Goal: Task Accomplishment & Management: Use online tool/utility

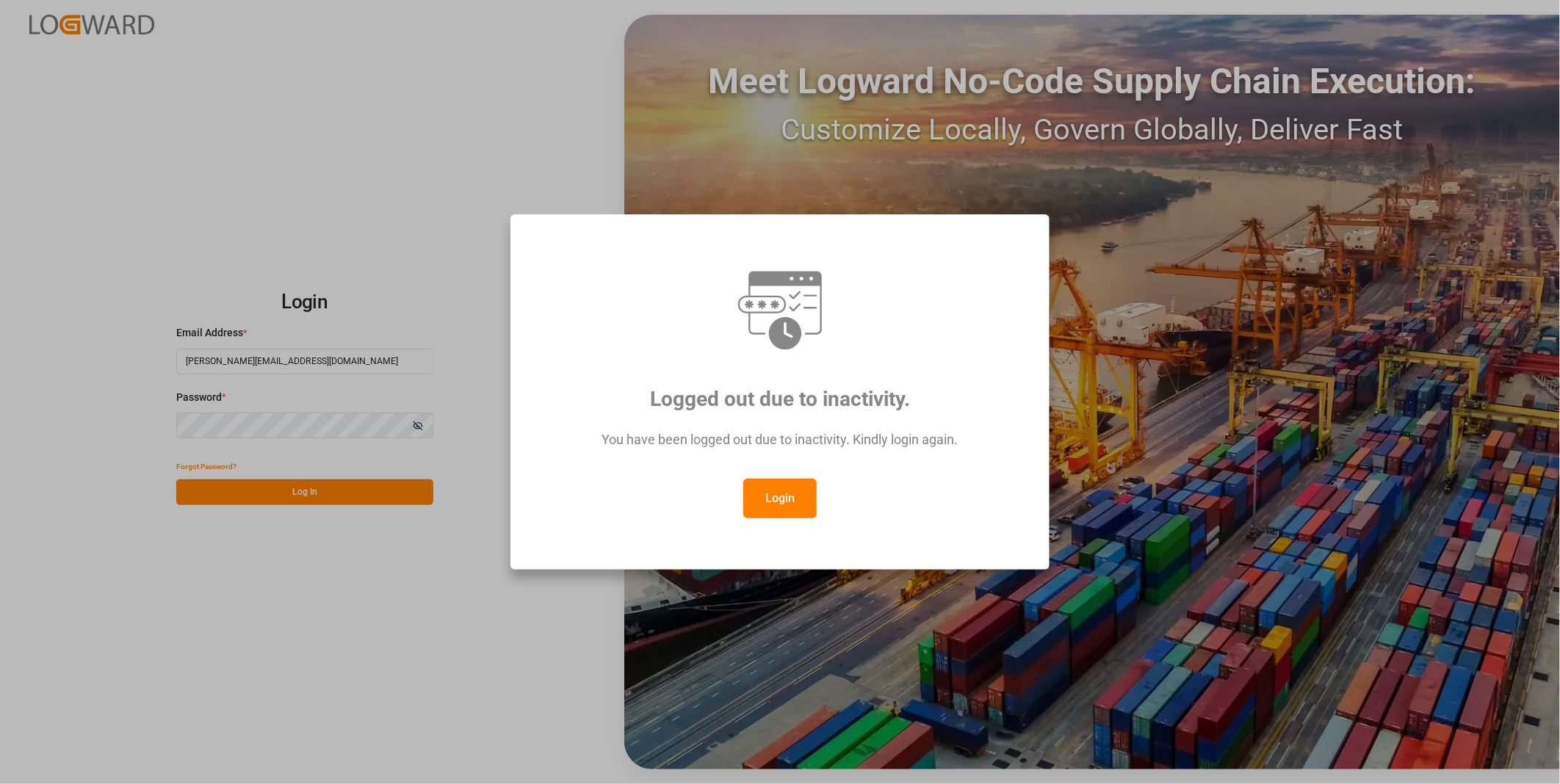
click at [764, 494] on button "Login" at bounding box center [780, 499] width 73 height 40
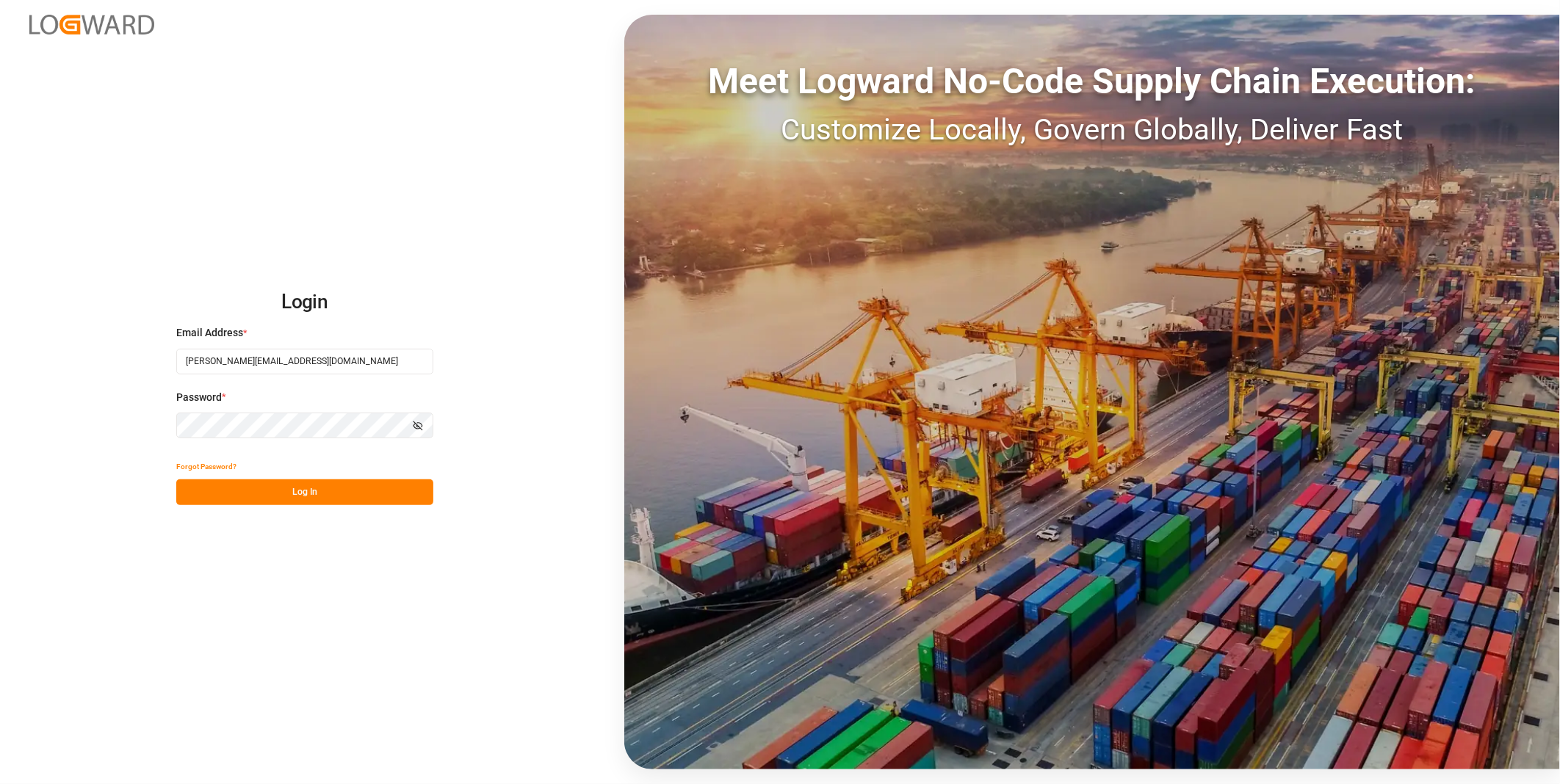
click at [222, 485] on button "Log In" at bounding box center [305, 492] width 257 height 25
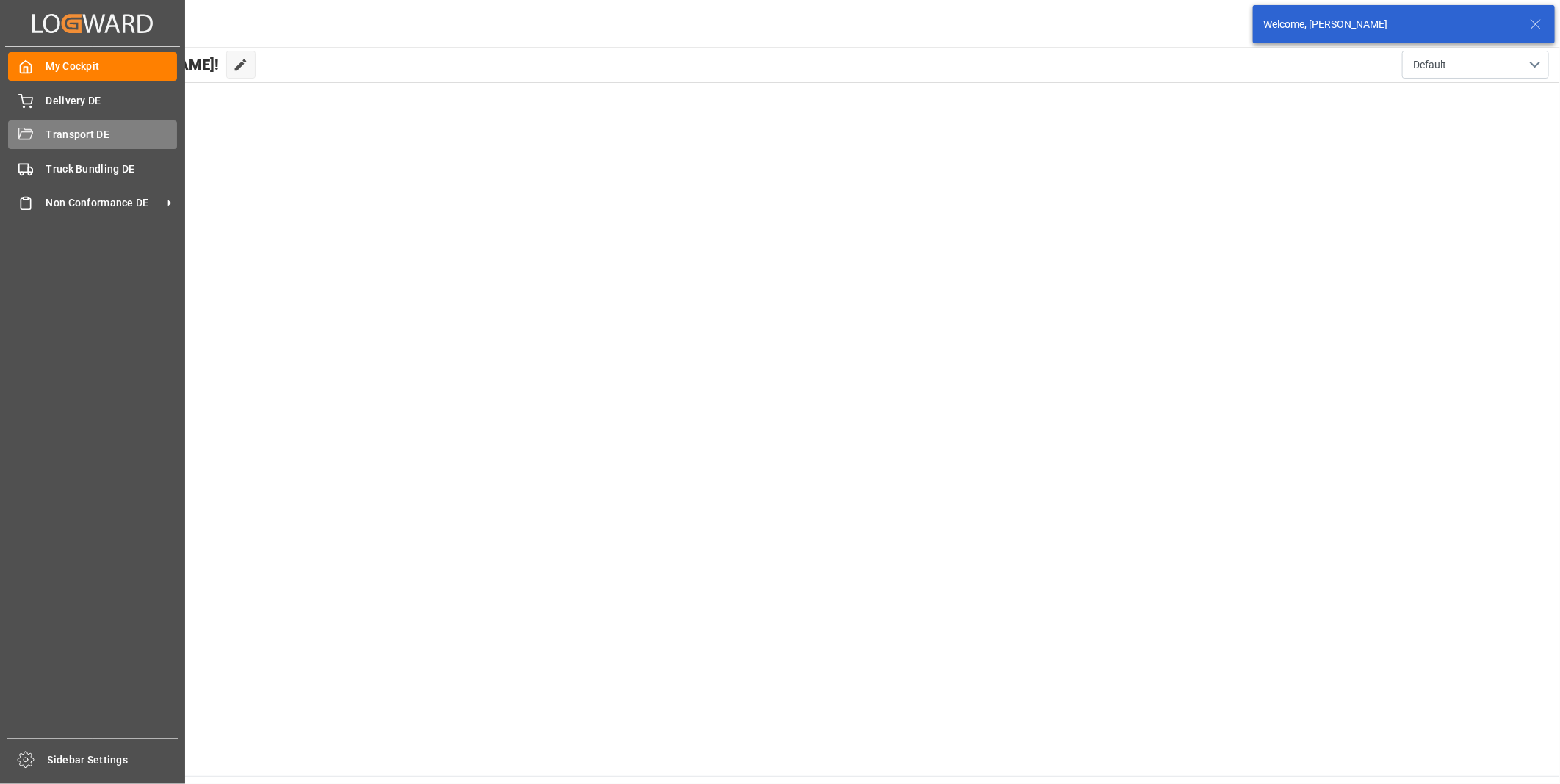
click at [27, 134] on icon at bounding box center [25, 135] width 15 height 15
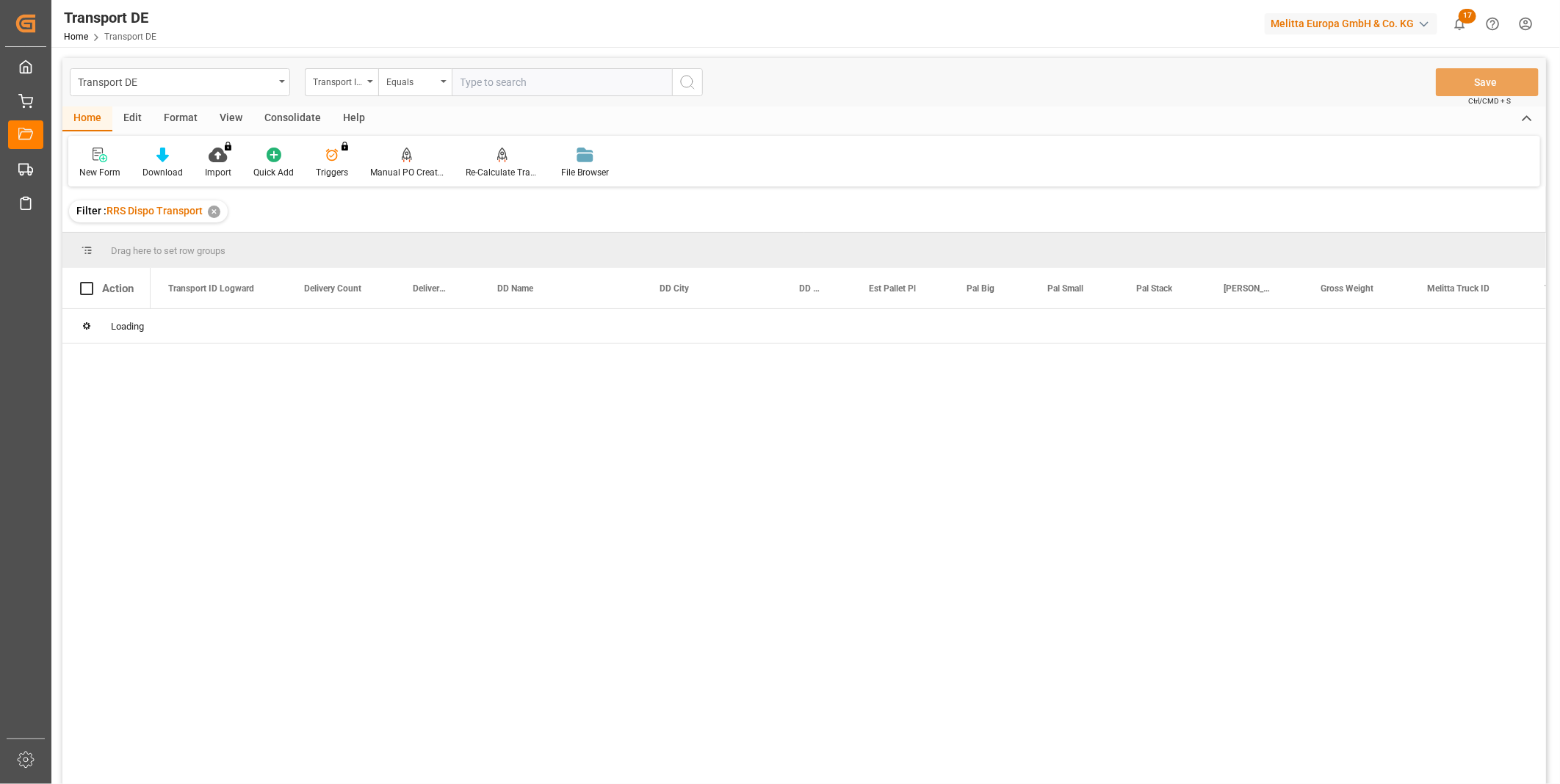
click at [272, 120] on div "Consolidate" at bounding box center [292, 118] width 79 height 25
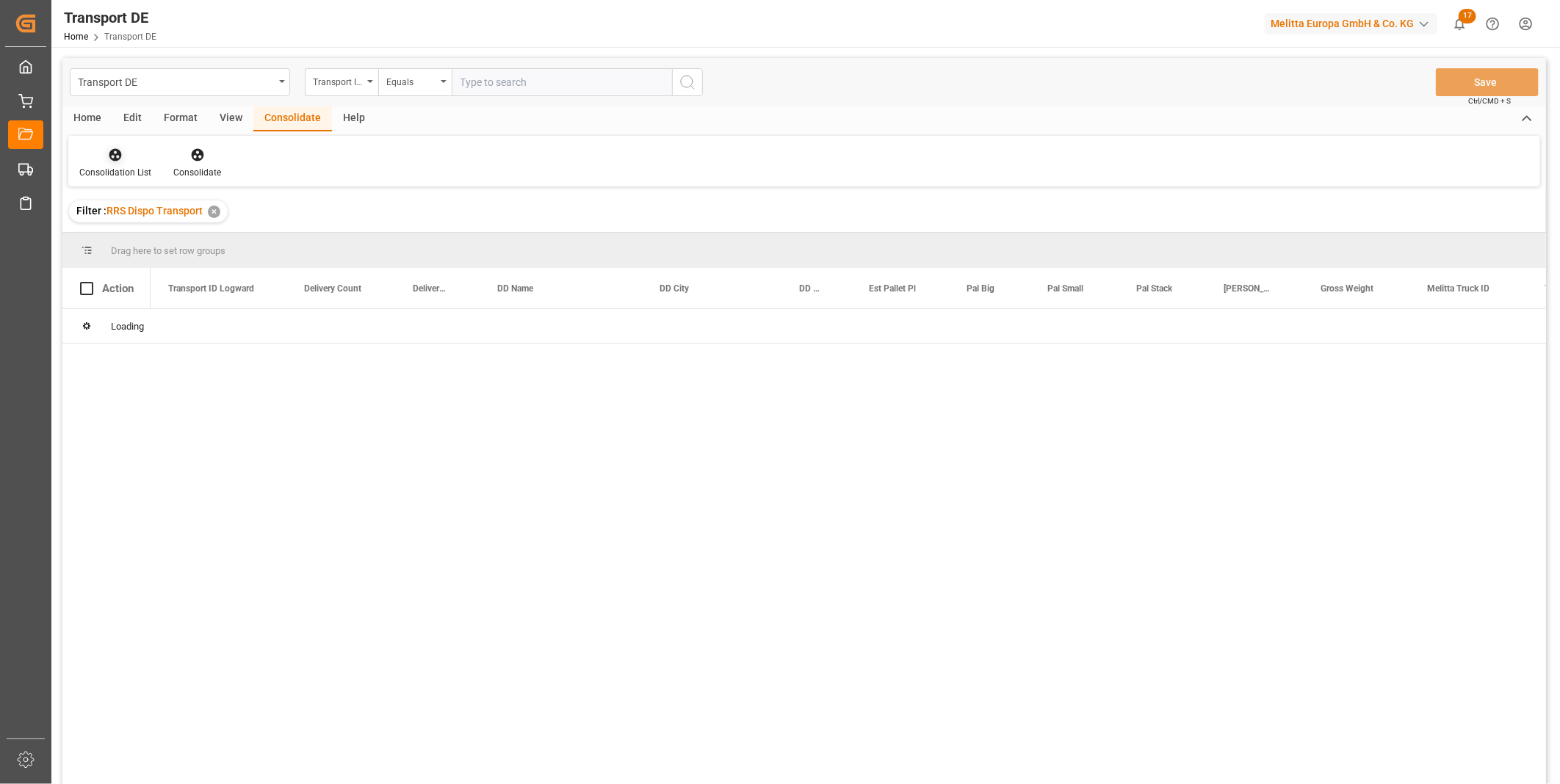
click at [119, 164] on div "Consolidation List" at bounding box center [115, 163] width 94 height 32
click at [189, 265] on div "Truck Bundling RRS Dispo Export" at bounding box center [167, 268] width 153 height 15
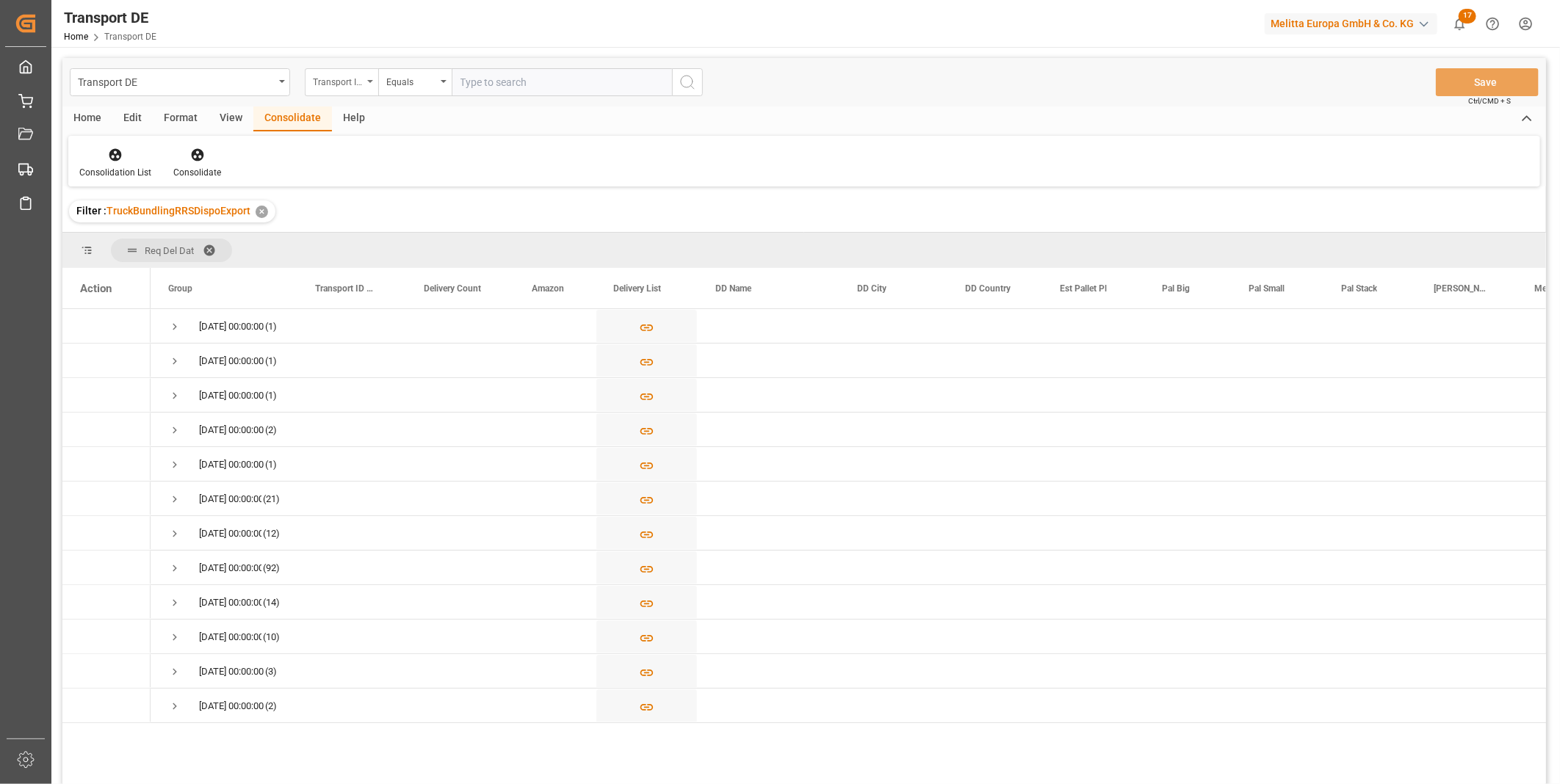
click at [356, 88] on div "Transport ID Logward" at bounding box center [341, 82] width 73 height 28
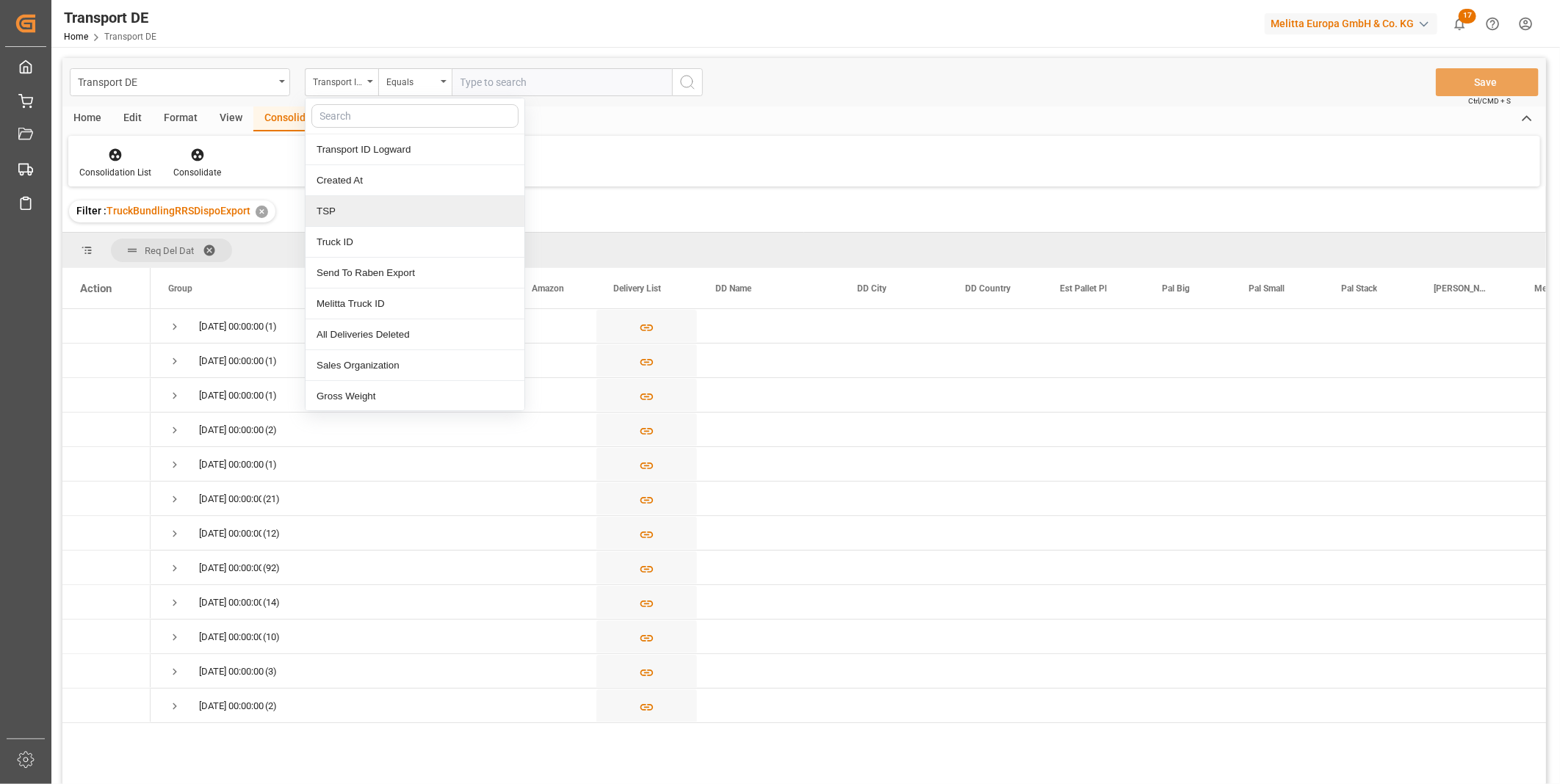
drag, startPoint x: 370, startPoint y: 226, endPoint x: 369, endPoint y: 210, distance: 16.0
click at [369, 210] on div "Transport ID Logward Created At TSP Truck ID Send To [PERSON_NAME] Export Melit…" at bounding box center [415, 255] width 220 height 314
click at [369, 210] on div "TSP" at bounding box center [415, 212] width 219 height 31
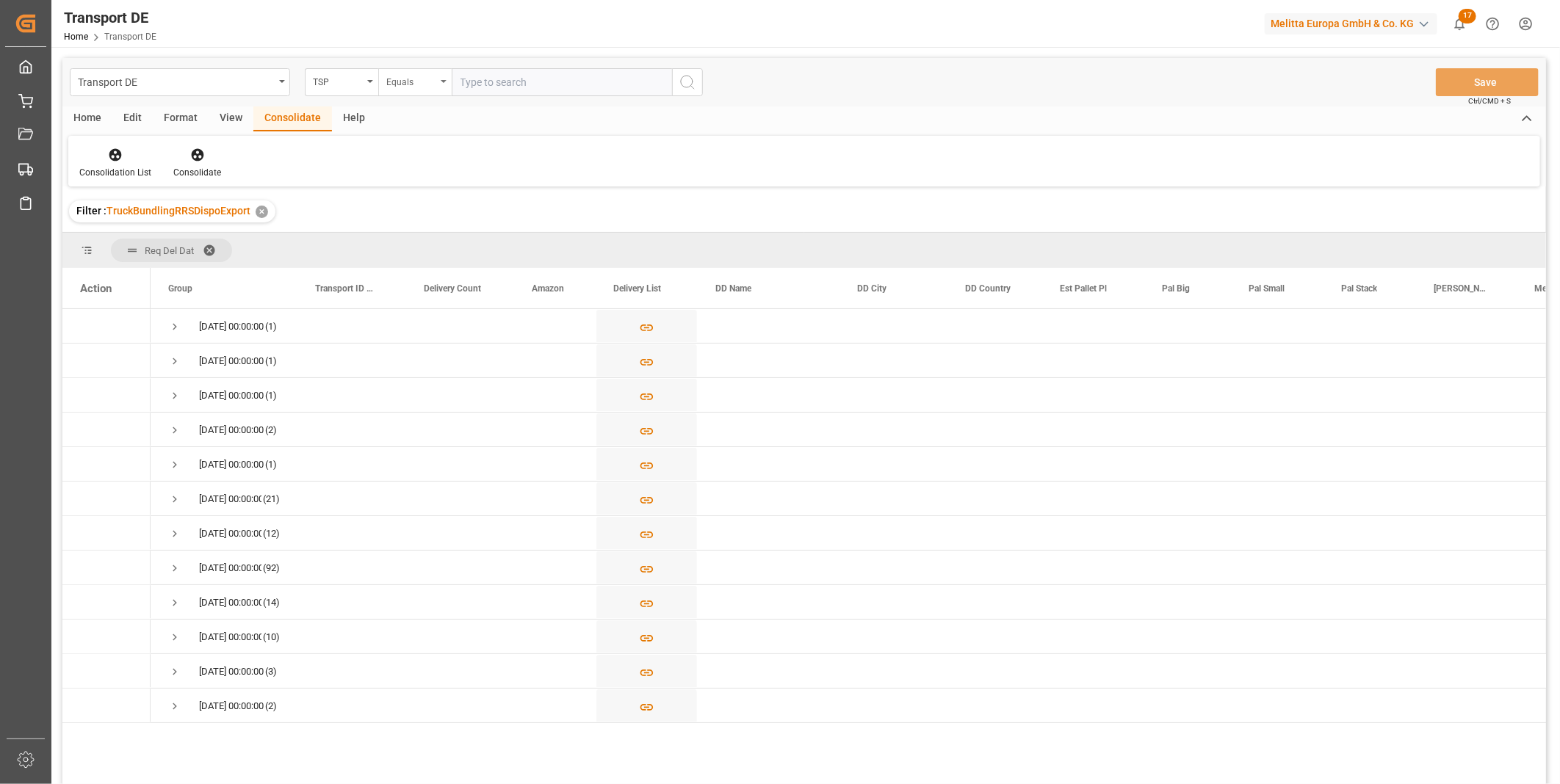
click at [382, 73] on div "Equals" at bounding box center [414, 82] width 73 height 28
click at [416, 236] on div "Starts with" at bounding box center [488, 242] width 219 height 31
type input "V"
type input "[PERSON_NAME]"
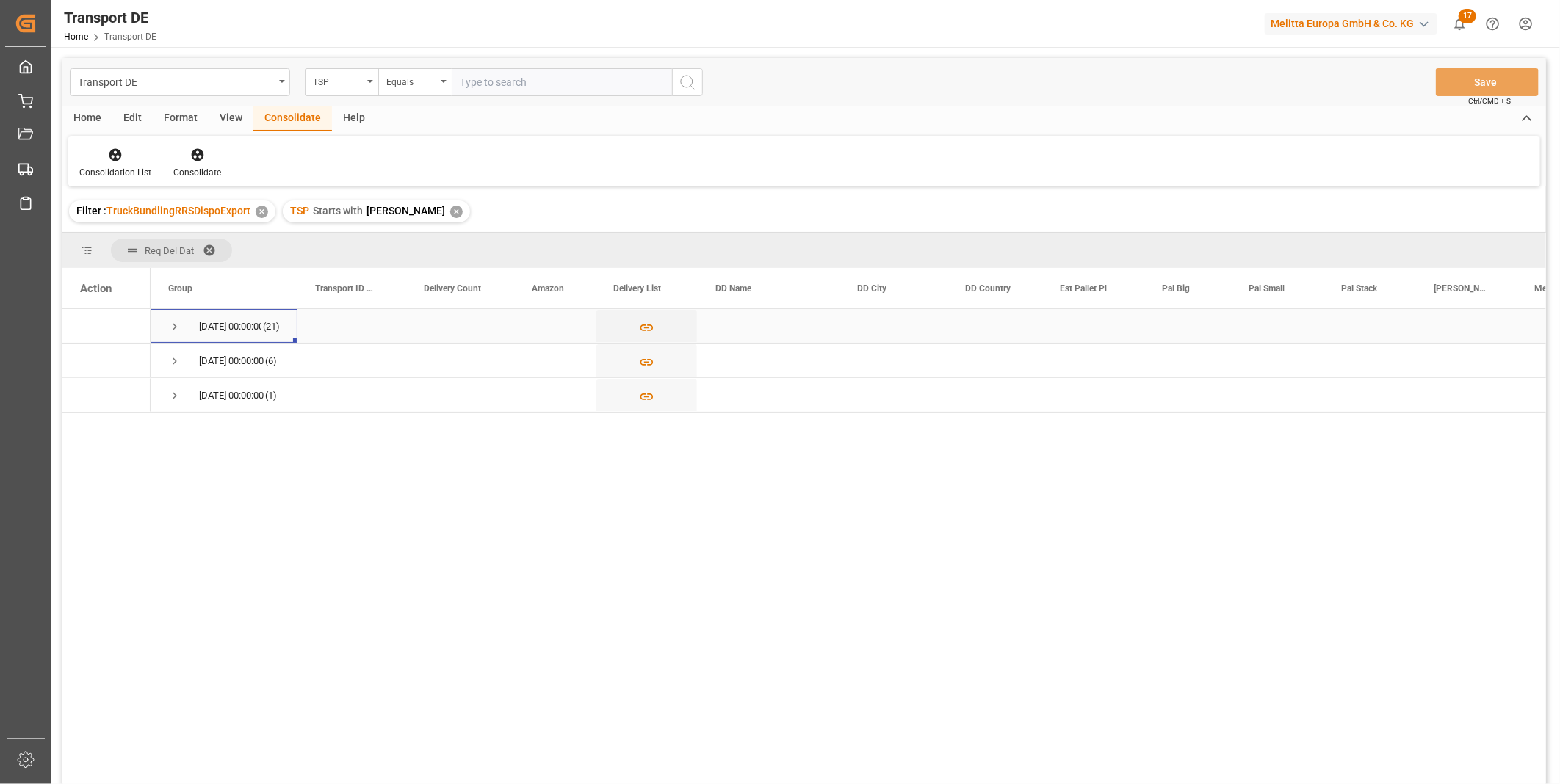
click at [171, 326] on span "Press SPACE to select this row." at bounding box center [175, 326] width 13 height 13
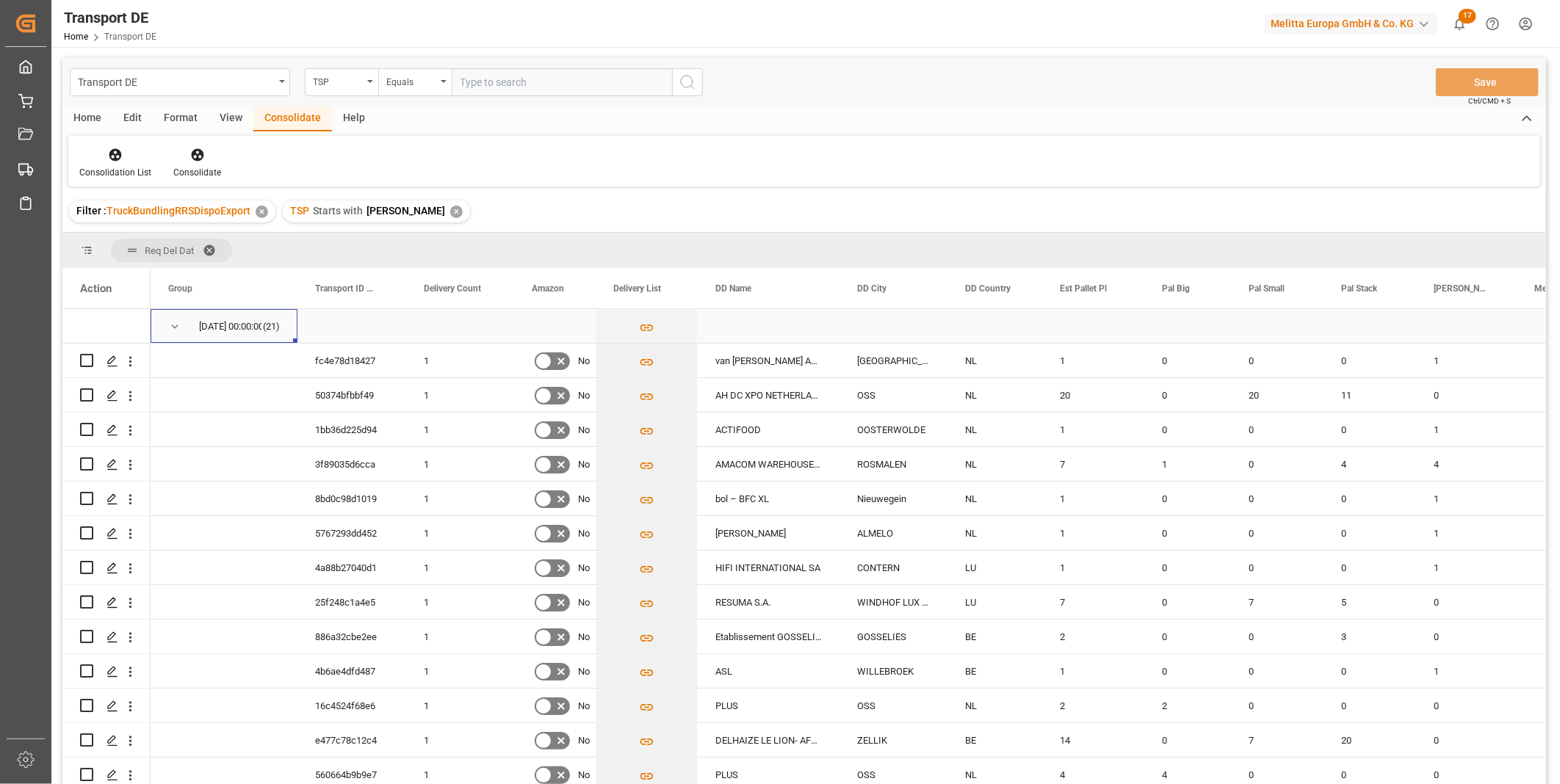
click at [171, 326] on span "Press SPACE to select this row." at bounding box center [175, 326] width 13 height 13
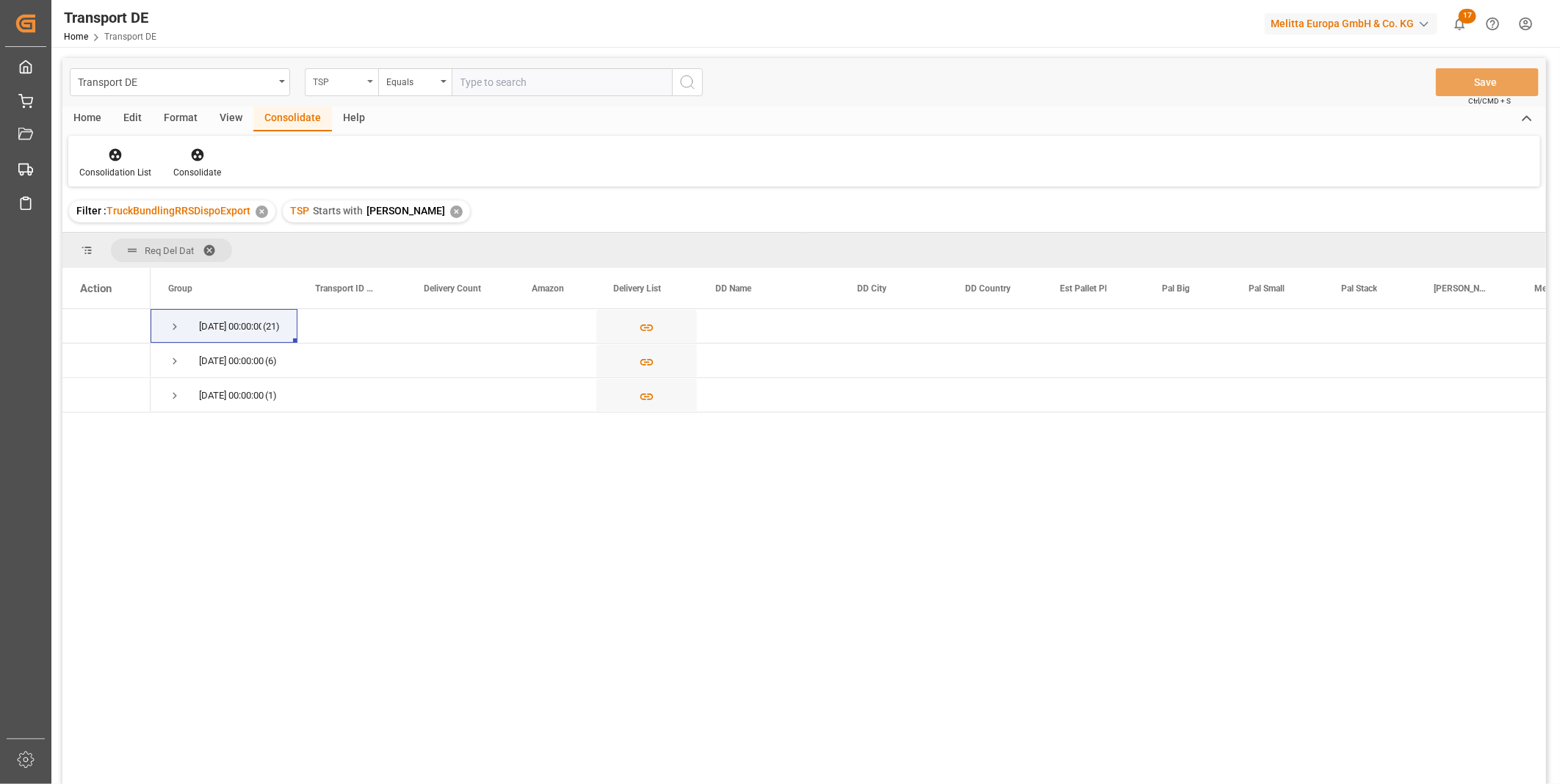
click at [343, 72] on div "TSP" at bounding box center [338, 81] width 50 height 17
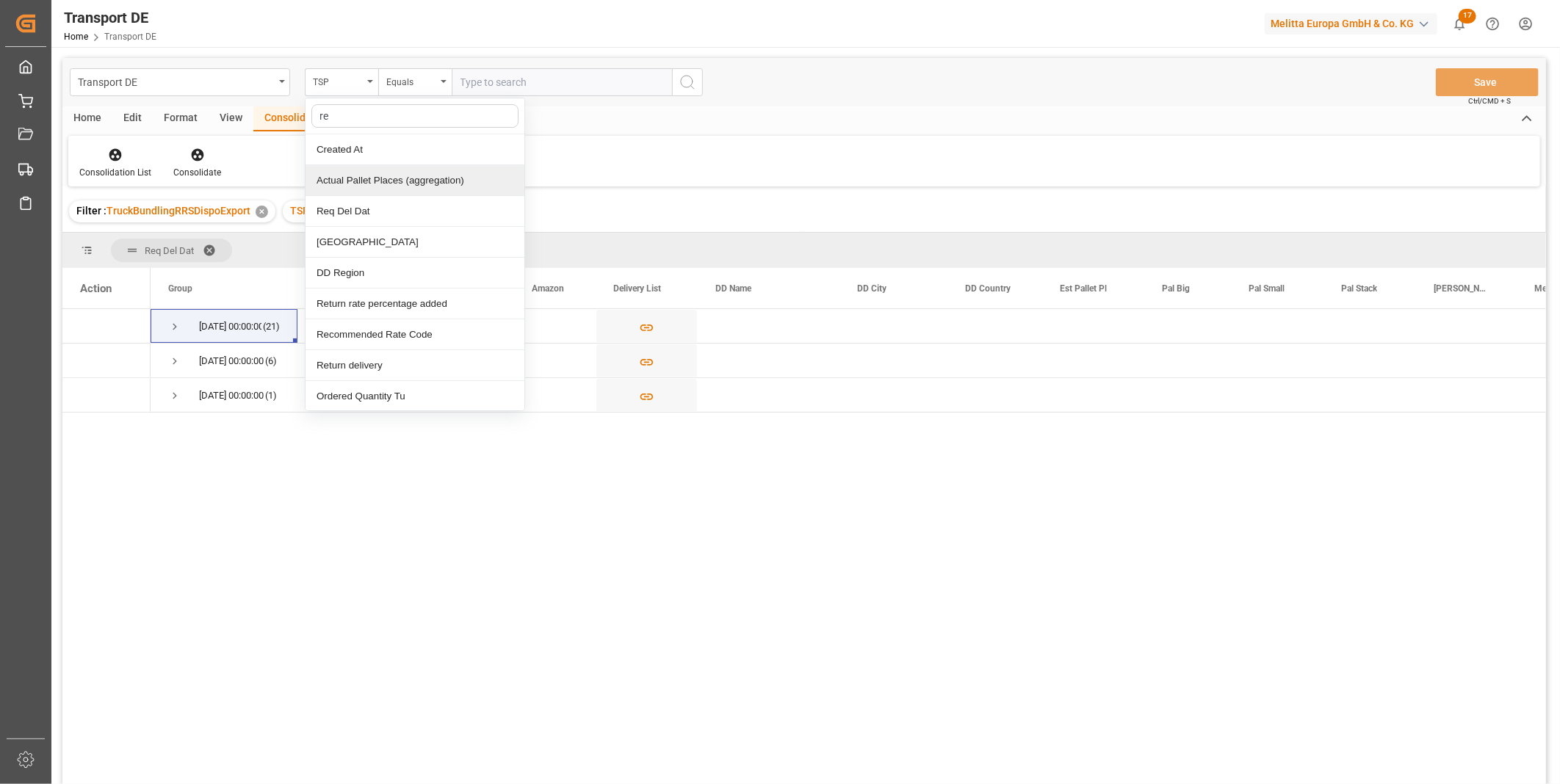
type input "req"
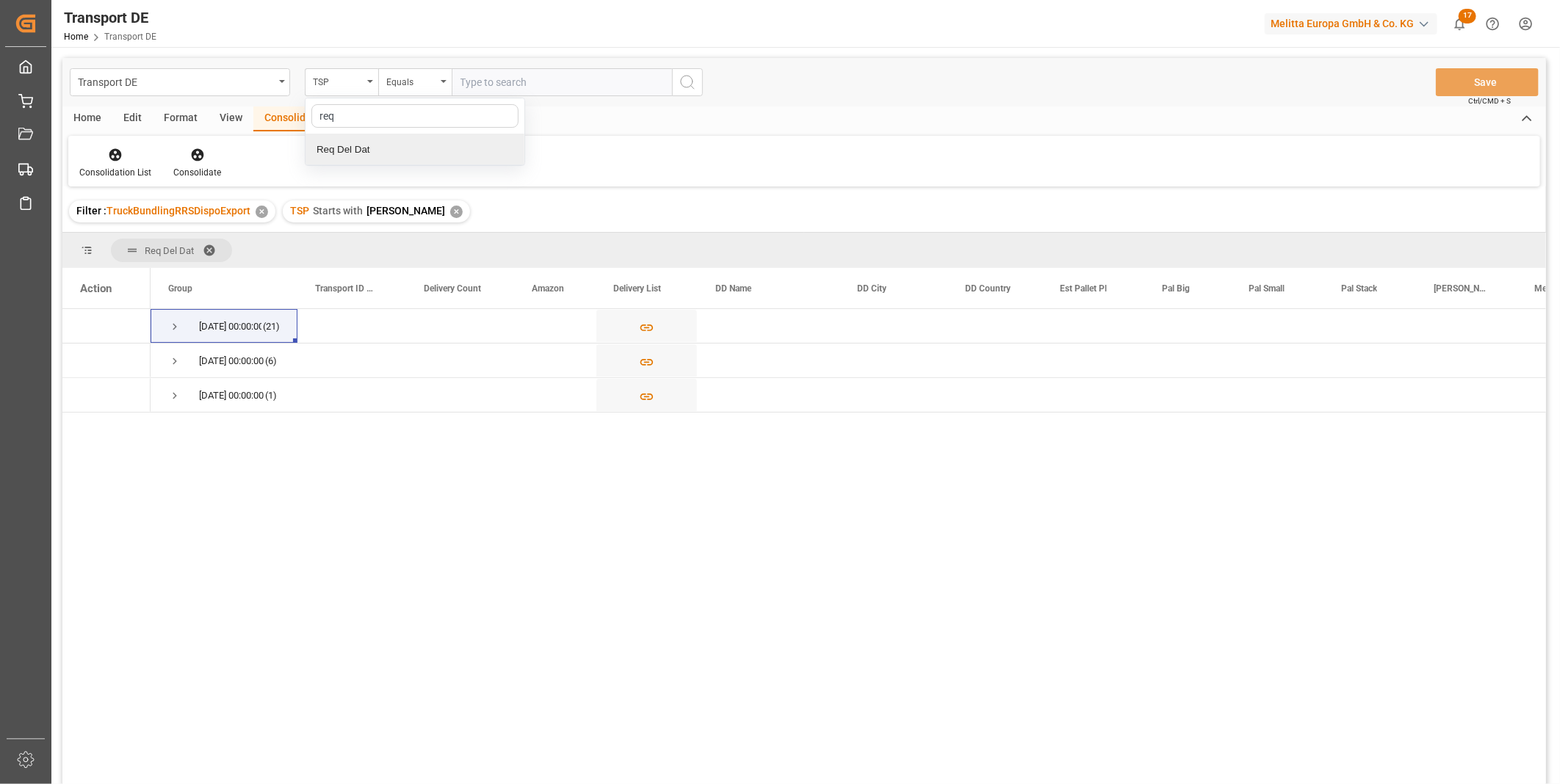
click at [358, 147] on div "Req Del Dat" at bounding box center [415, 150] width 219 height 31
click at [476, 82] on input "text" at bounding box center [562, 82] width 220 height 28
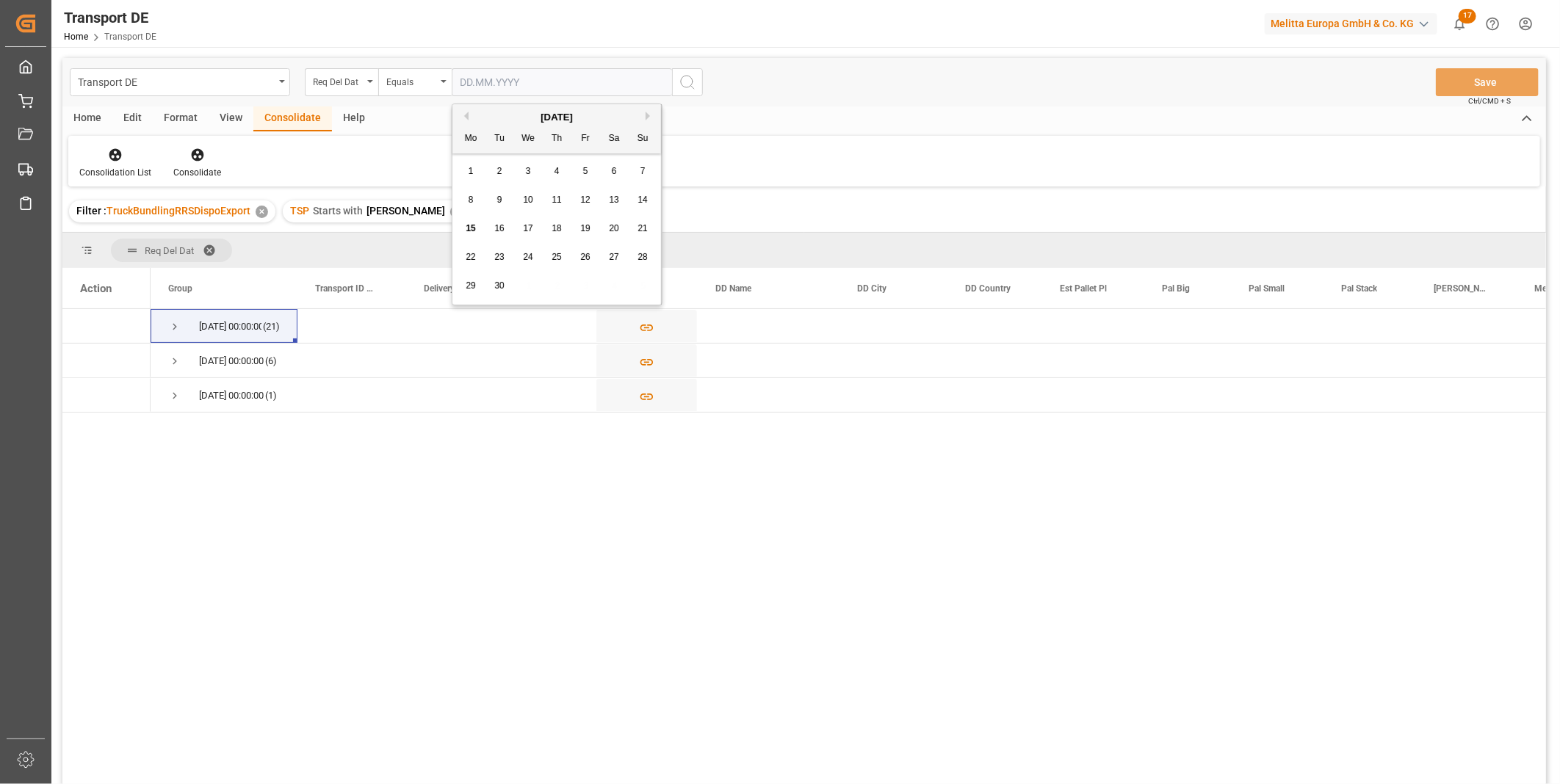
click at [523, 229] on div "17" at bounding box center [529, 229] width 18 height 18
type input "[DATE]"
click at [693, 82] on circle "search button" at bounding box center [686, 81] width 12 height 12
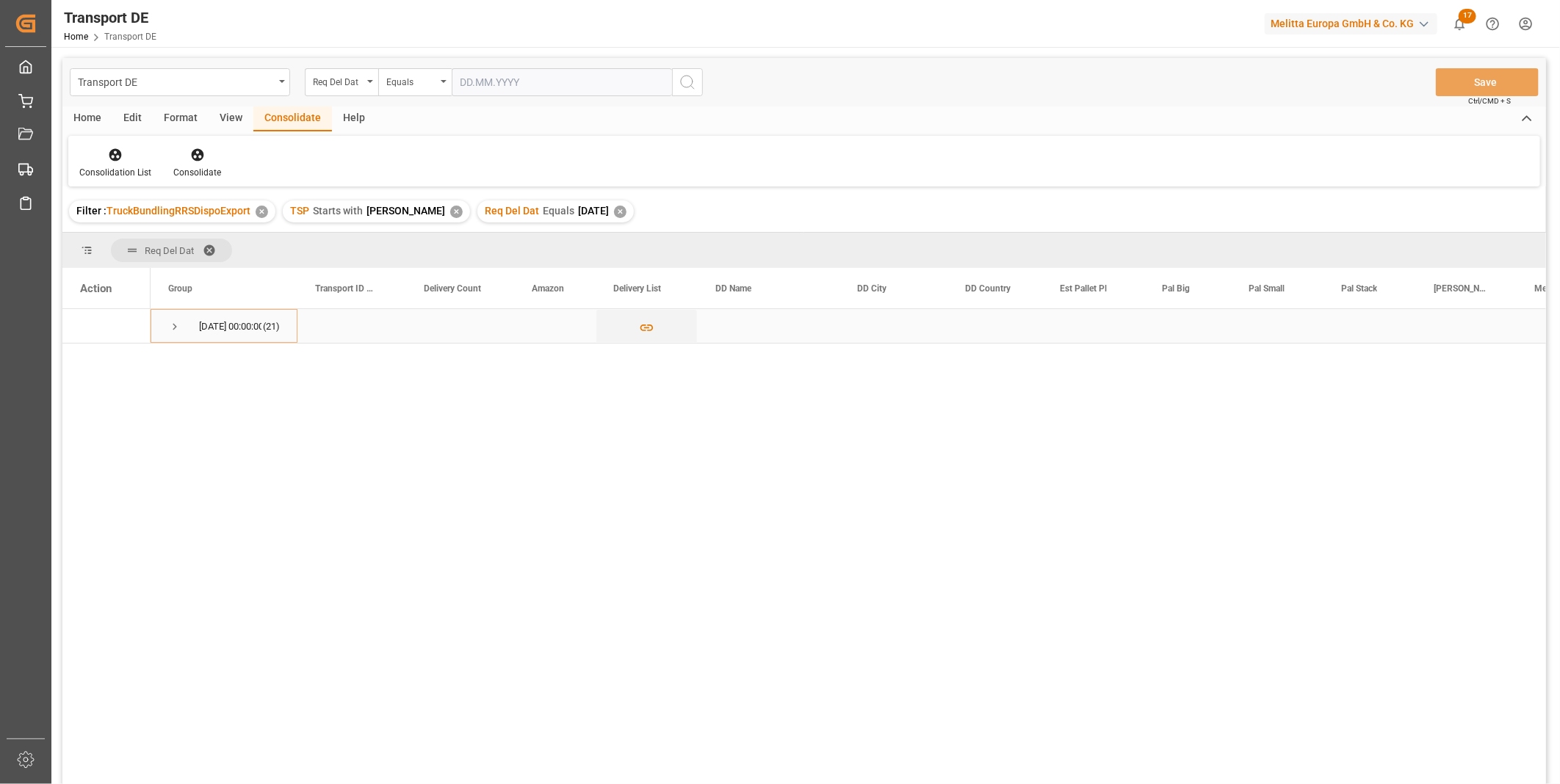
click at [165, 329] on div "[DATE] 00:00:00 (21)" at bounding box center [224, 326] width 147 height 34
click at [179, 322] on span "Press SPACE to select this row." at bounding box center [175, 327] width 13 height 34
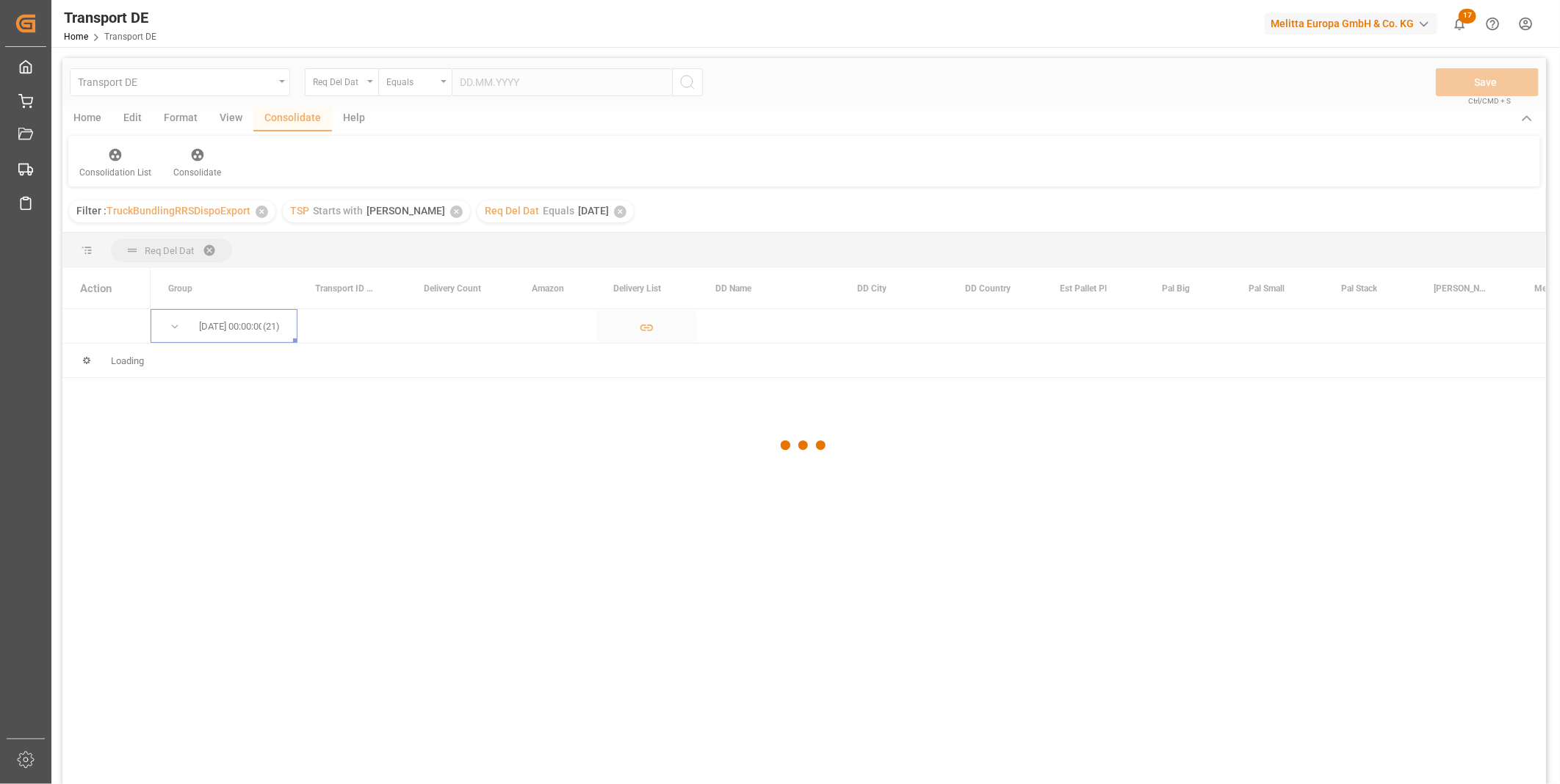
click at [179, 322] on div at bounding box center [804, 445] width 1484 height 776
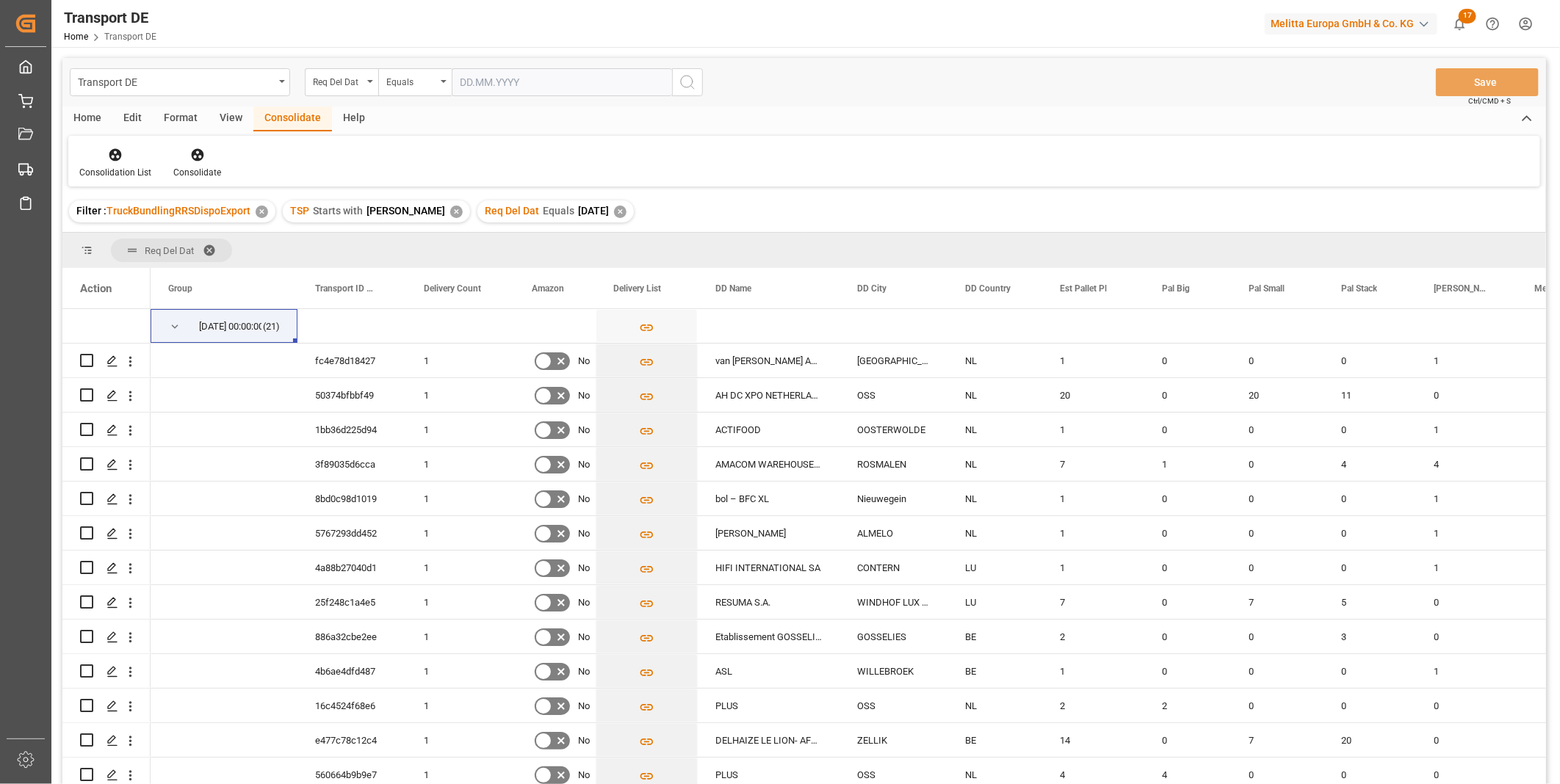
click at [89, 106] on div "Home" at bounding box center [87, 118] width 50 height 25
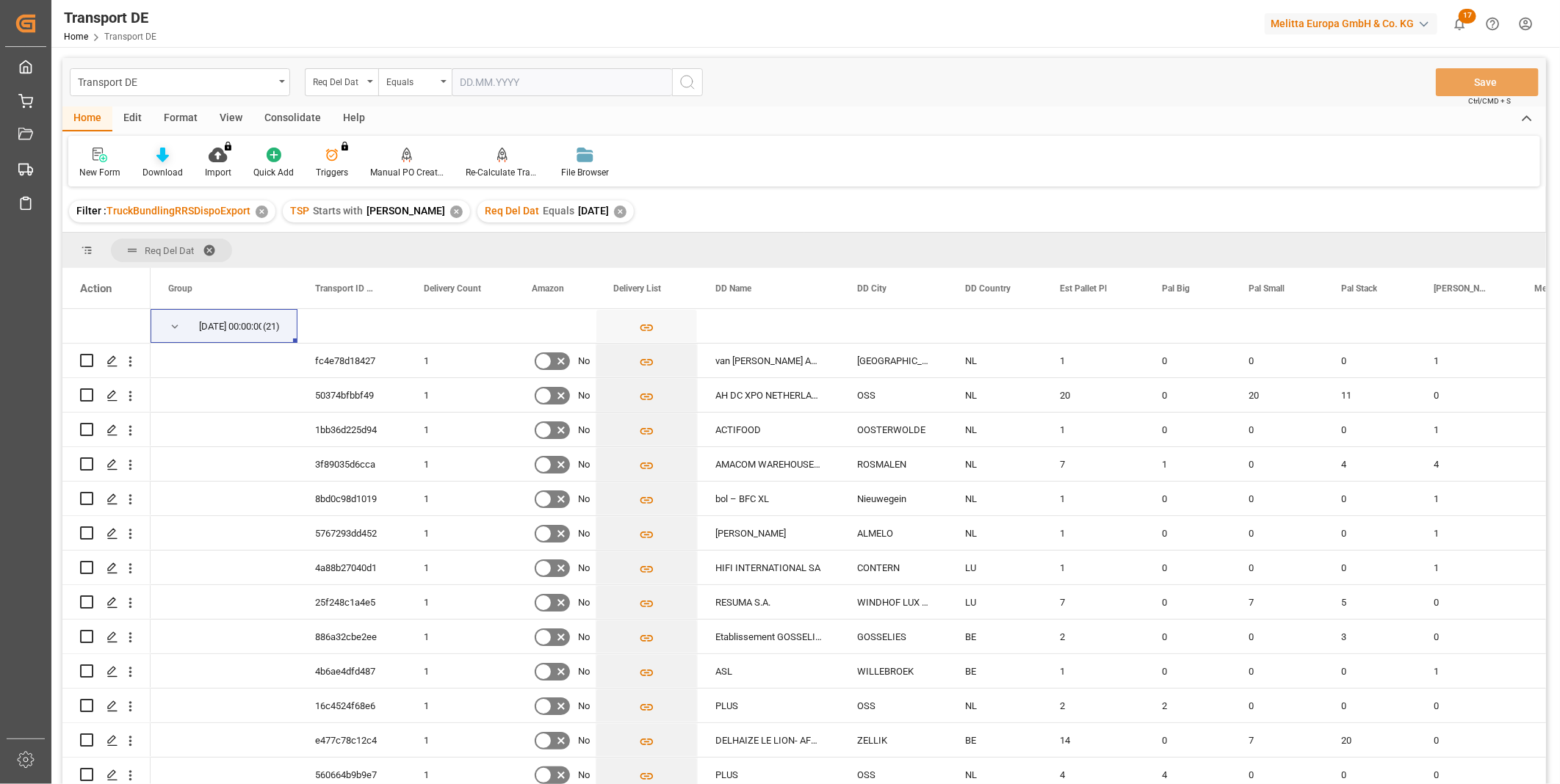
click at [156, 150] on icon at bounding box center [162, 155] width 12 height 15
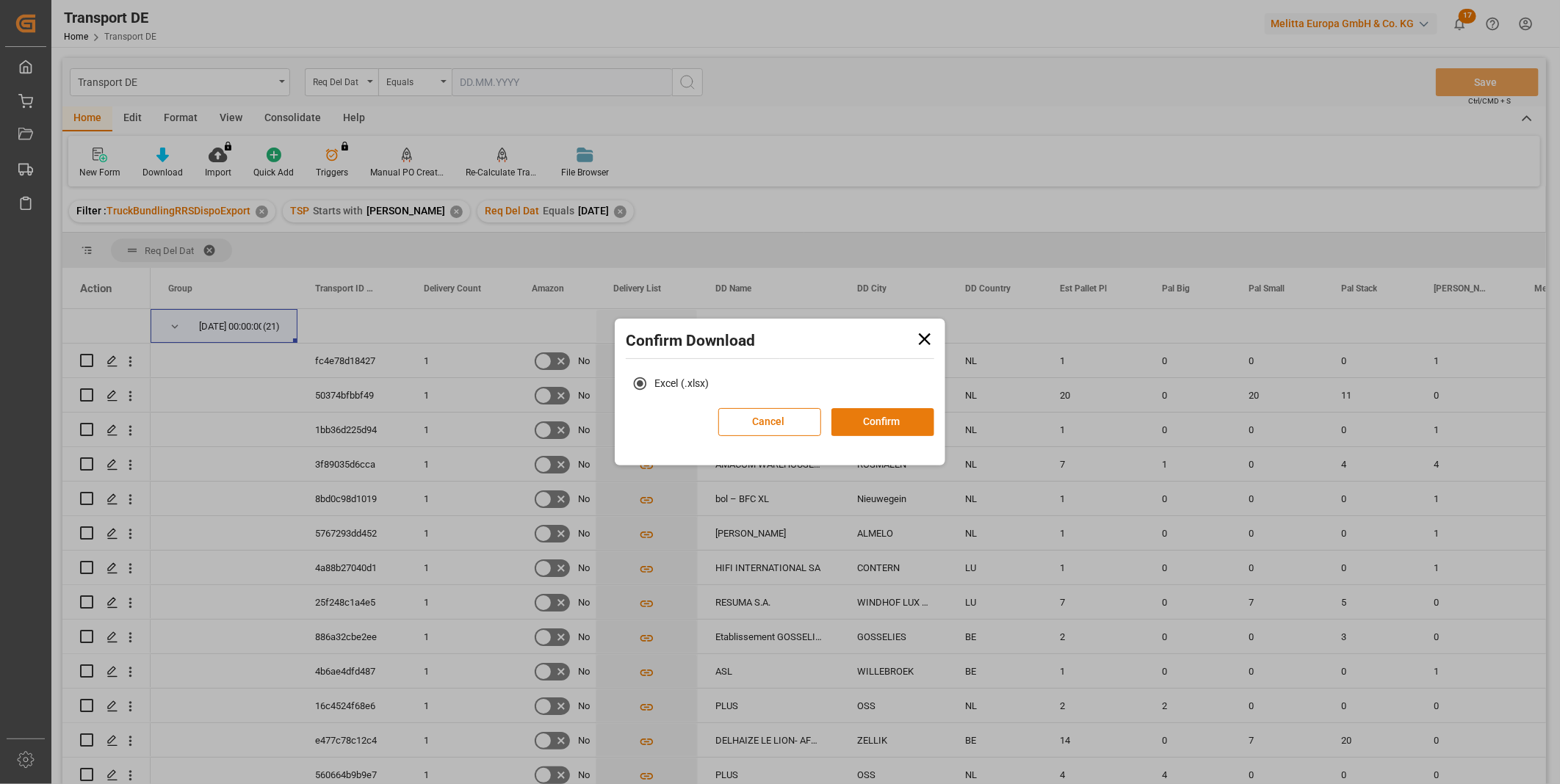
click at [914, 431] on button "Confirm" at bounding box center [883, 422] width 103 height 28
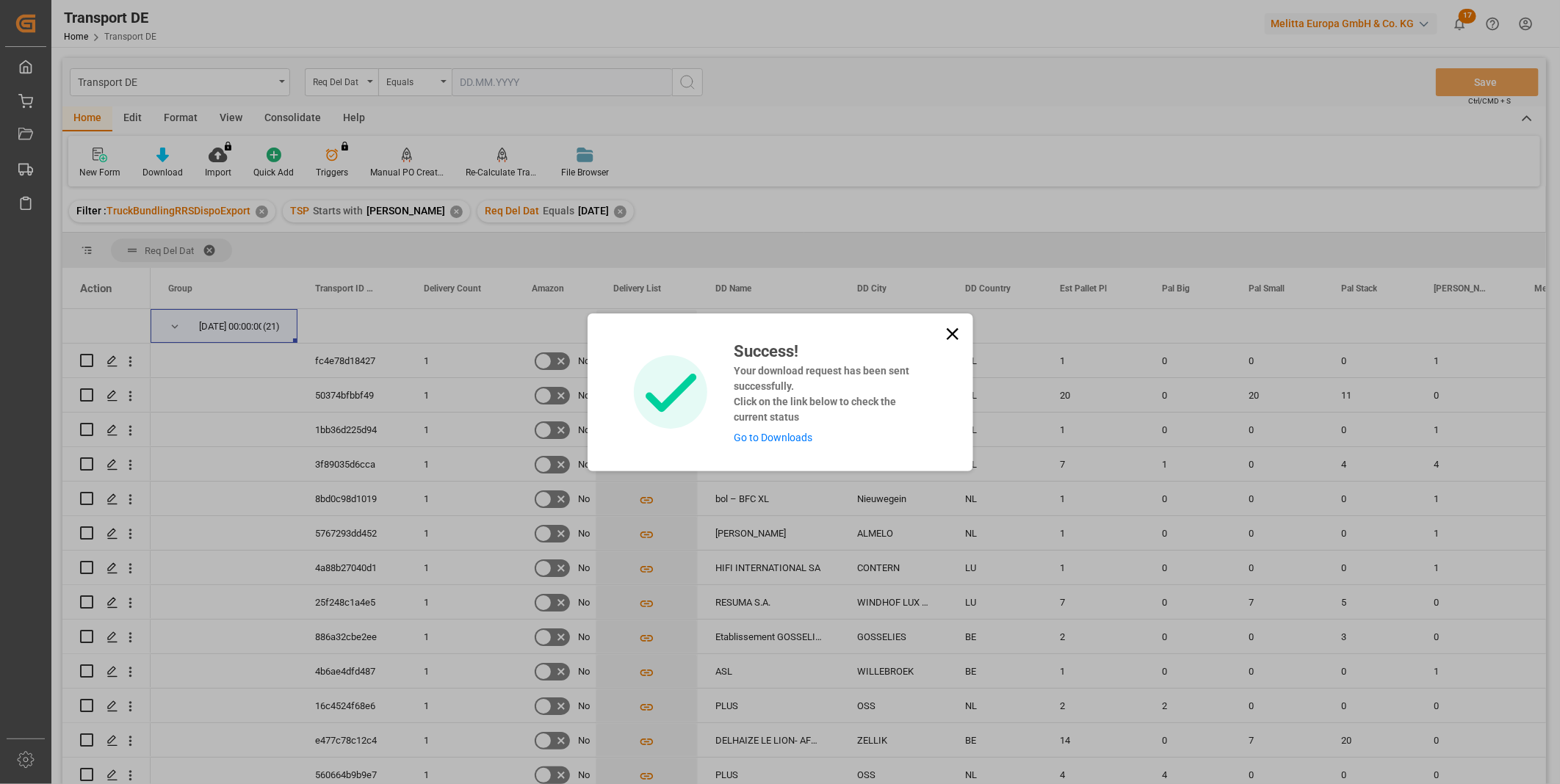
click at [944, 331] on icon at bounding box center [952, 334] width 21 height 21
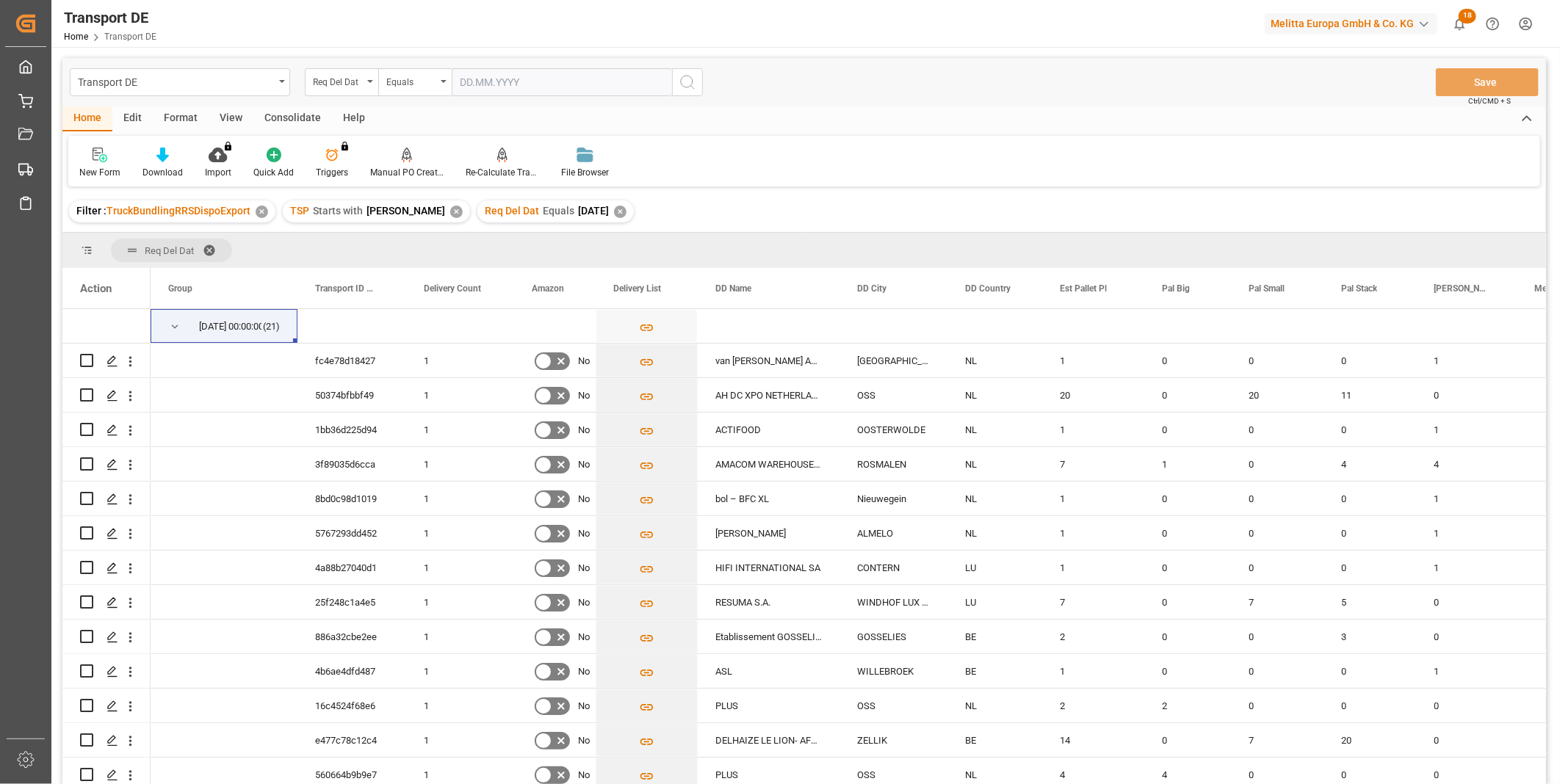
click at [289, 115] on div "Consolidate" at bounding box center [292, 118] width 79 height 25
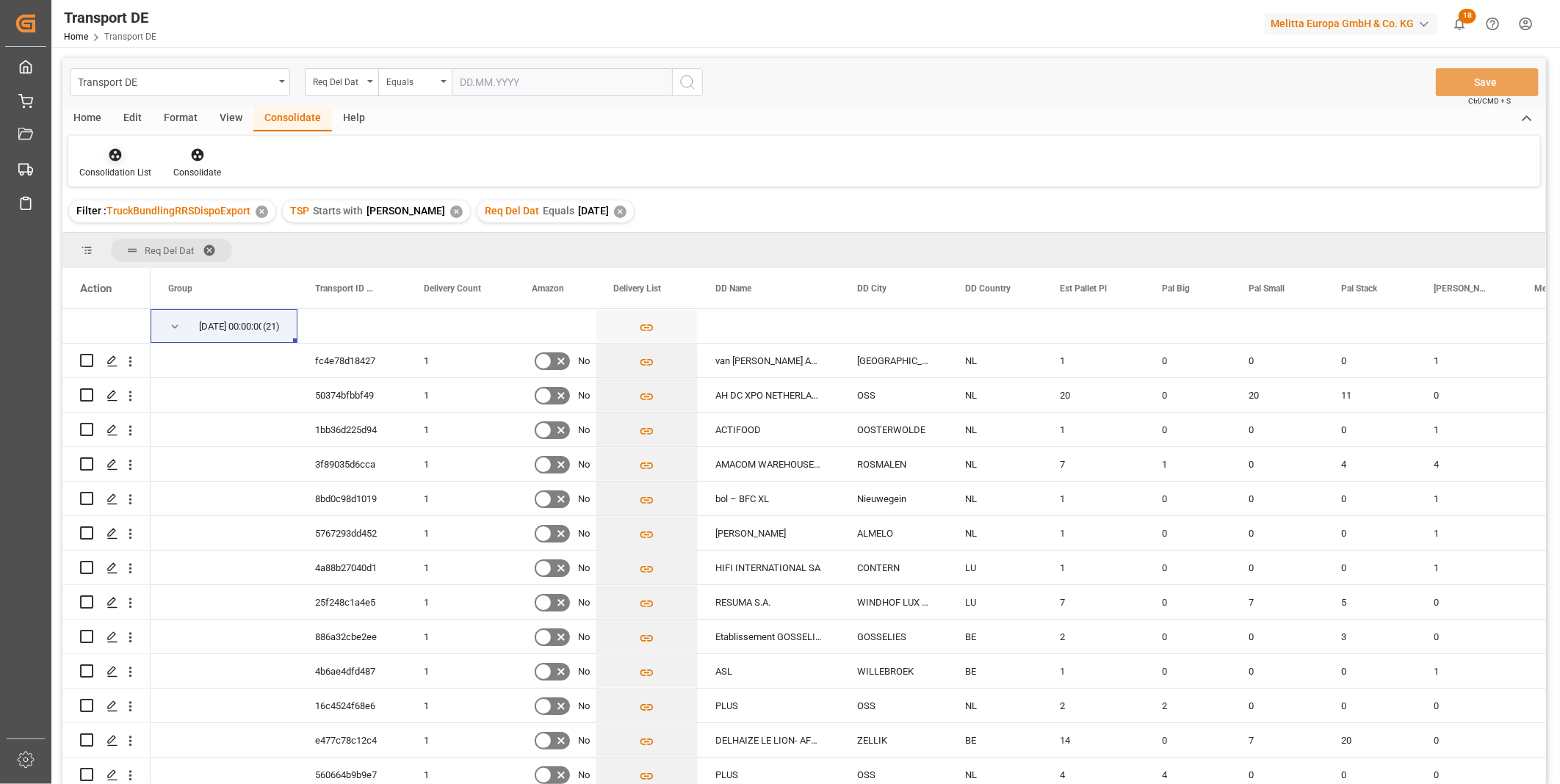
click at [129, 158] on div at bounding box center [115, 155] width 72 height 15
click at [159, 259] on div "Transport DE Req Del Dat Equals Save Ctrl/CMD + S Home Edit Format View Consoli…" at bounding box center [804, 440] width 1484 height 765
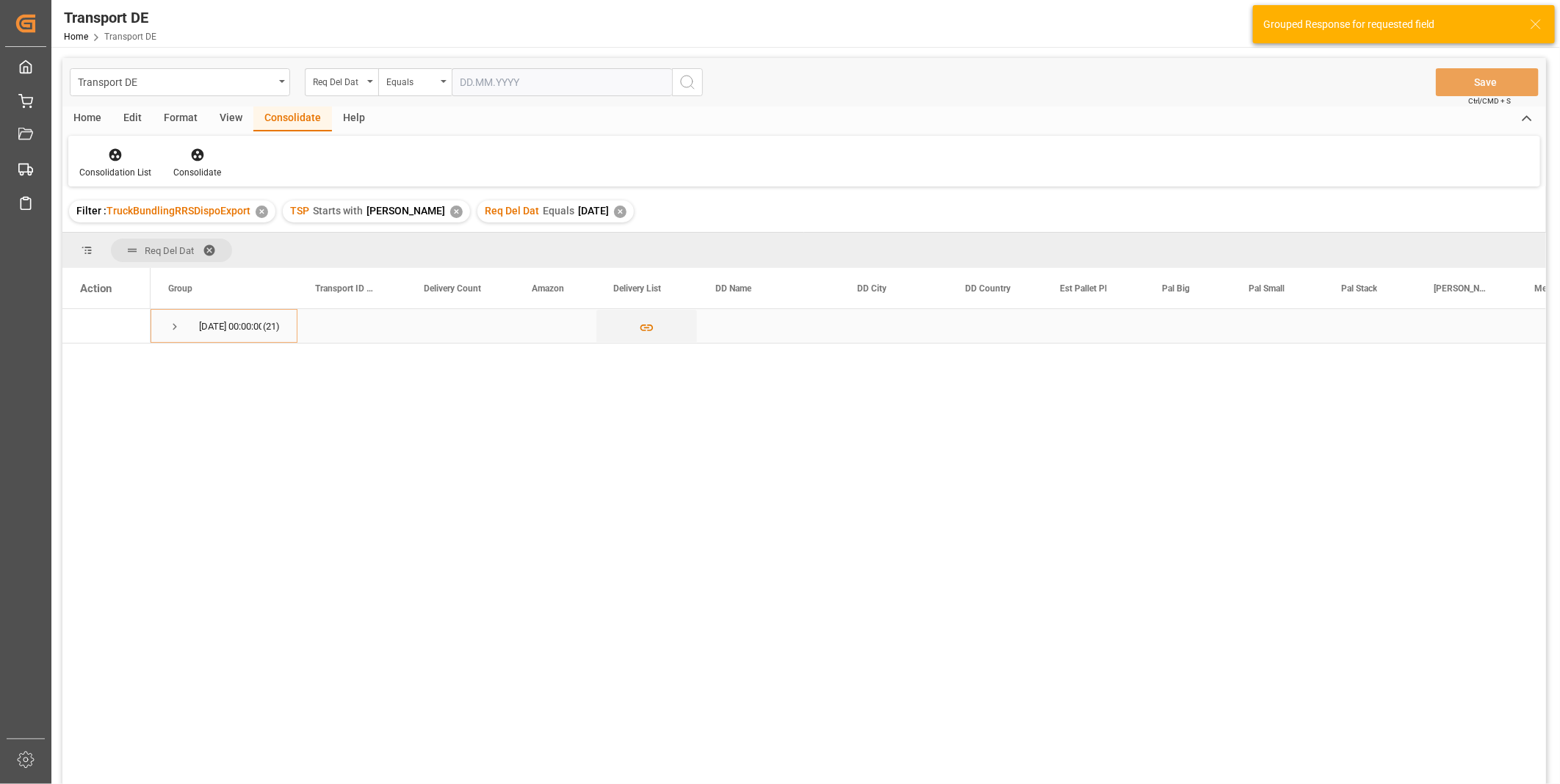
click at [176, 325] on span "Press SPACE to select this row." at bounding box center [175, 326] width 13 height 13
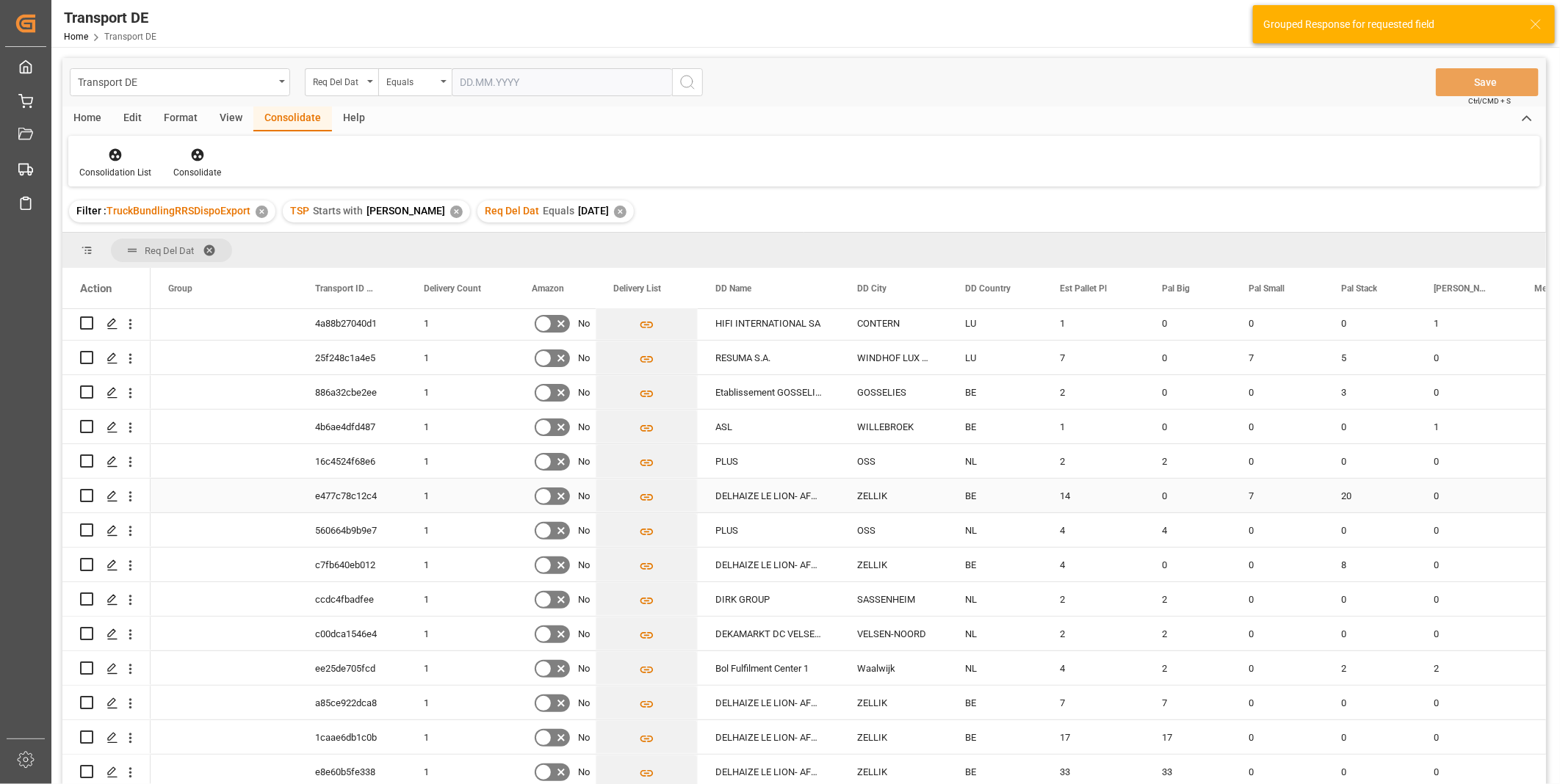
scroll to position [163, 0]
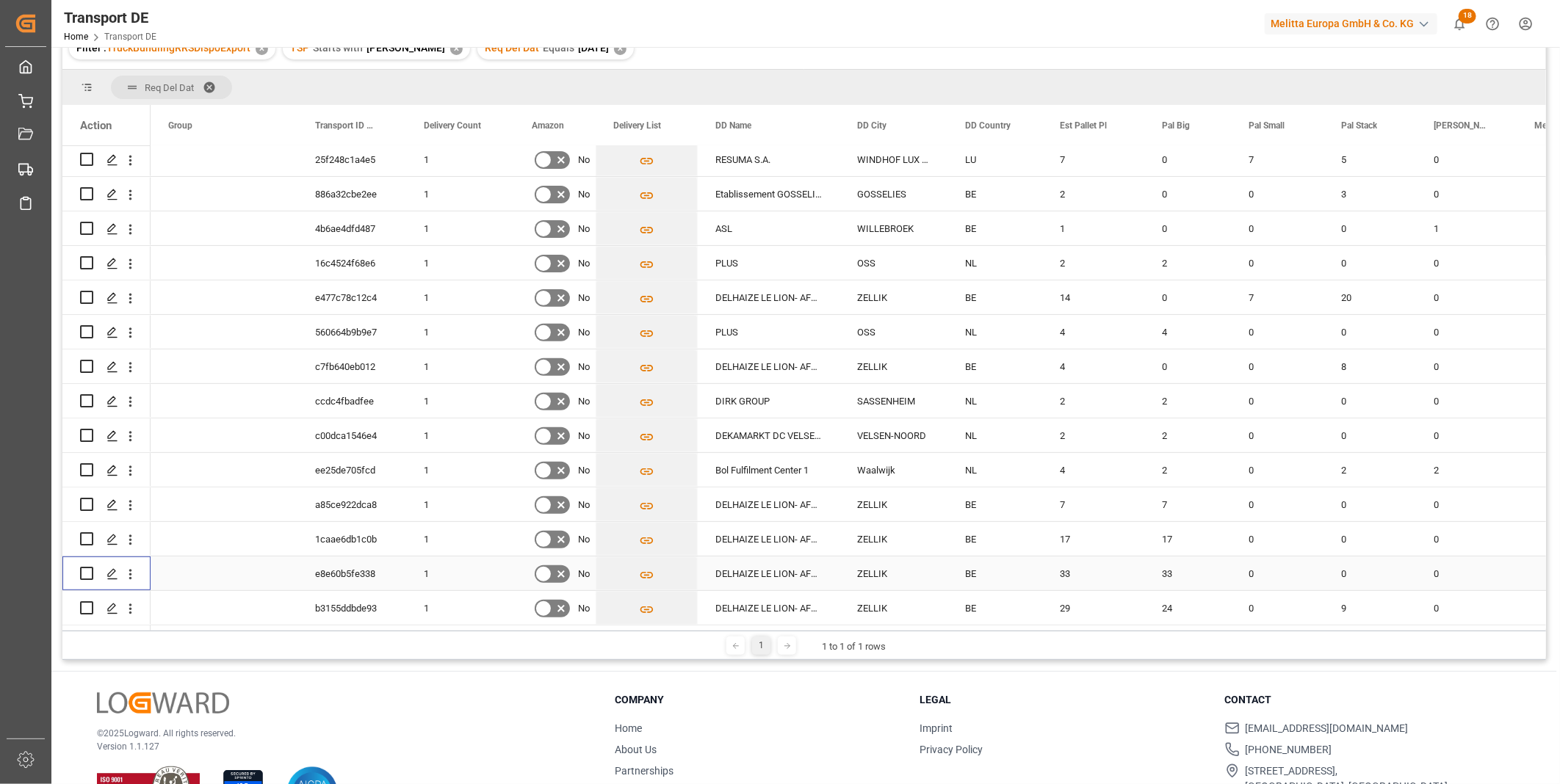
click at [87, 575] on input "Press Space to toggle row selection (unchecked)" at bounding box center [86, 573] width 13 height 13
checkbox input "true"
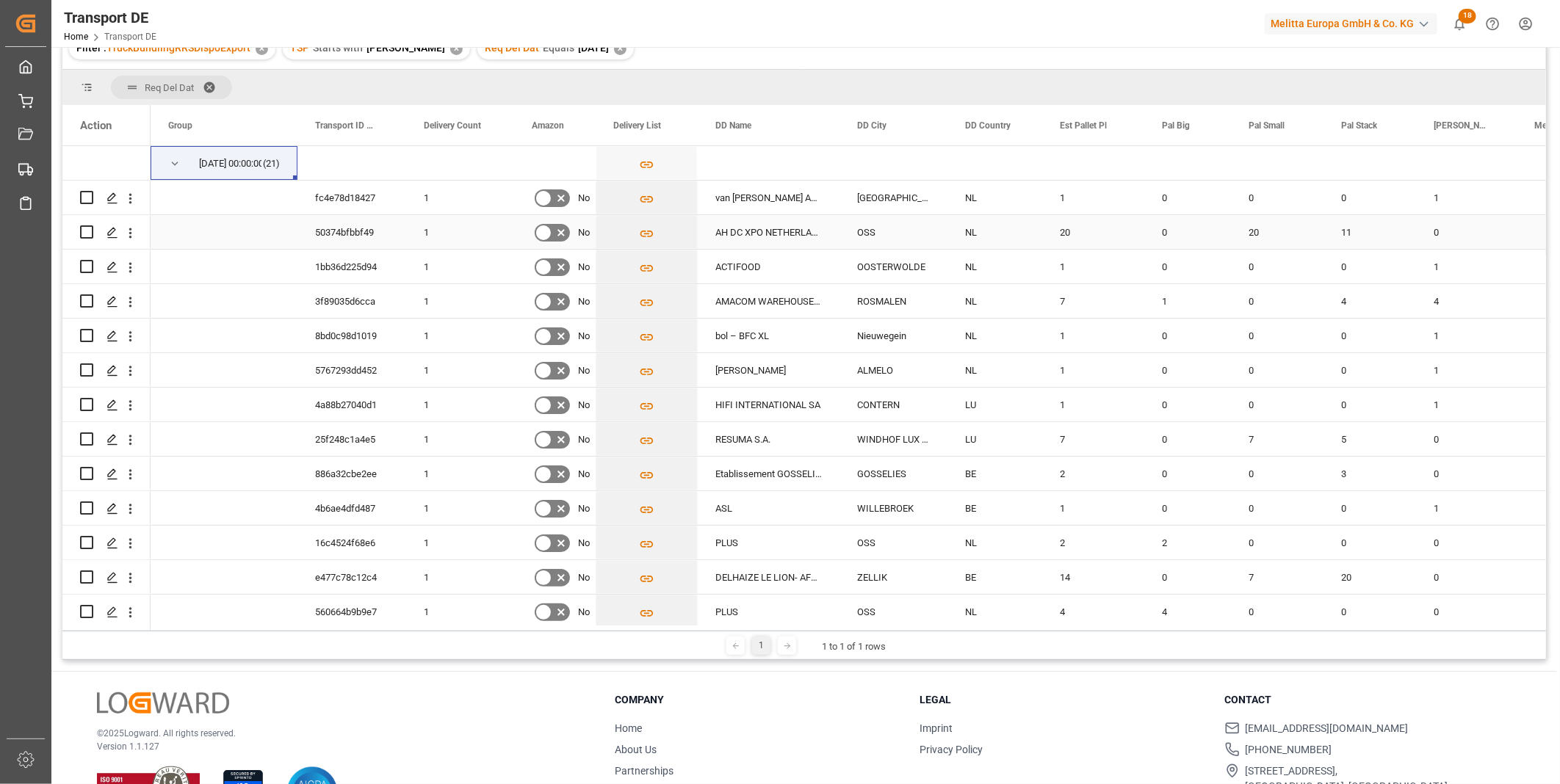
scroll to position [0, 0]
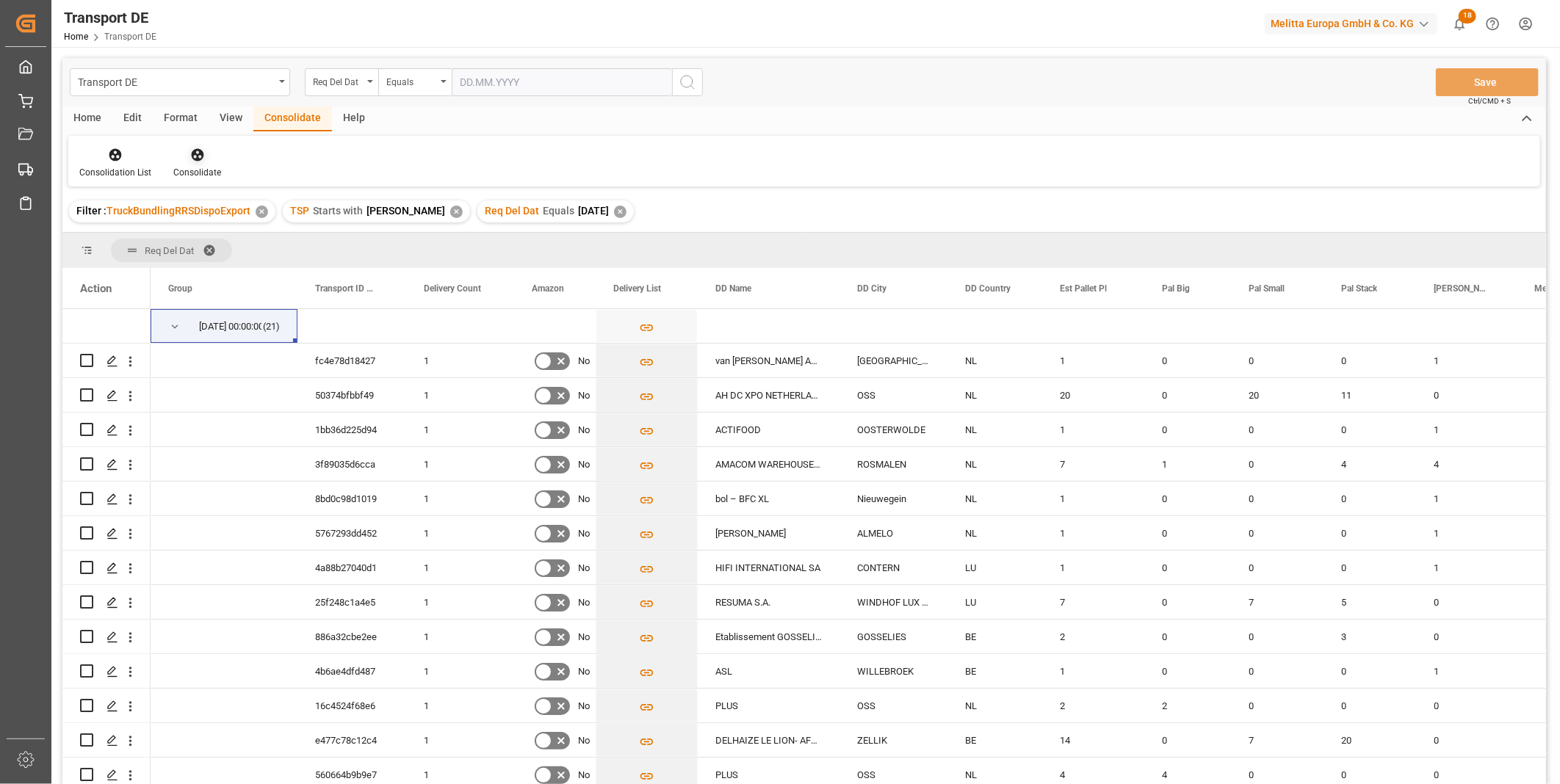
click at [199, 159] on icon at bounding box center [197, 155] width 12 height 12
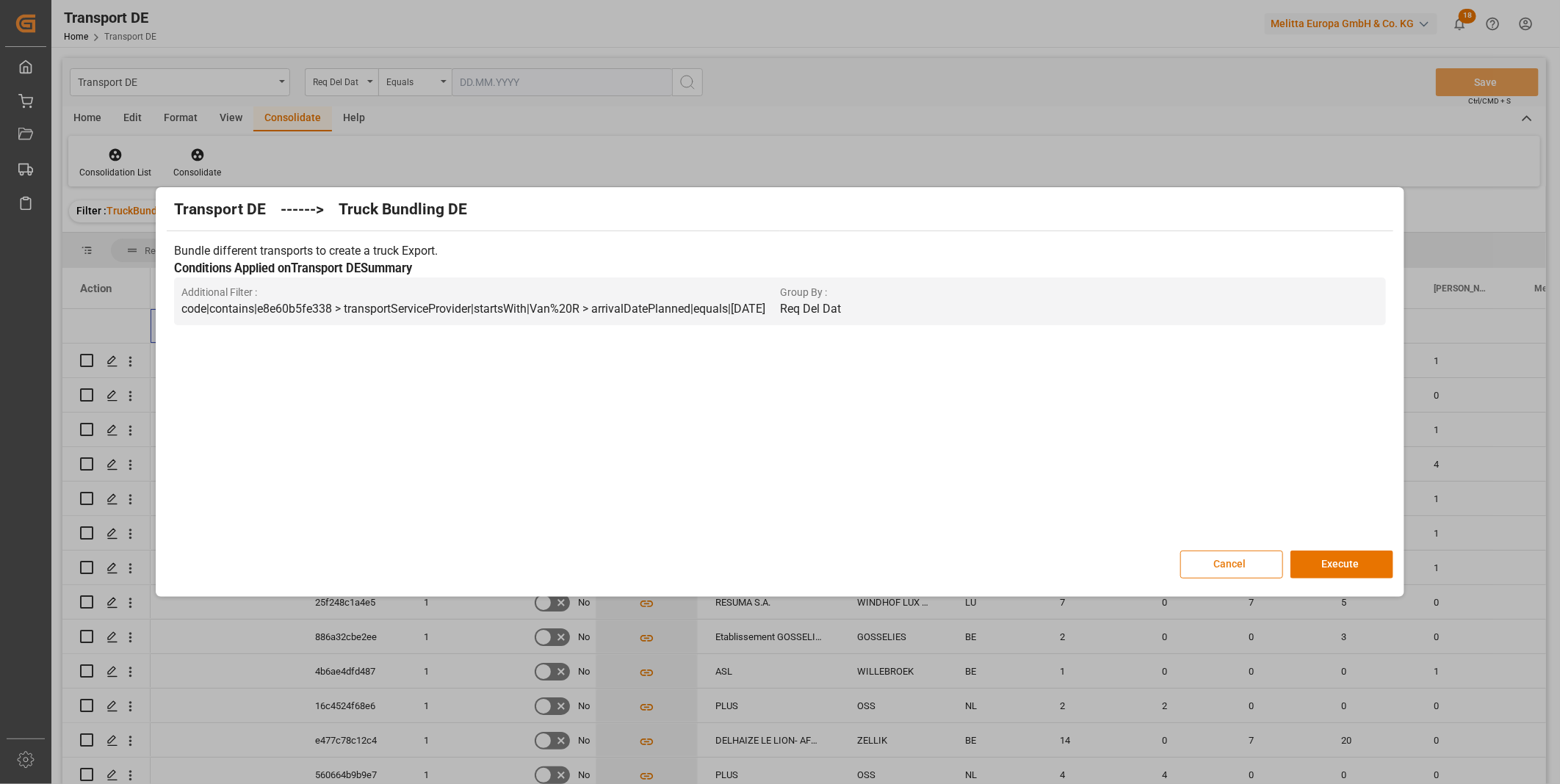
drag, startPoint x: 1327, startPoint y: 568, endPoint x: 1199, endPoint y: 555, distance: 128.7
click at [1327, 567] on button "Execute" at bounding box center [1342, 565] width 103 height 28
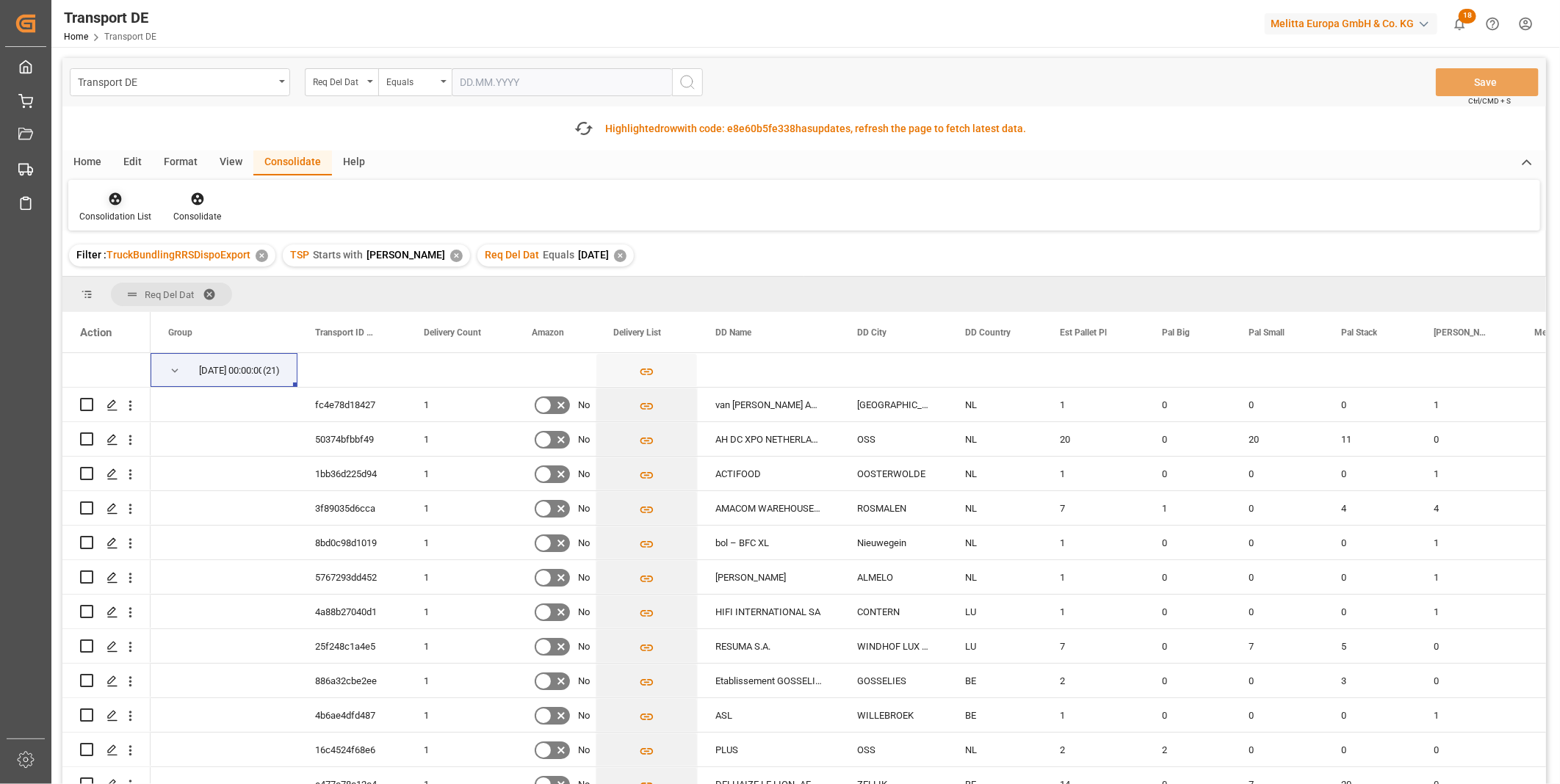
drag, startPoint x: 129, startPoint y: 202, endPoint x: 126, endPoint y: 217, distance: 15.3
click at [128, 202] on div at bounding box center [115, 199] width 72 height 15
click at [153, 315] on div "Transport DE Req Del Dat Equals Save Ctrl/CMD + S Fetch latest updates Highligh…" at bounding box center [804, 462] width 1484 height 809
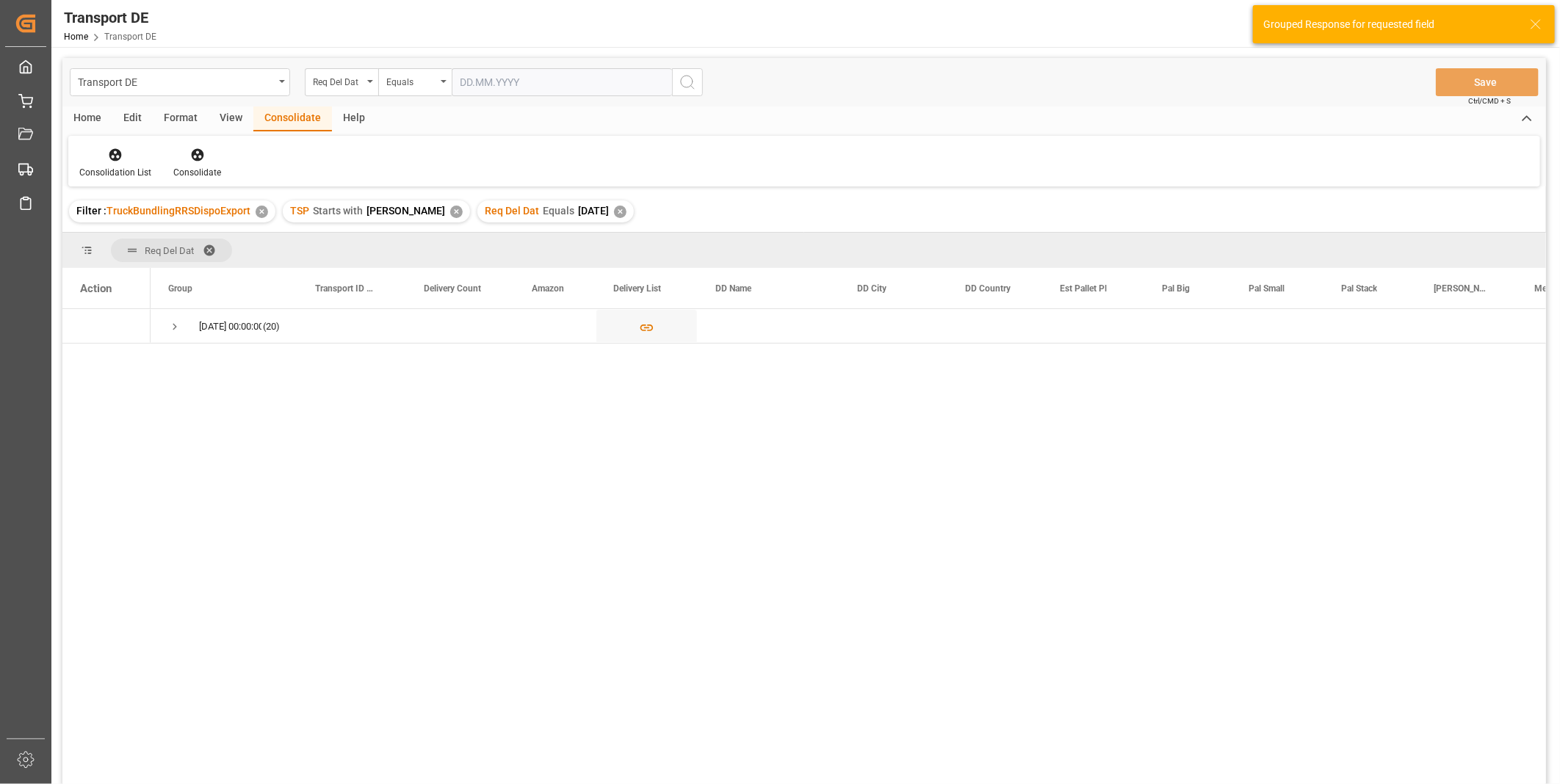
scroll to position [217, 0]
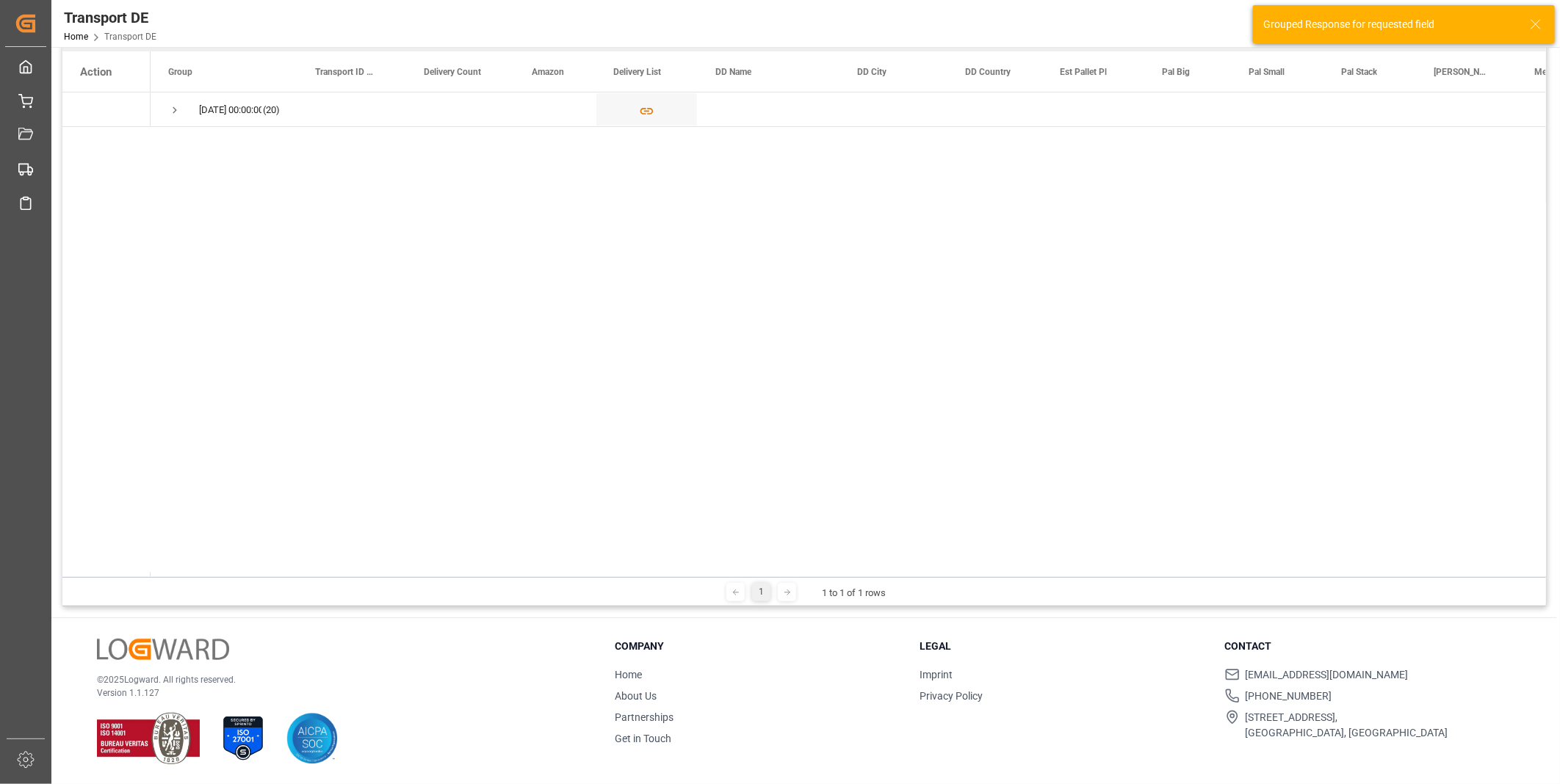
click at [172, 108] on span "Press SPACE to select this row." at bounding box center [175, 110] width 13 height 13
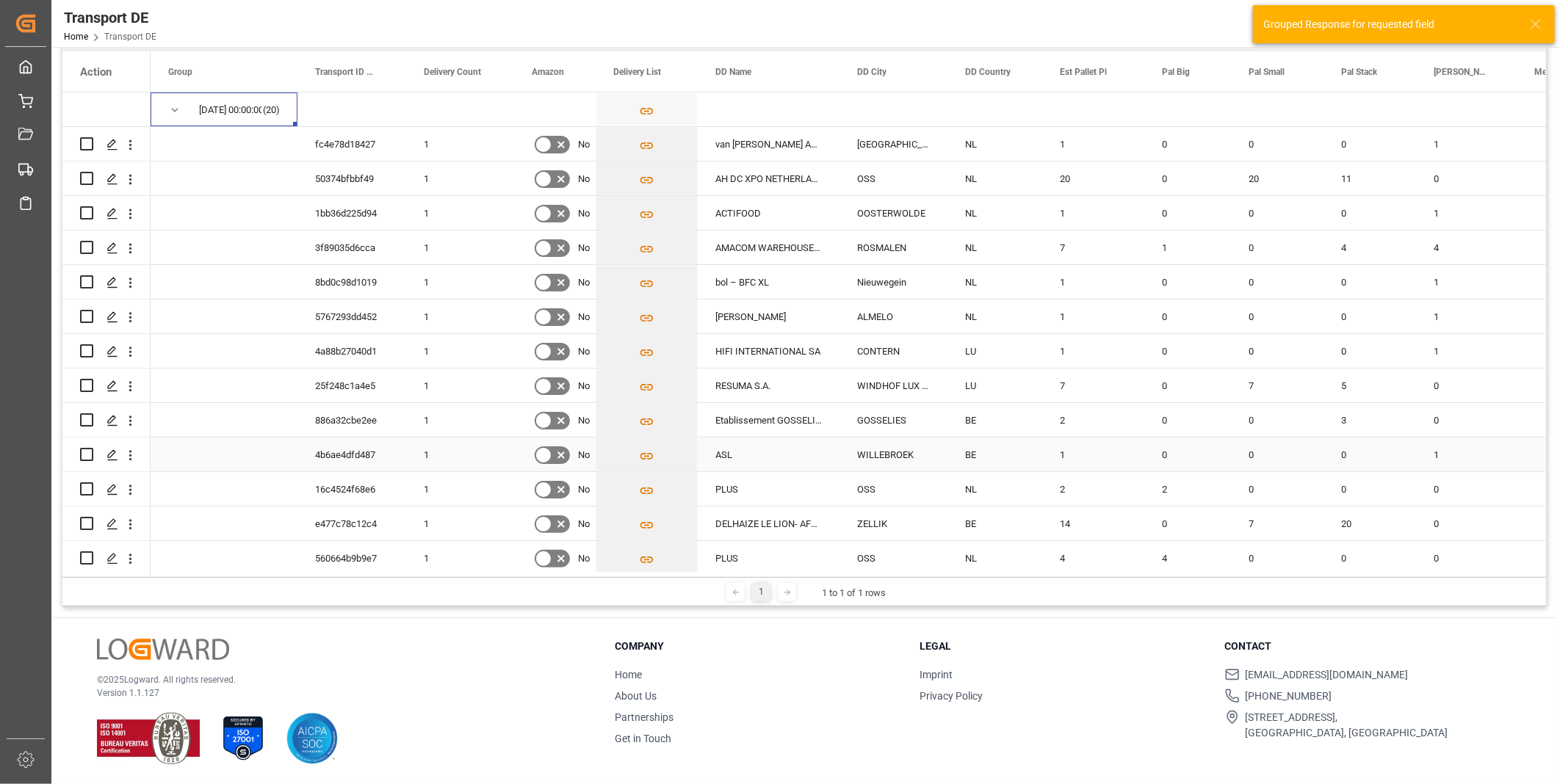
scroll to position [249, 0]
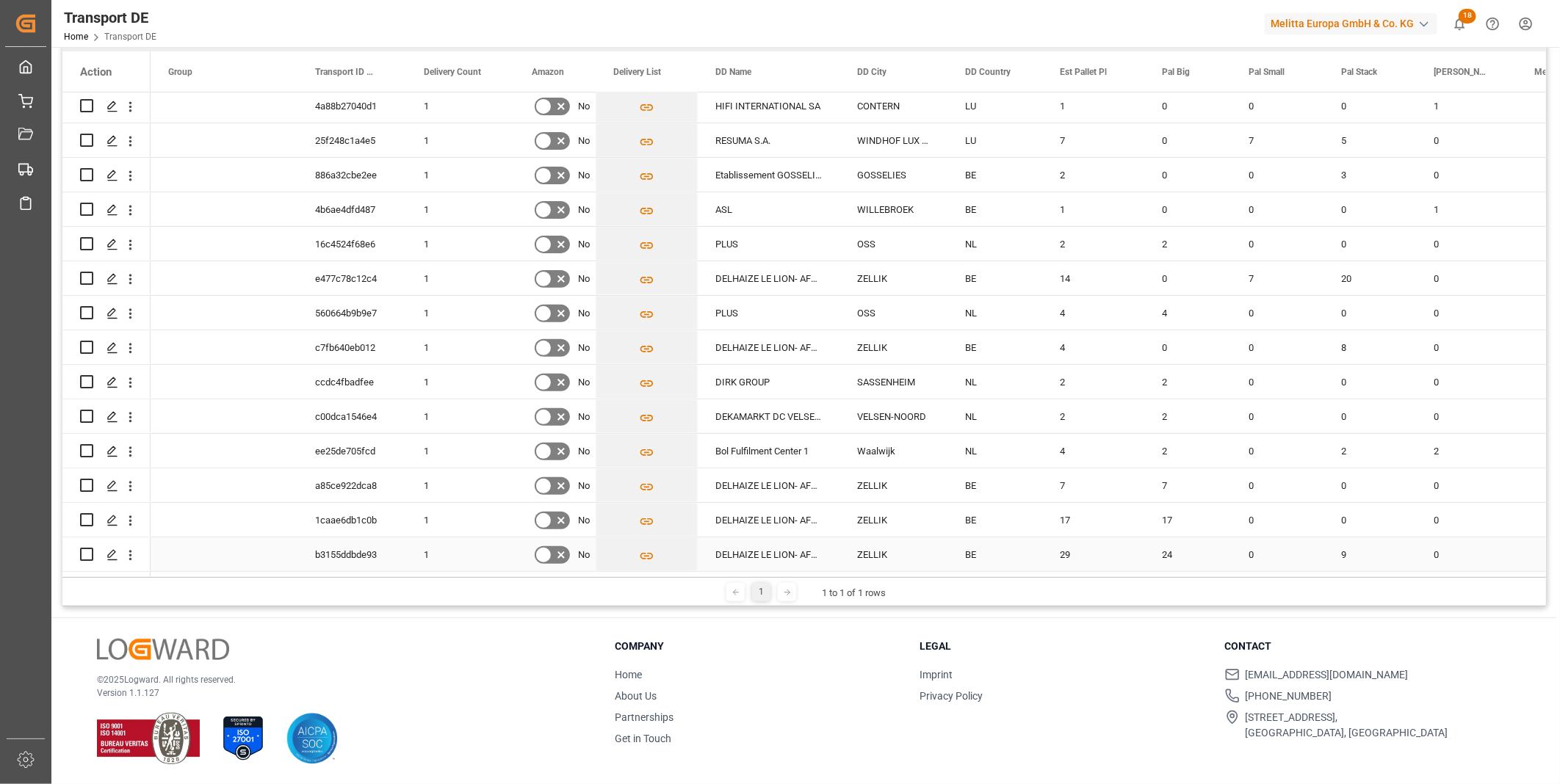
click at [85, 548] on input "Press Space to toggle row selection (unchecked)" at bounding box center [86, 554] width 13 height 13
checkbox input "true"
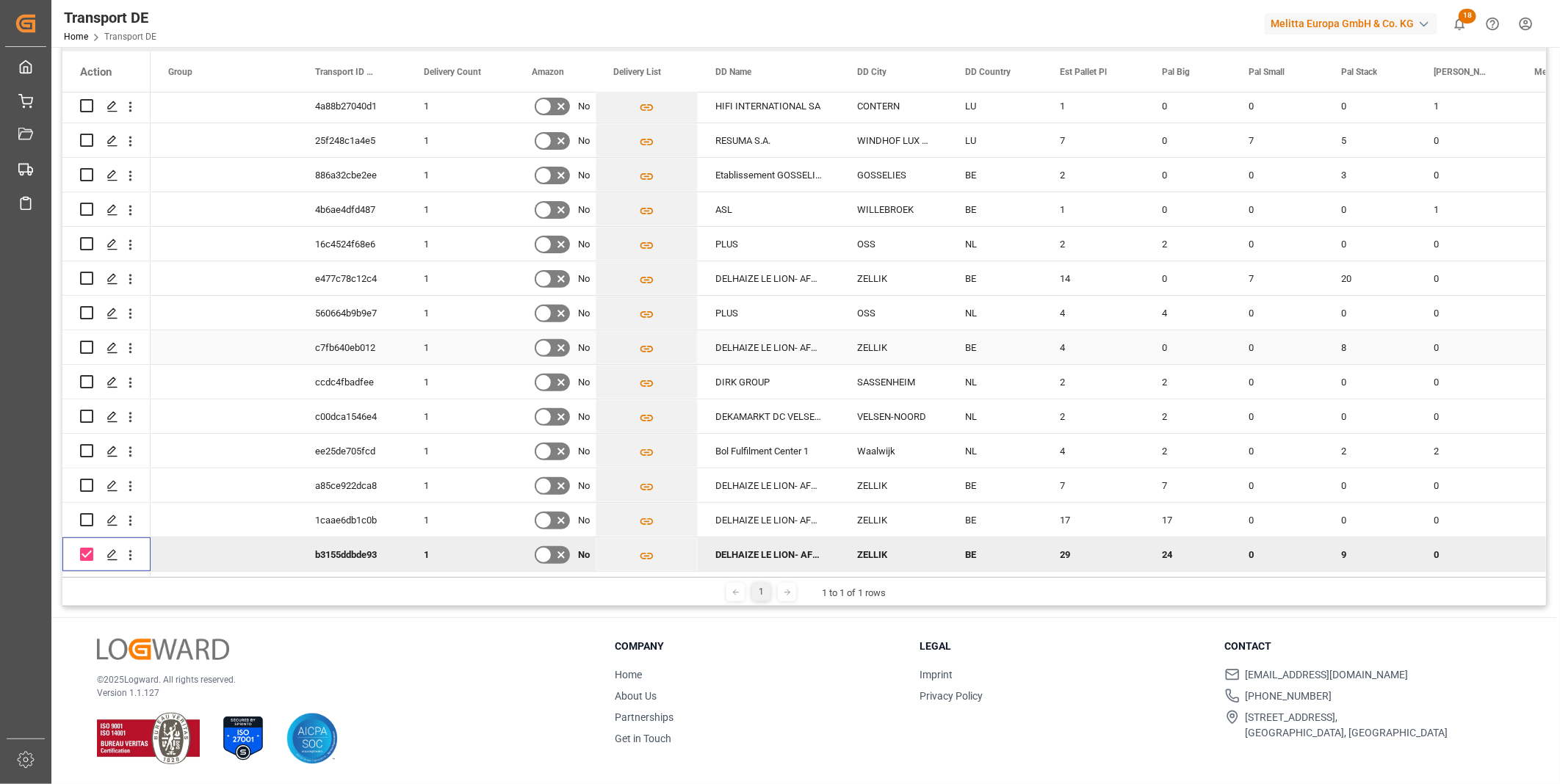
click at [90, 345] on input "Press Space to toggle row selection (unchecked)" at bounding box center [86, 347] width 13 height 13
checkbox input "true"
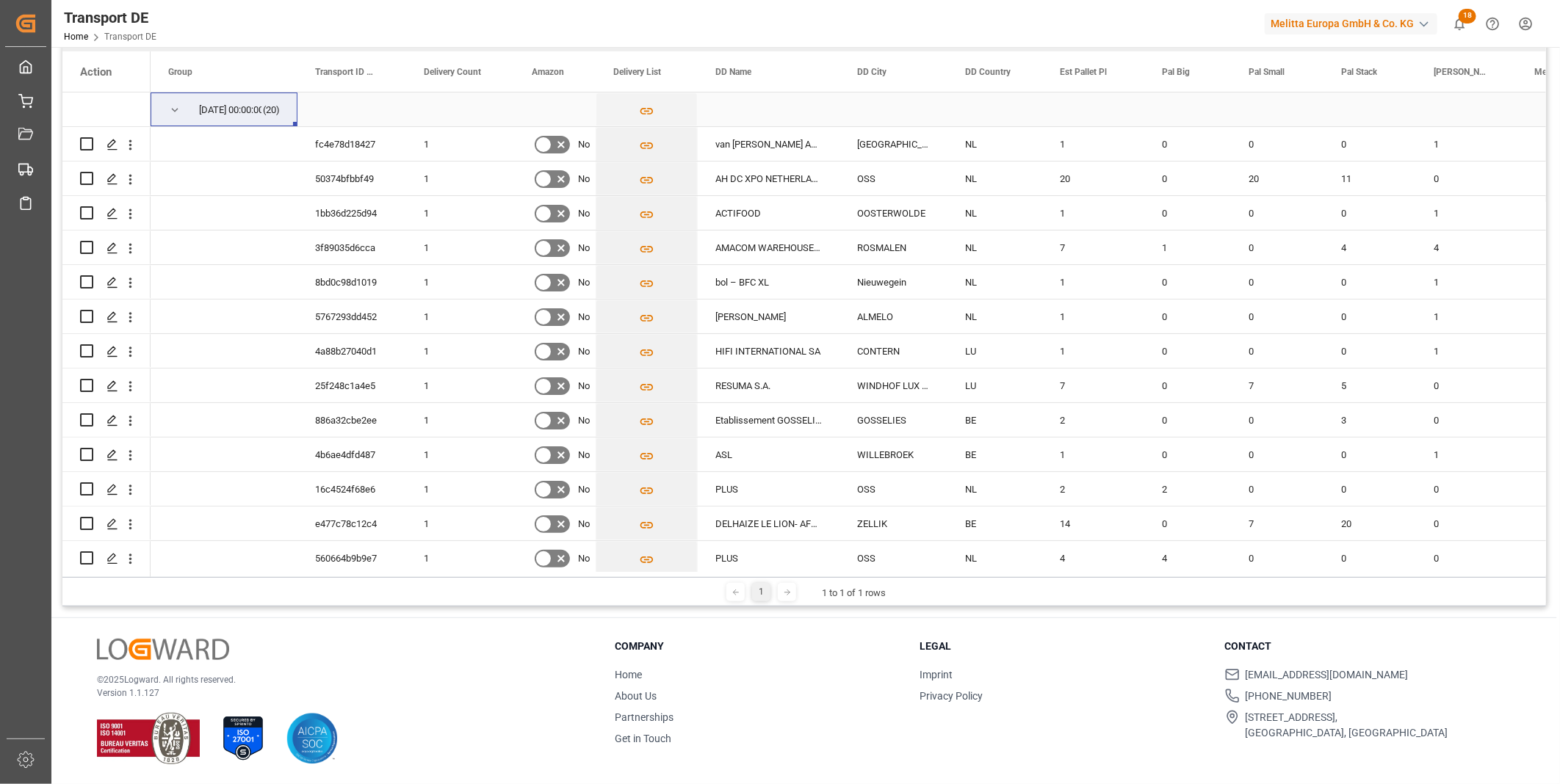
scroll to position [0, 0]
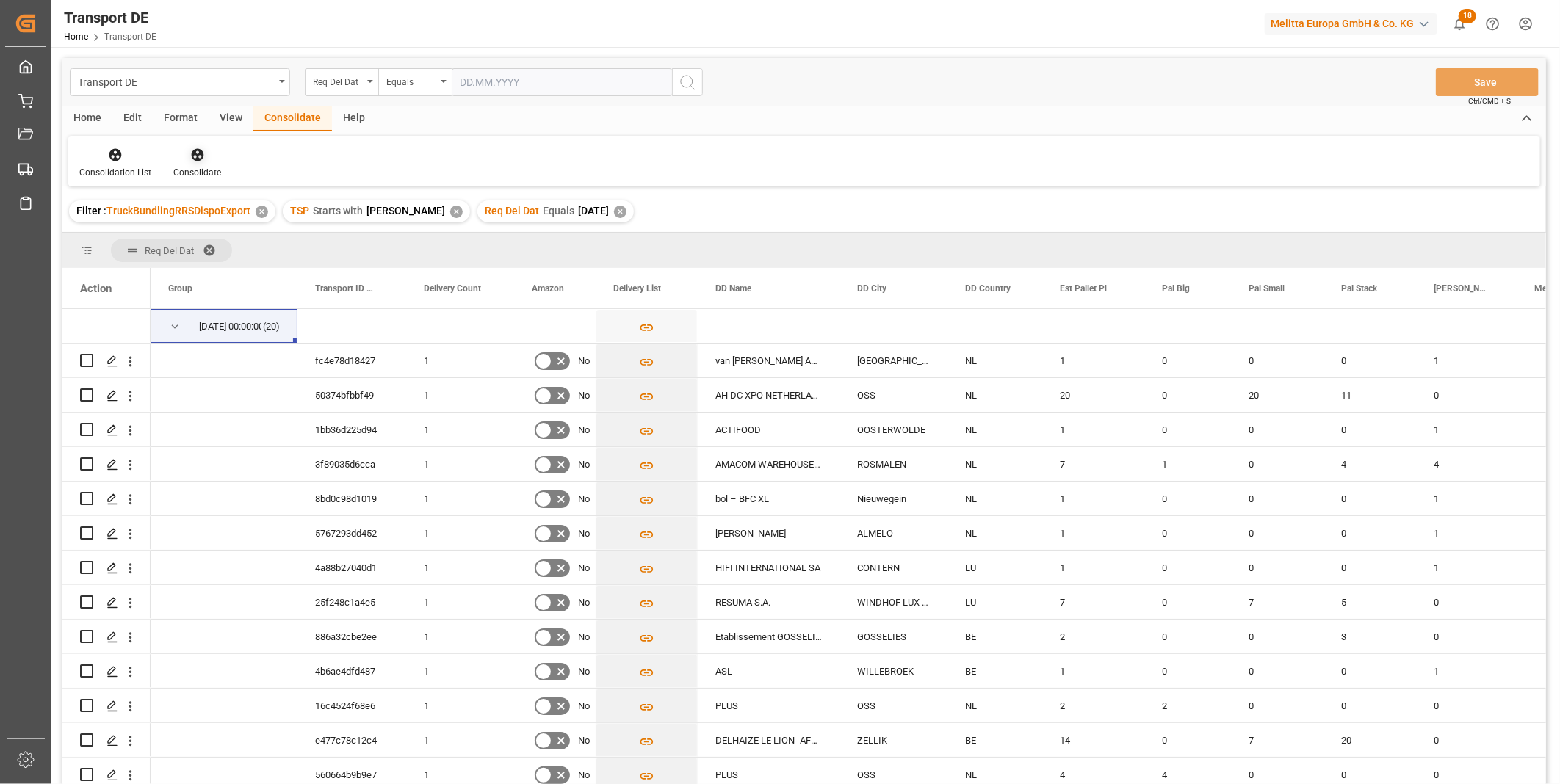
click at [181, 163] on div "Consolidate" at bounding box center [197, 163] width 70 height 32
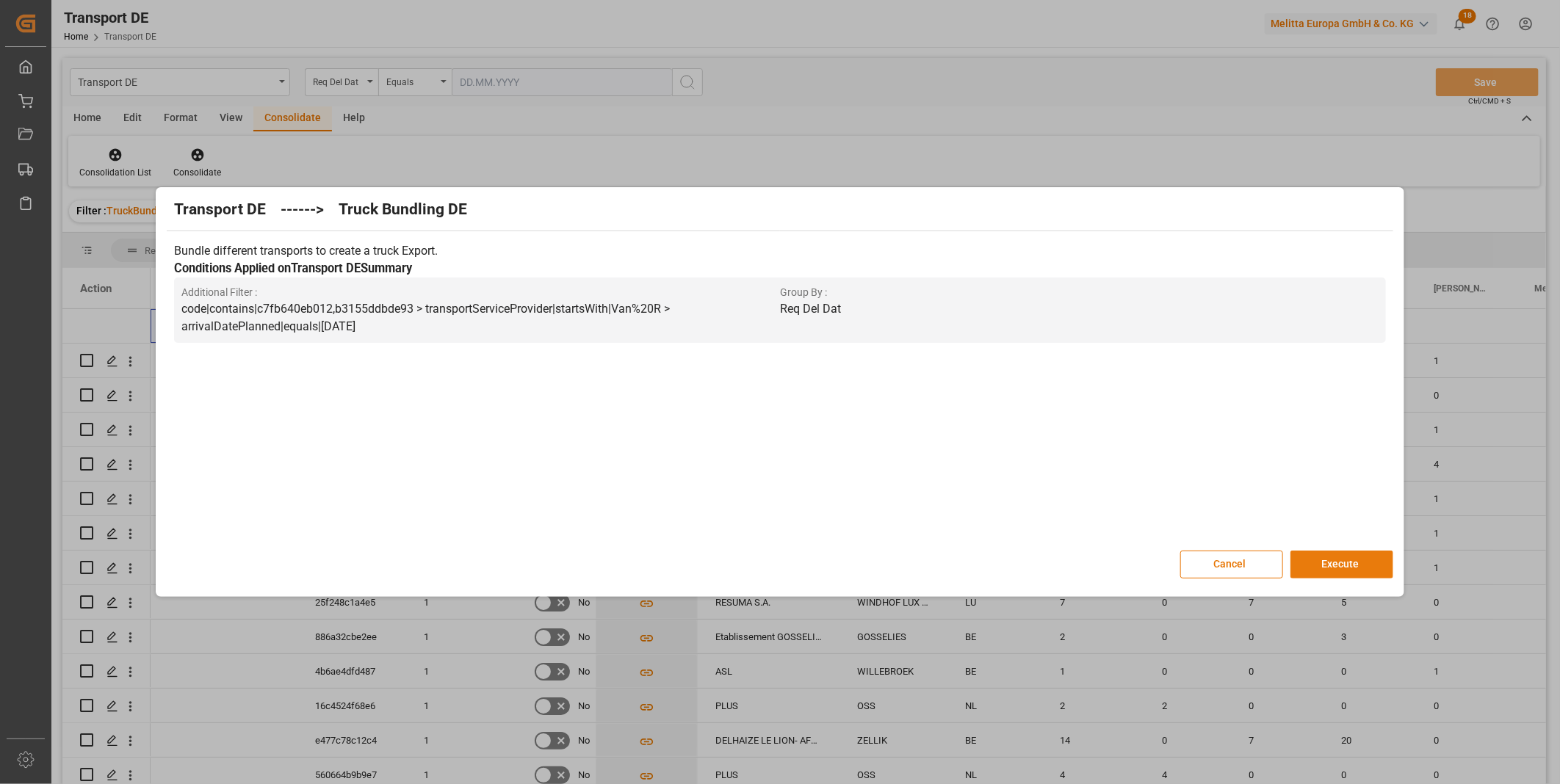
click at [1366, 555] on button "Execute" at bounding box center [1342, 565] width 103 height 28
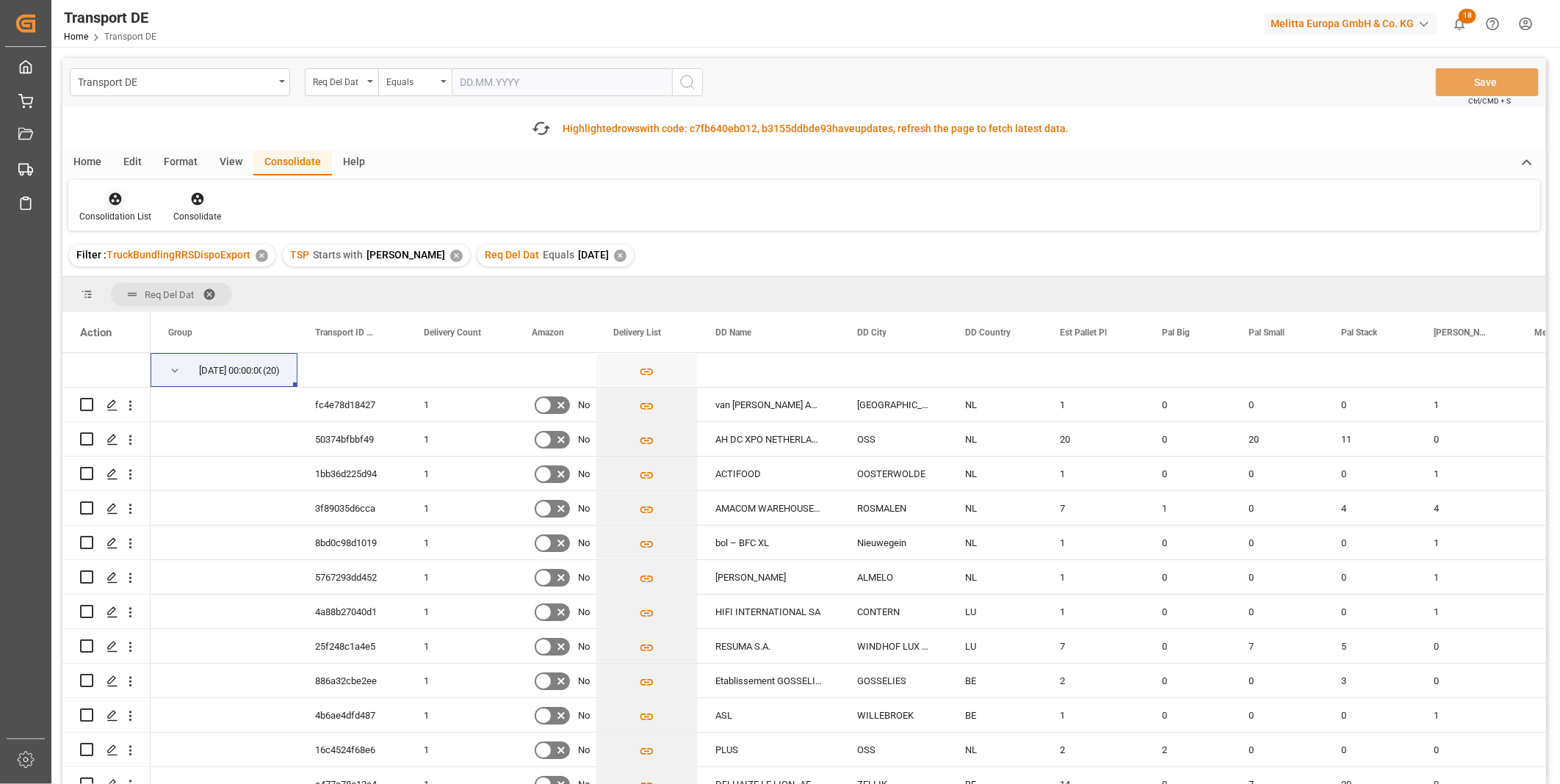
click at [121, 210] on div "Consolidation List" at bounding box center [115, 216] width 72 height 13
click at [158, 307] on div "Transport DE Req Del Dat Equals Save Ctrl/CMD + S Fetch latest updates Highligh…" at bounding box center [804, 462] width 1484 height 809
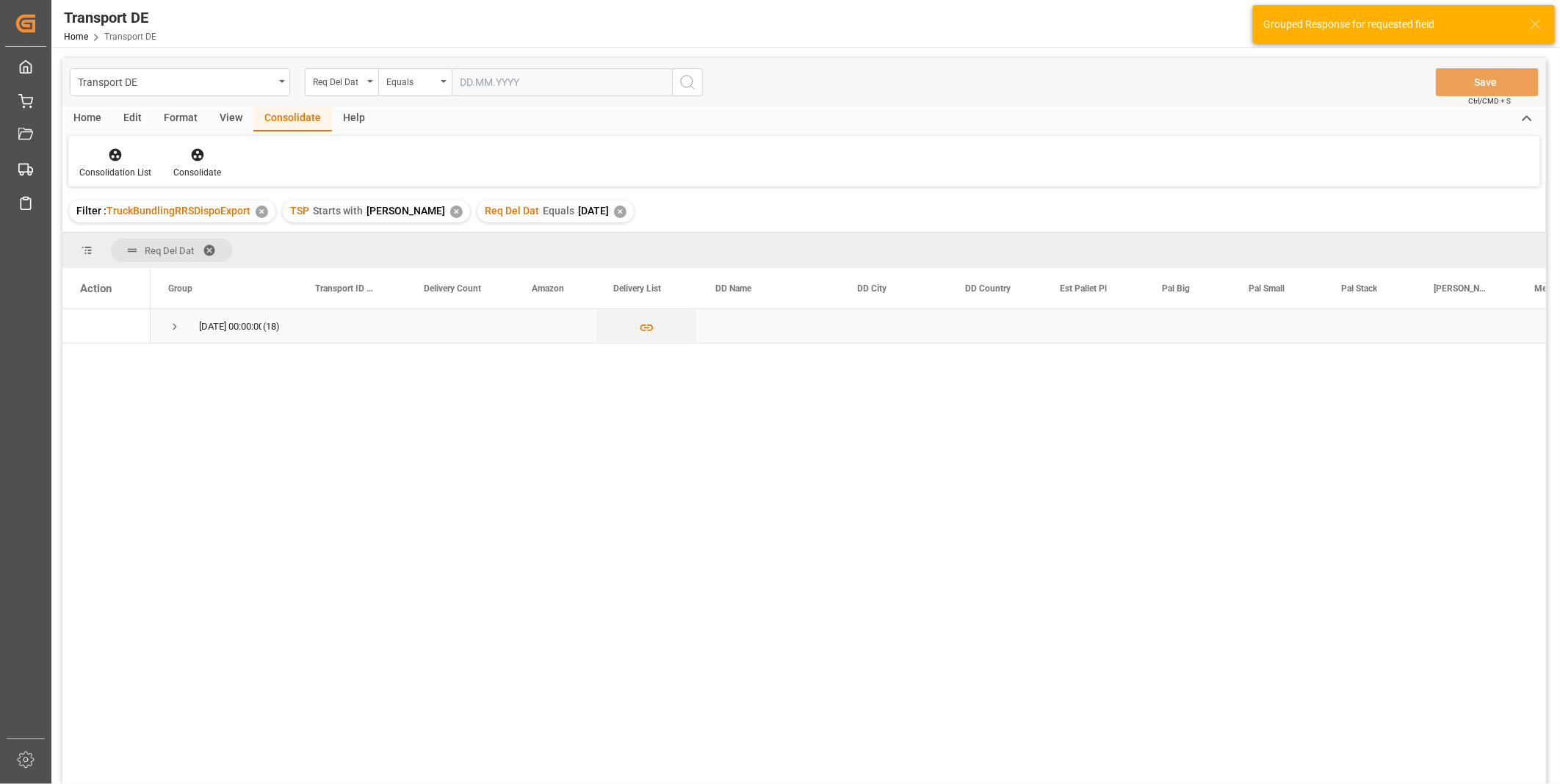
click at [173, 321] on span "Press SPACE to select this row." at bounding box center [175, 326] width 13 height 13
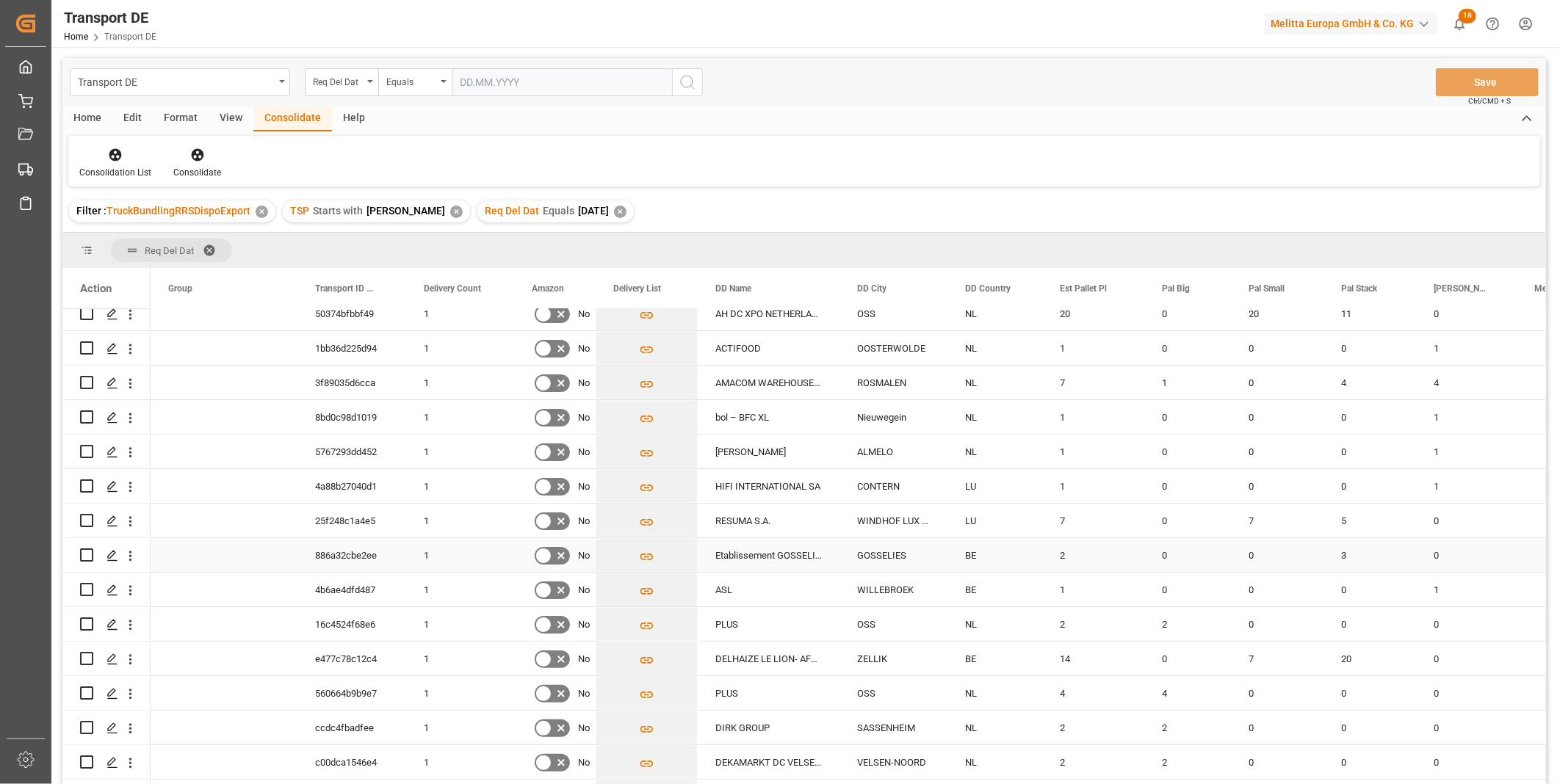
scroll to position [163, 0]
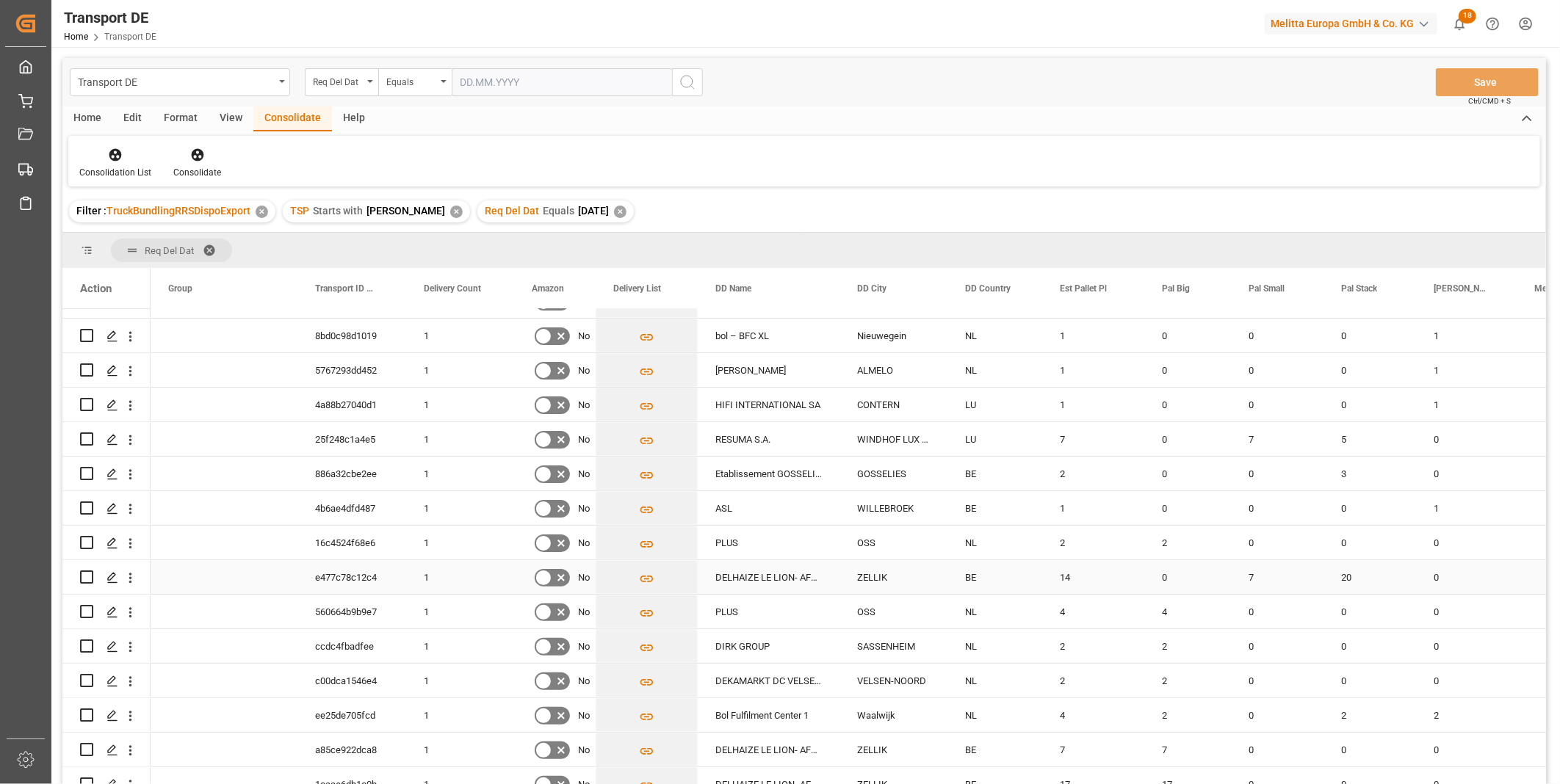
click at [83, 578] on input "Press Space to toggle row selection (unchecked)" at bounding box center [86, 577] width 13 height 13
checkbox input "true"
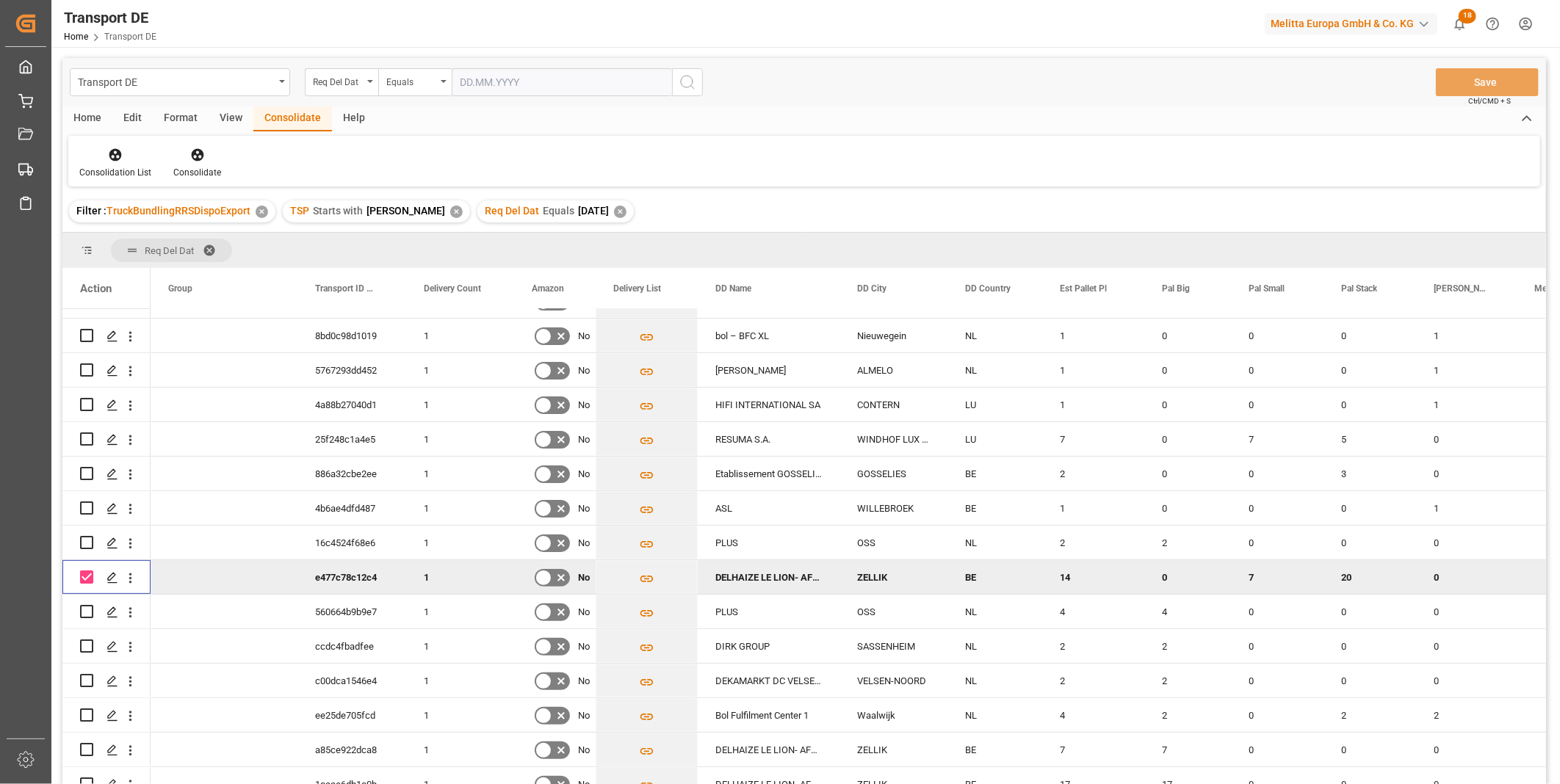
scroll to position [180, 0]
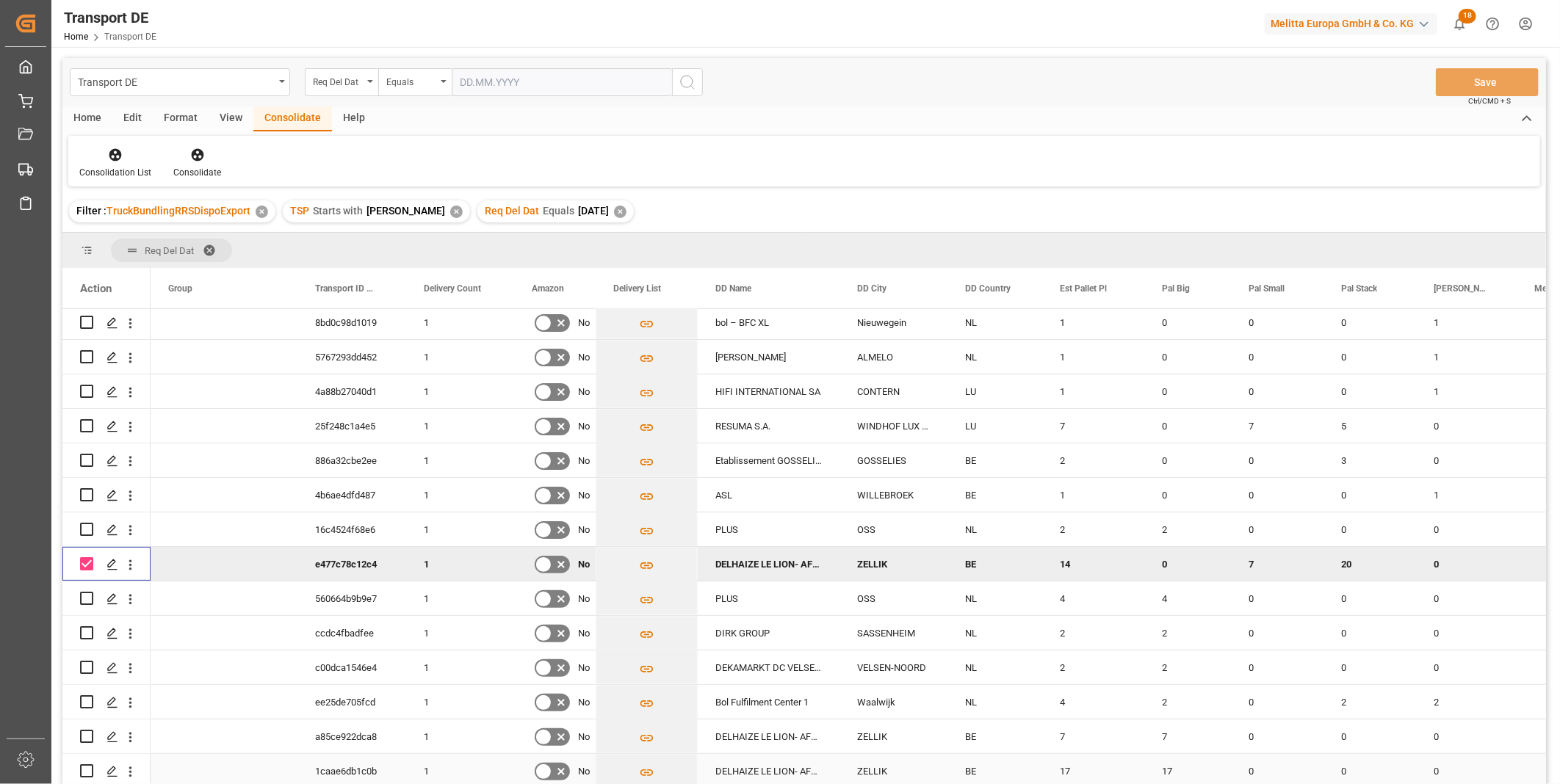
click at [85, 764] on input "Press Space to toggle row selection (unchecked)" at bounding box center [86, 770] width 13 height 13
checkbox input "true"
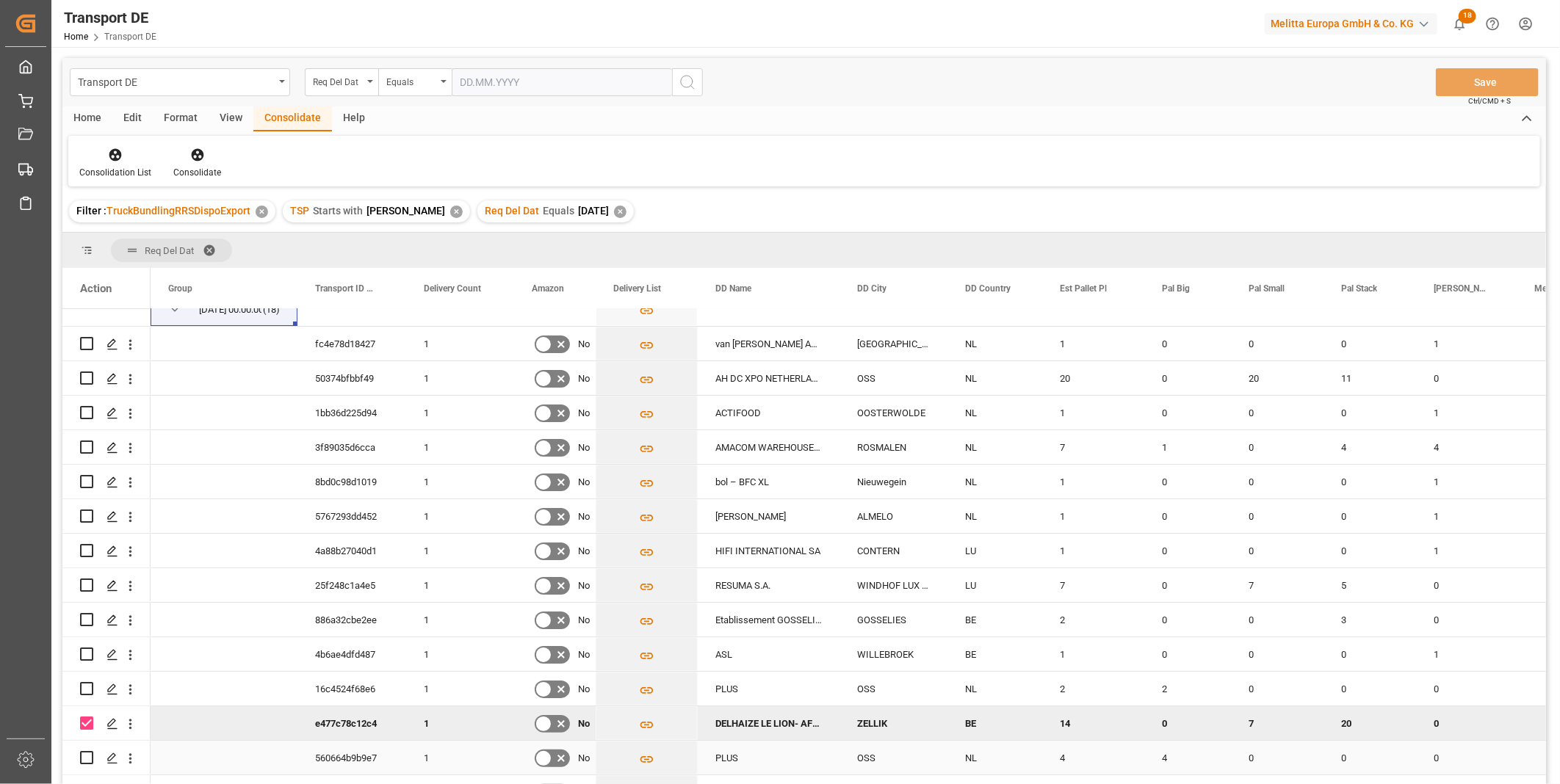
scroll to position [0, 0]
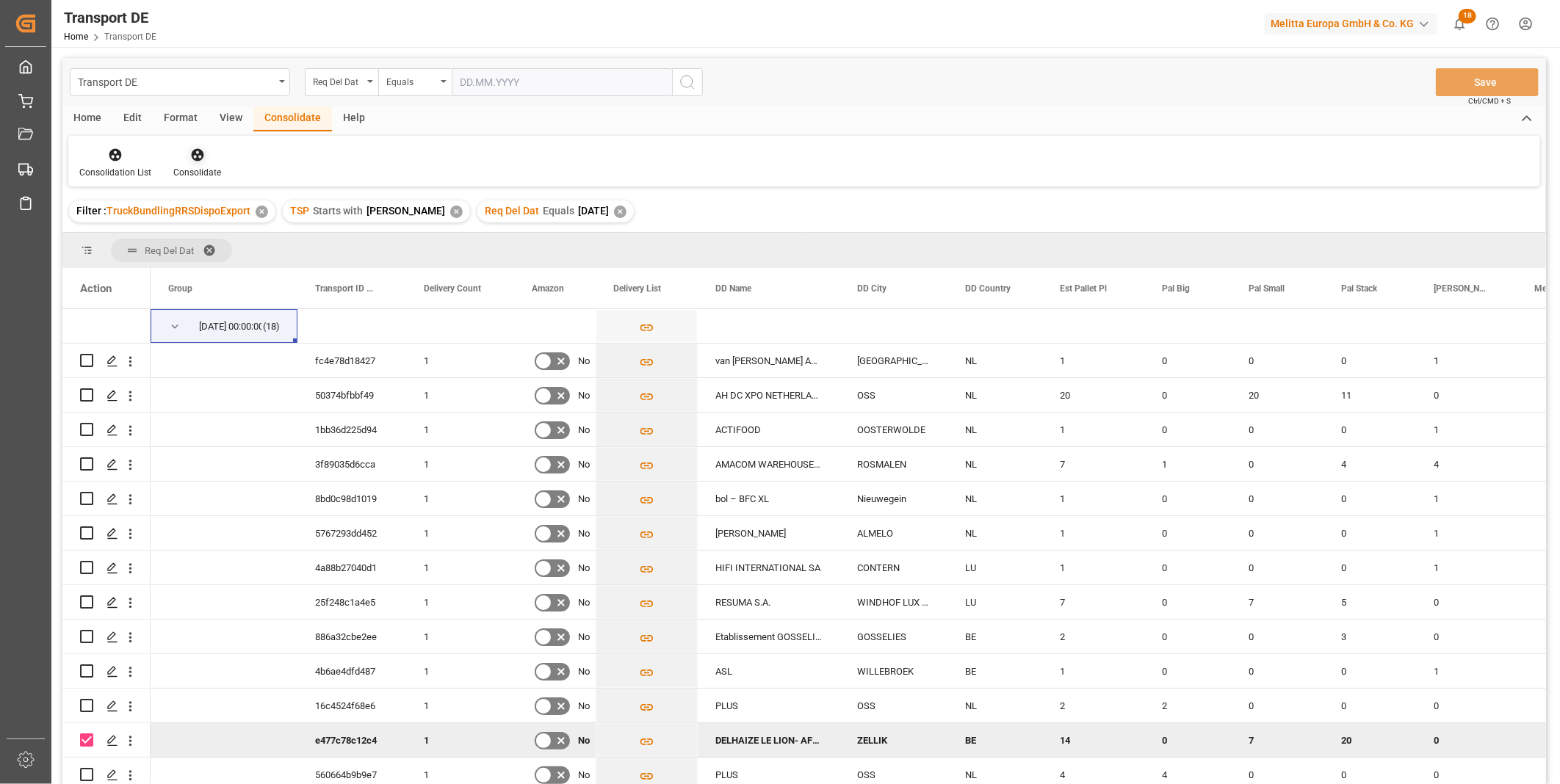
click at [209, 150] on div at bounding box center [197, 155] width 48 height 15
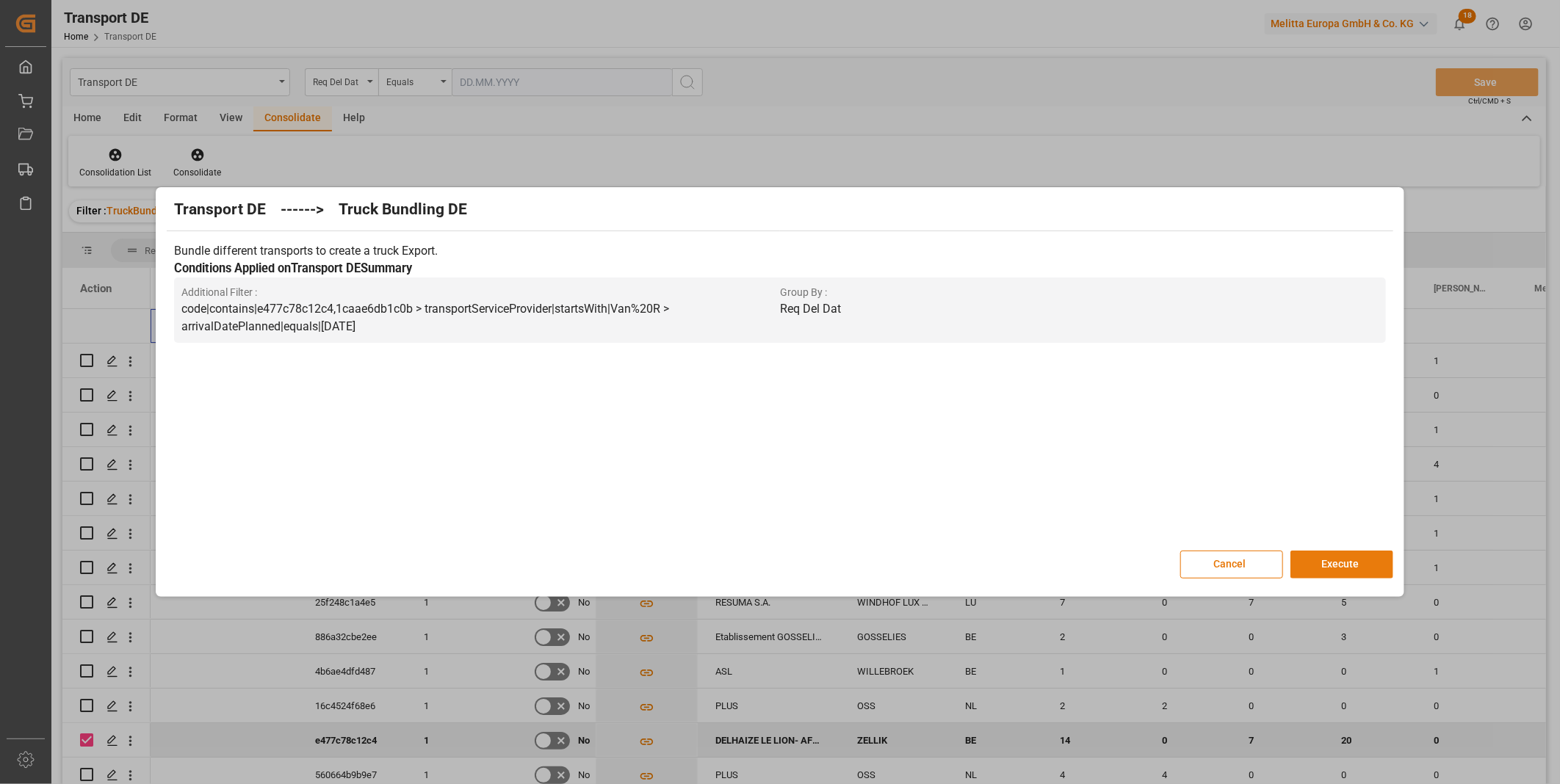
click at [1359, 561] on button "Execute" at bounding box center [1342, 565] width 103 height 28
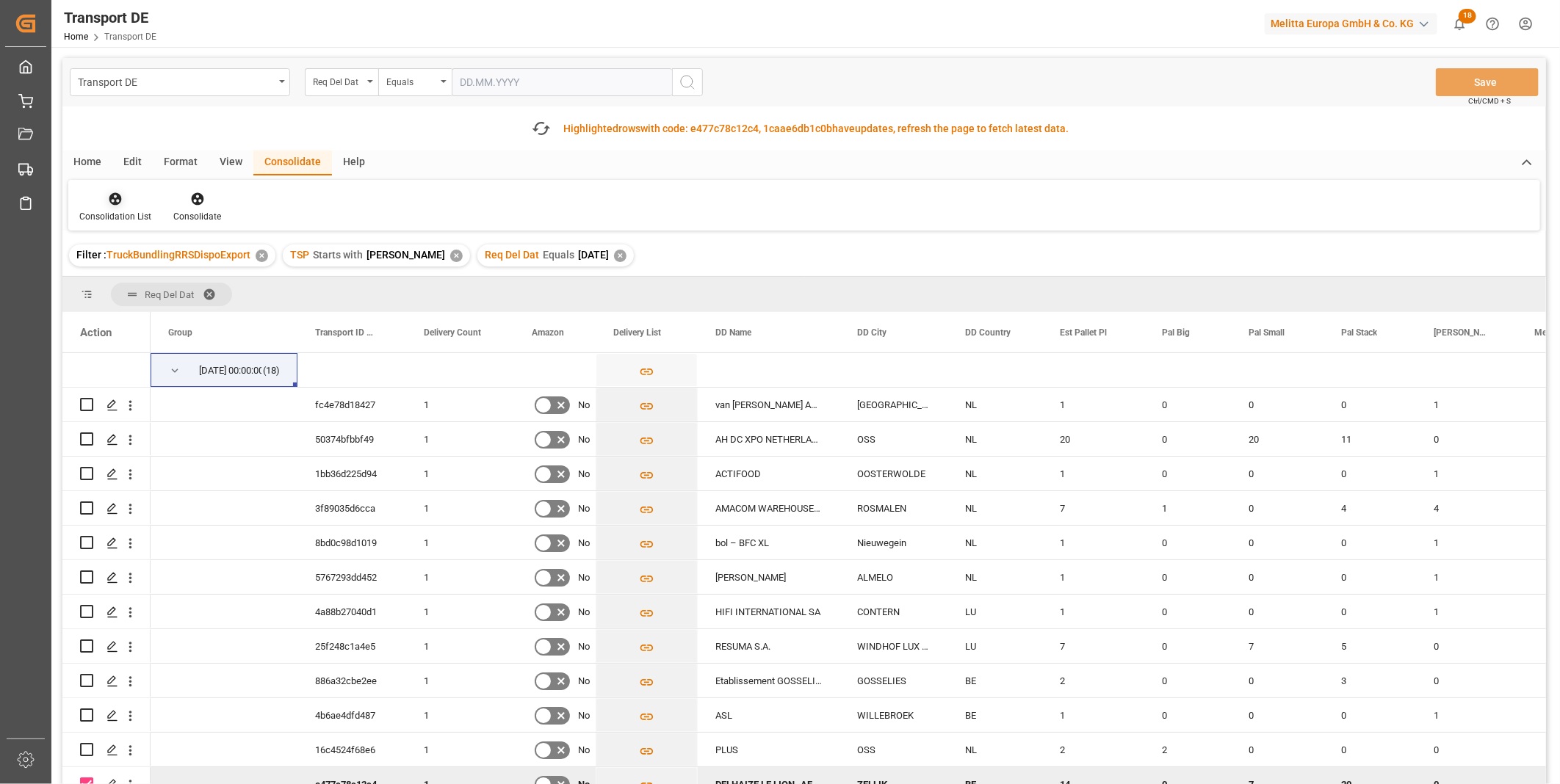
click at [122, 206] on div "Consolidation List" at bounding box center [115, 207] width 94 height 32
click at [202, 316] on div "Transport DE Req Del Dat Equals Save Ctrl/CMD + S Fetch latest updates Highligh…" at bounding box center [804, 462] width 1484 height 809
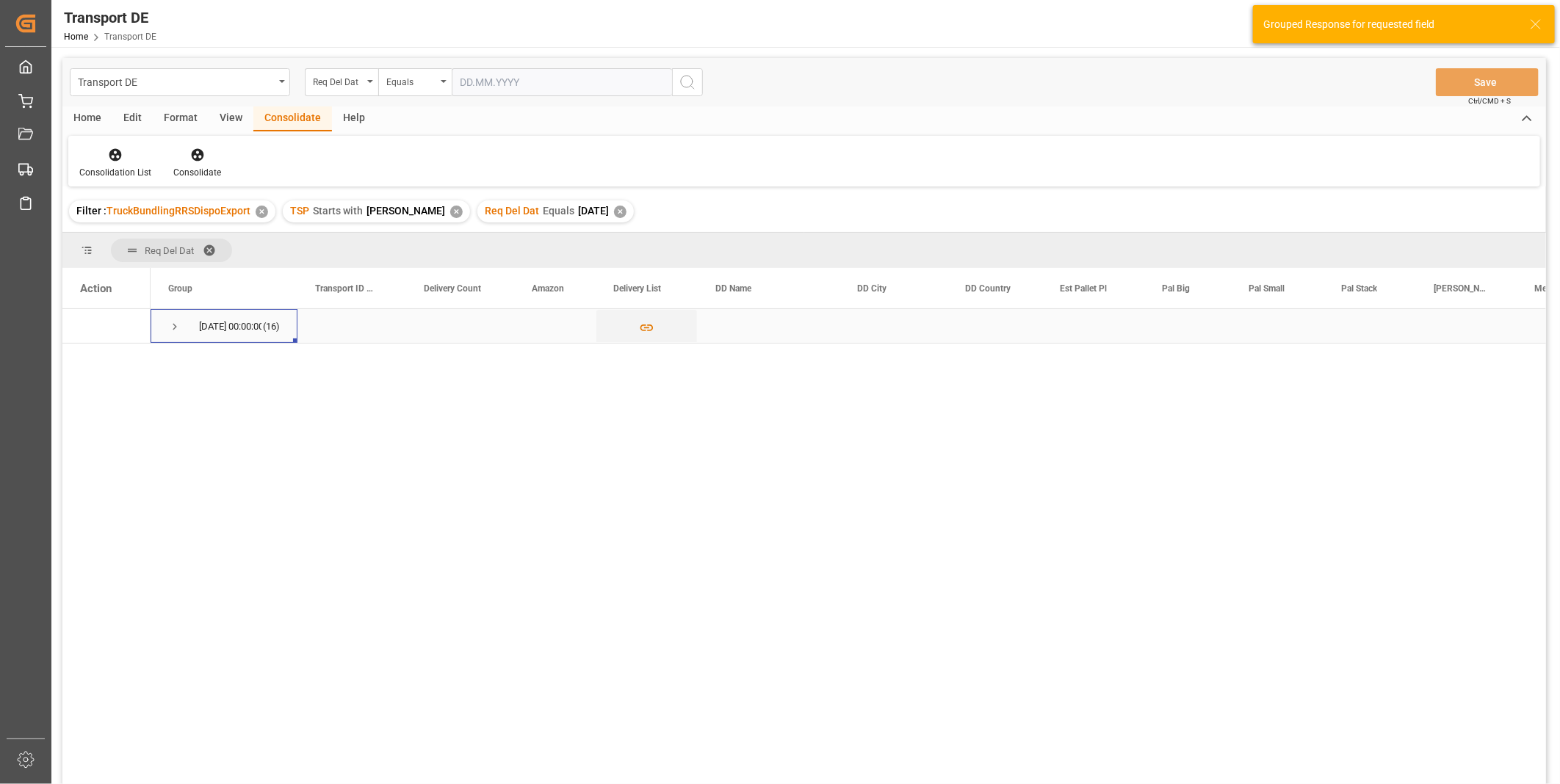
click at [188, 318] on span "[DATE] 00:00:00 (16)" at bounding box center [224, 326] width 112 height 32
click at [169, 324] on span "Press SPACE to select this row." at bounding box center [175, 326] width 13 height 13
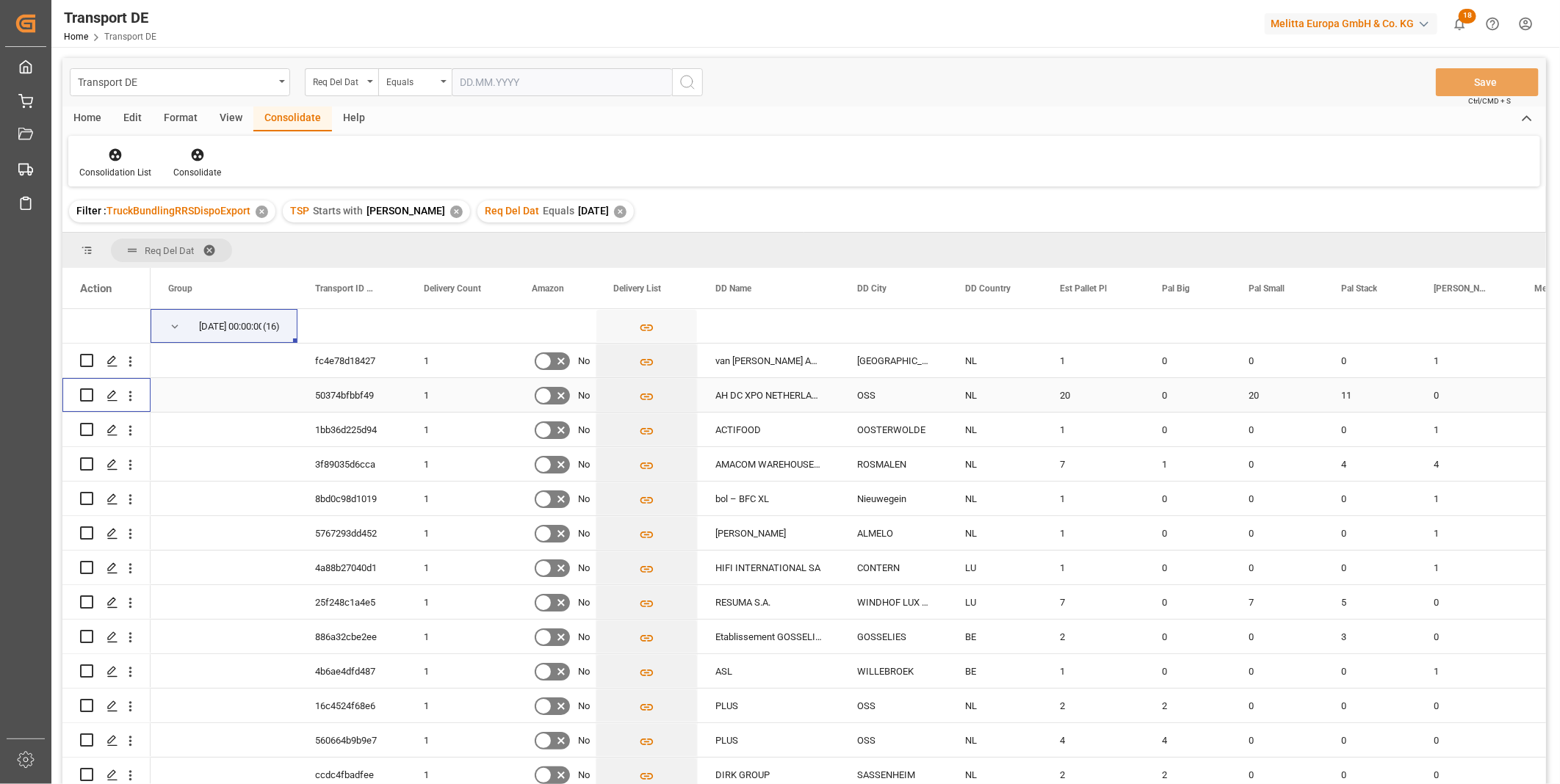
click at [89, 396] on input "Press Space to toggle row selection (unchecked)" at bounding box center [86, 395] width 13 height 13
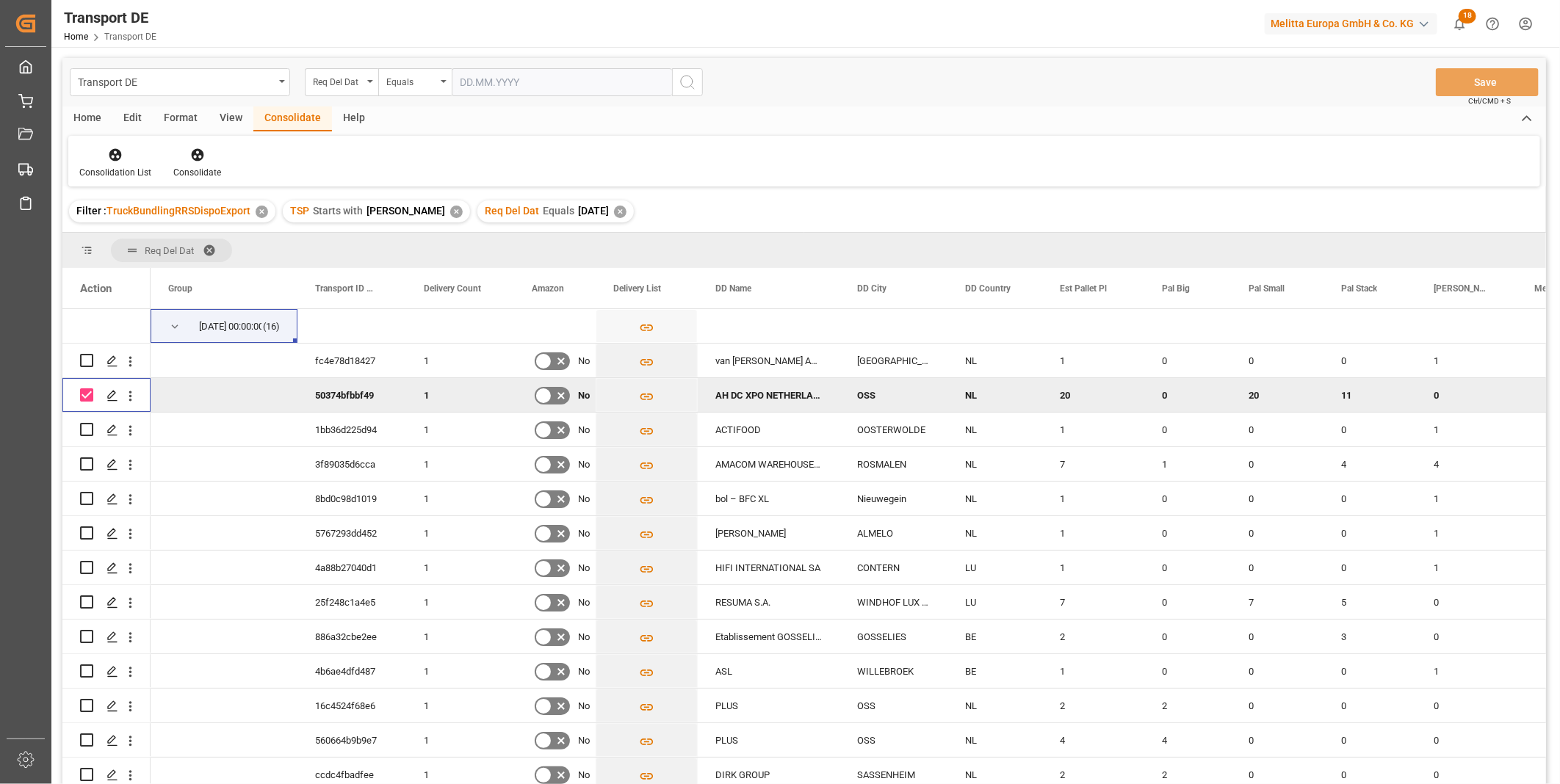
click at [87, 393] on input "Press Space to toggle row selection (checked)" at bounding box center [86, 395] width 13 height 13
checkbox input "false"
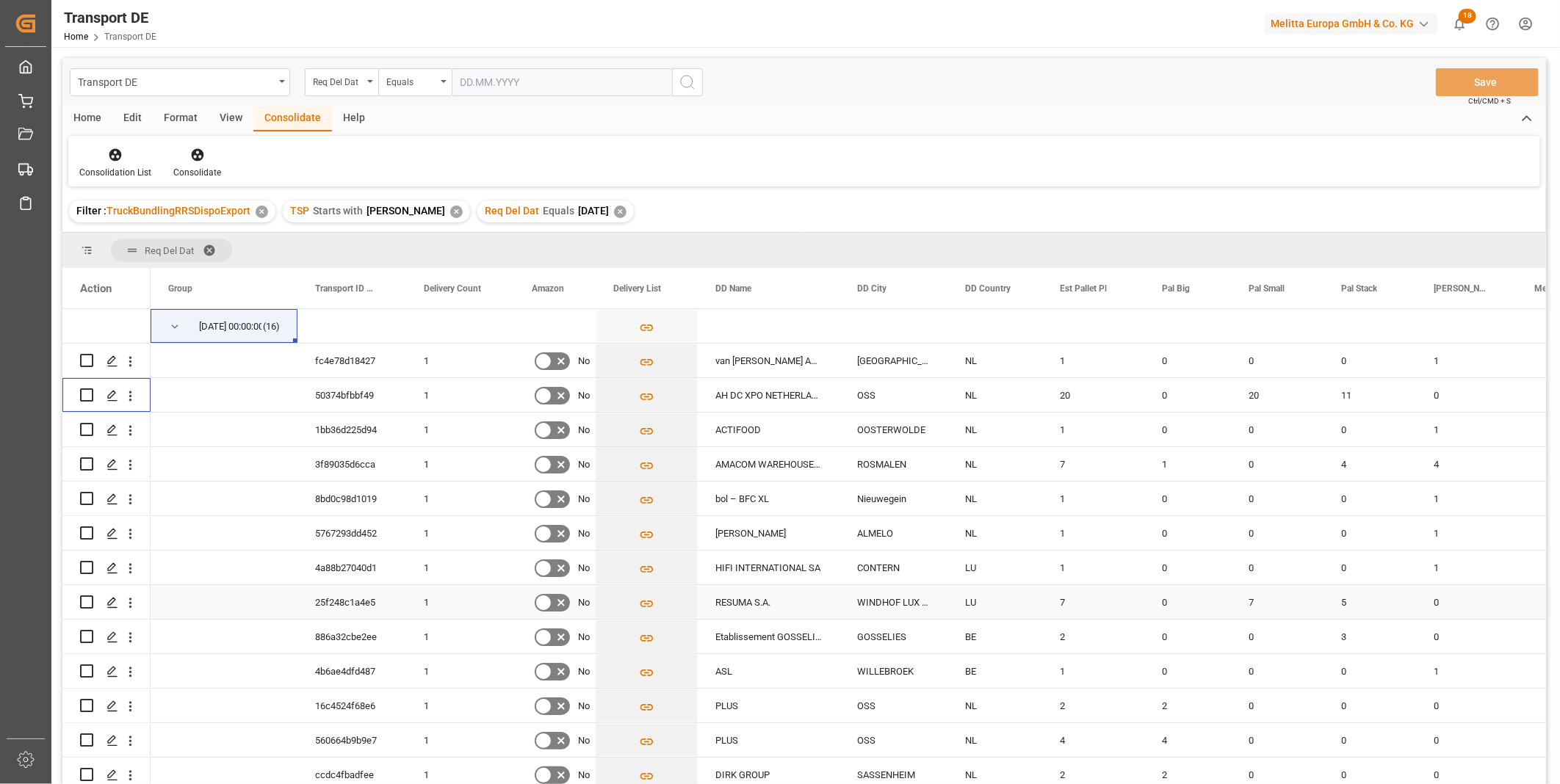
scroll to position [111, 0]
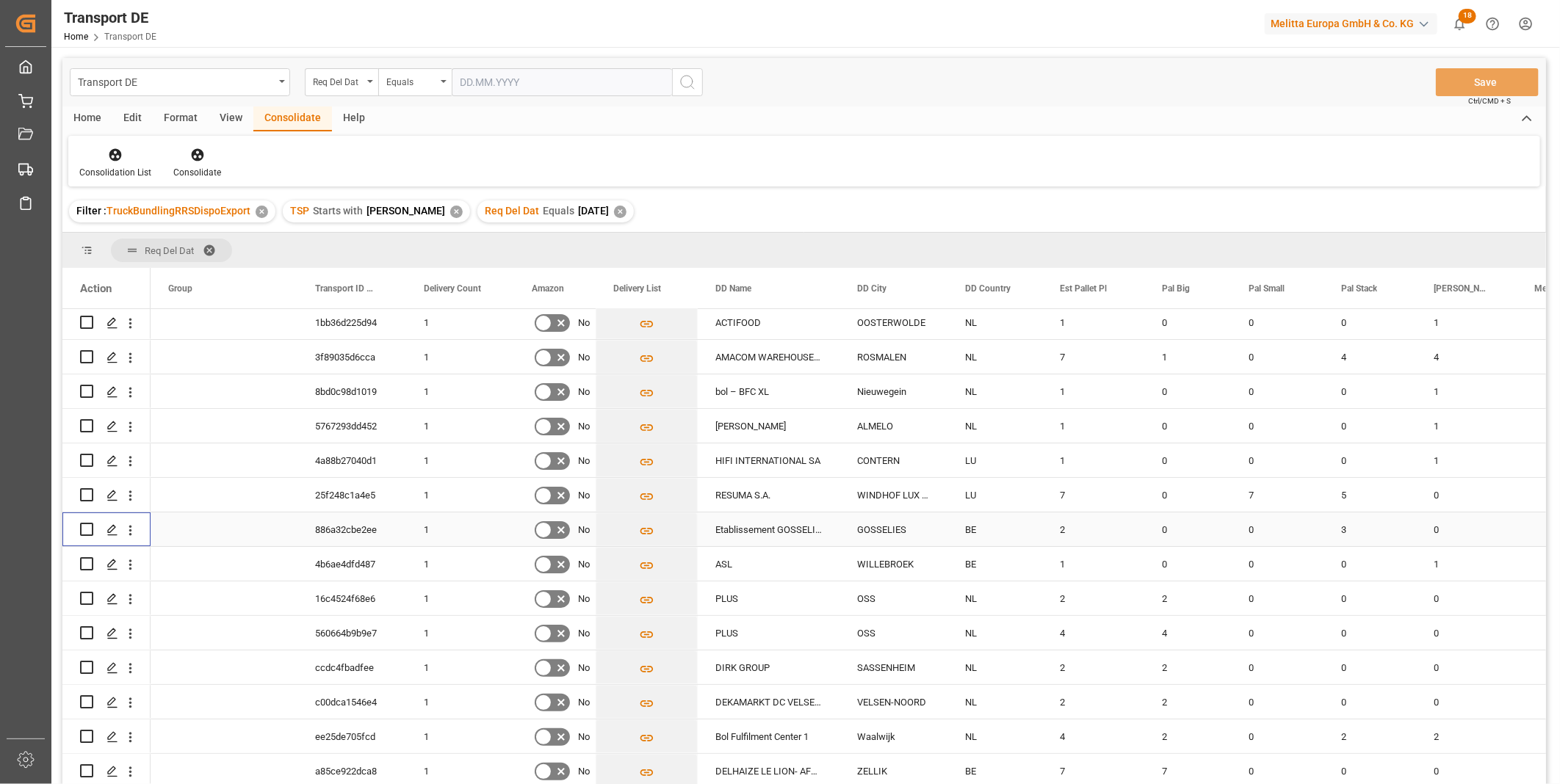
click at [83, 527] on input "Press Space to toggle row selection (unchecked)" at bounding box center [86, 529] width 13 height 13
checkbox input "true"
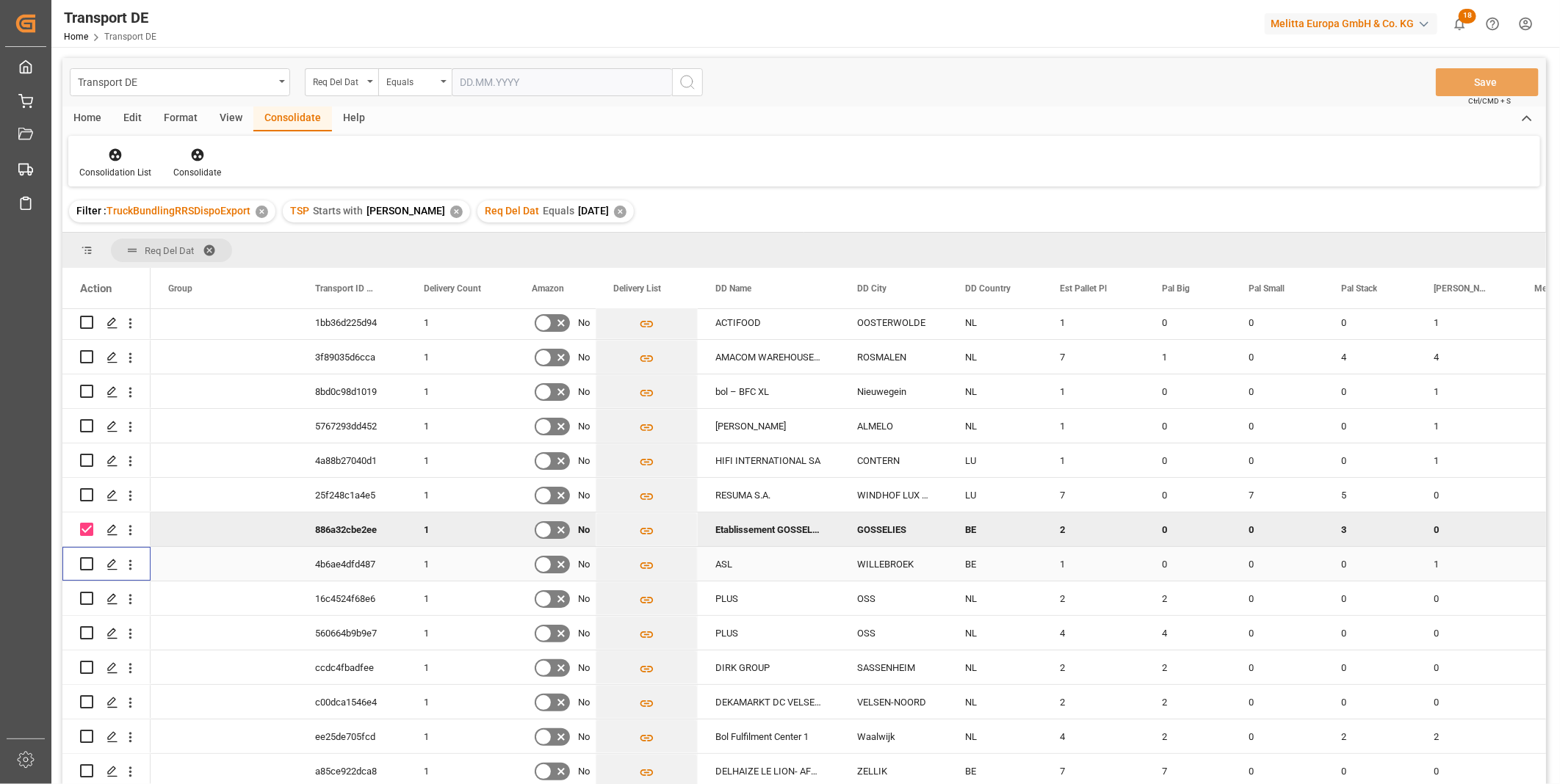
click at [87, 558] on input "Press Space to toggle row selection (unchecked)" at bounding box center [86, 563] width 13 height 13
checkbox input "true"
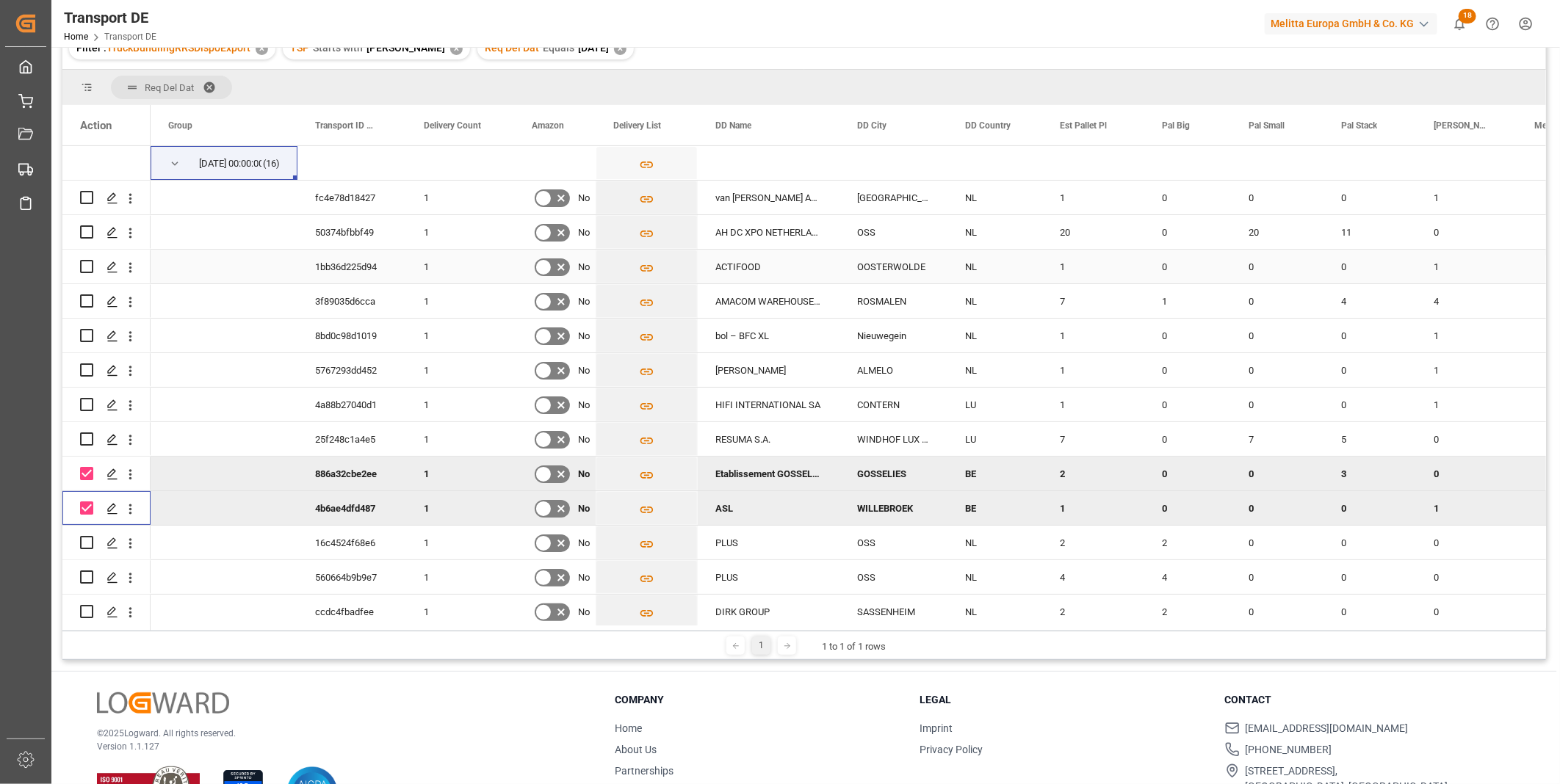
scroll to position [0, 0]
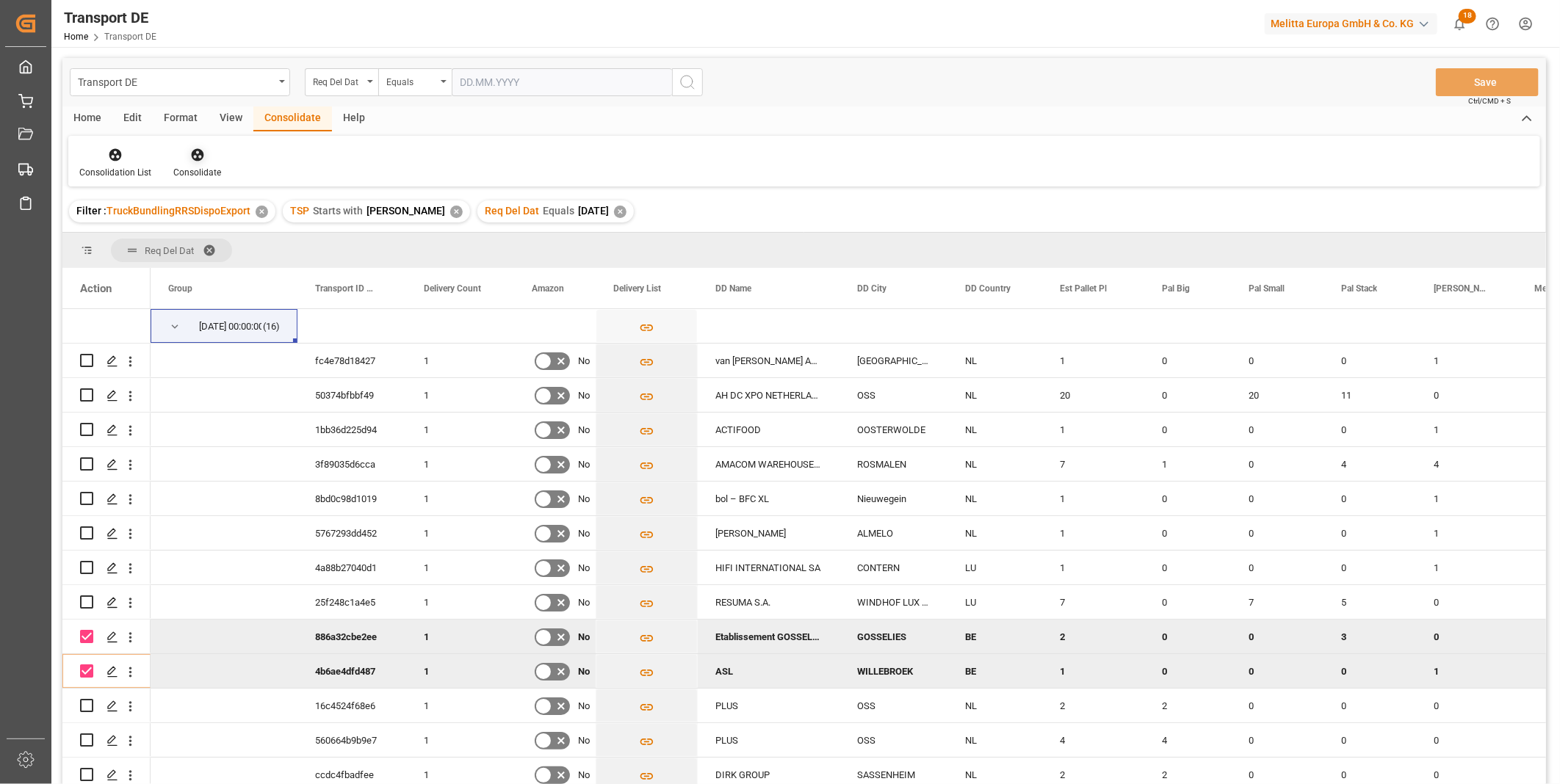
click at [217, 162] on div at bounding box center [197, 155] width 48 height 15
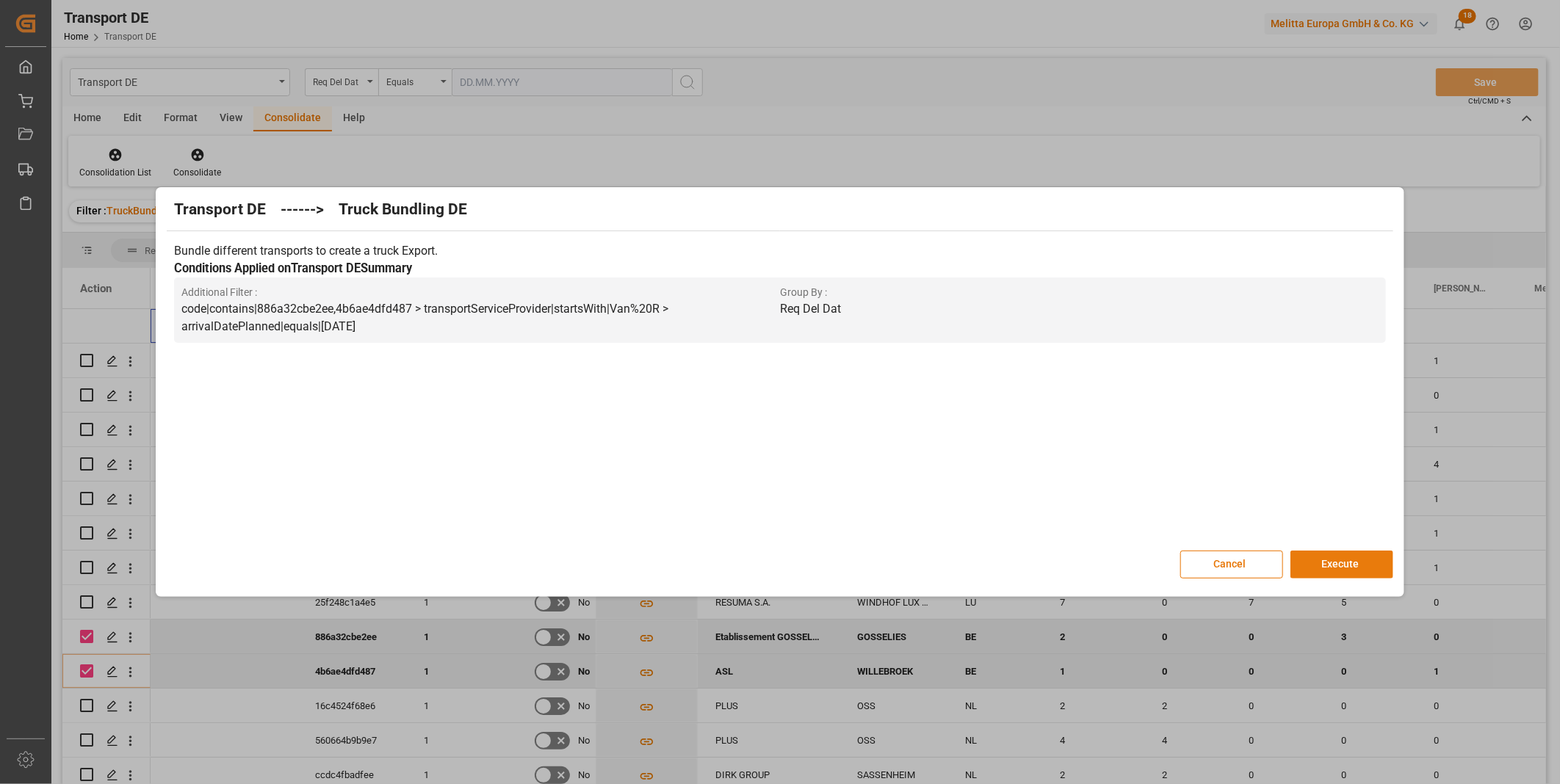
click at [1384, 566] on button "Execute" at bounding box center [1342, 565] width 103 height 28
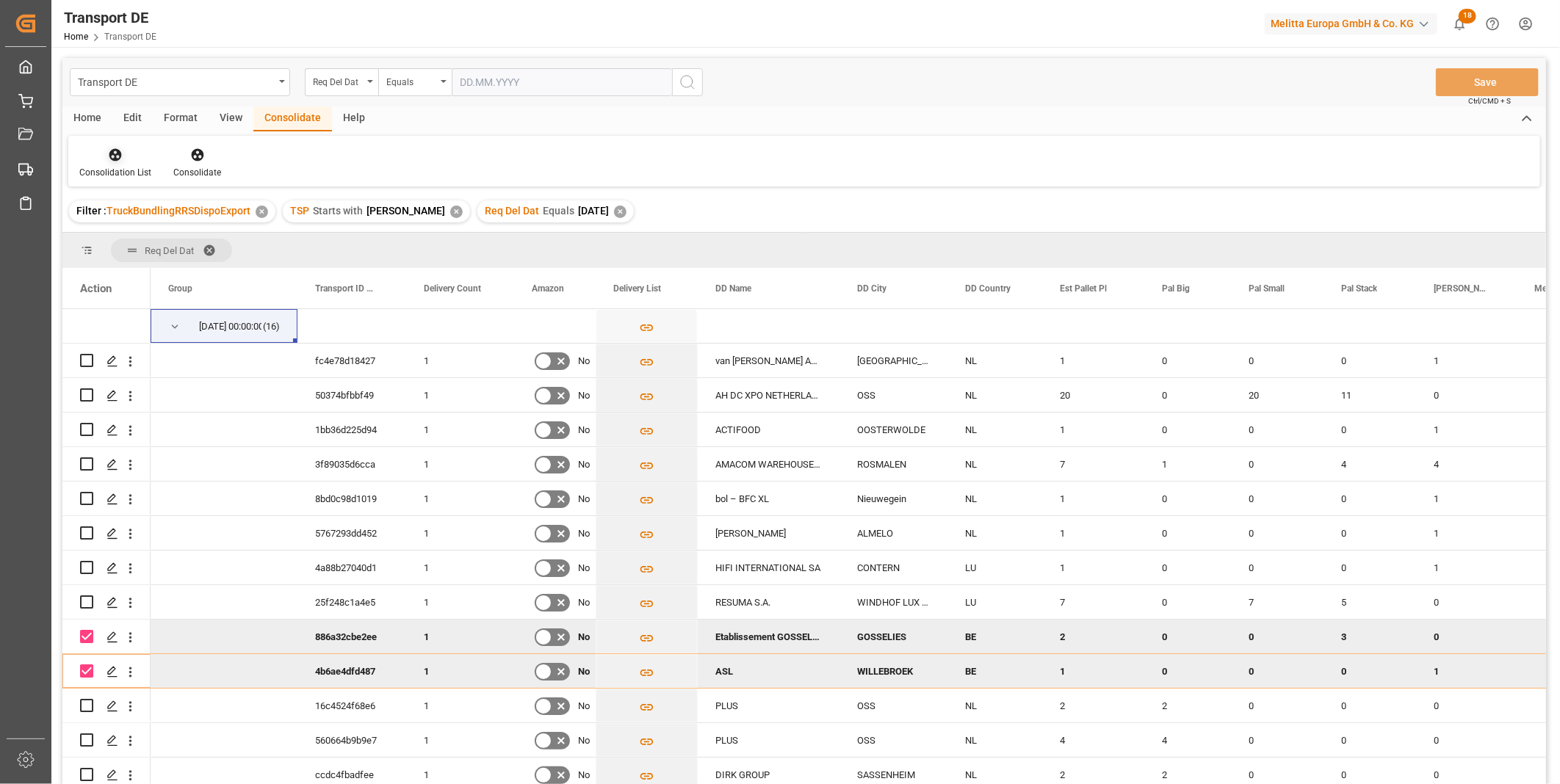
click at [106, 172] on div "Consolidation List" at bounding box center [115, 172] width 72 height 13
click at [160, 267] on div "Transport DE Req Del Dat Equals Save Ctrl/CMD + S Home Edit Format View Consoli…" at bounding box center [804, 440] width 1484 height 765
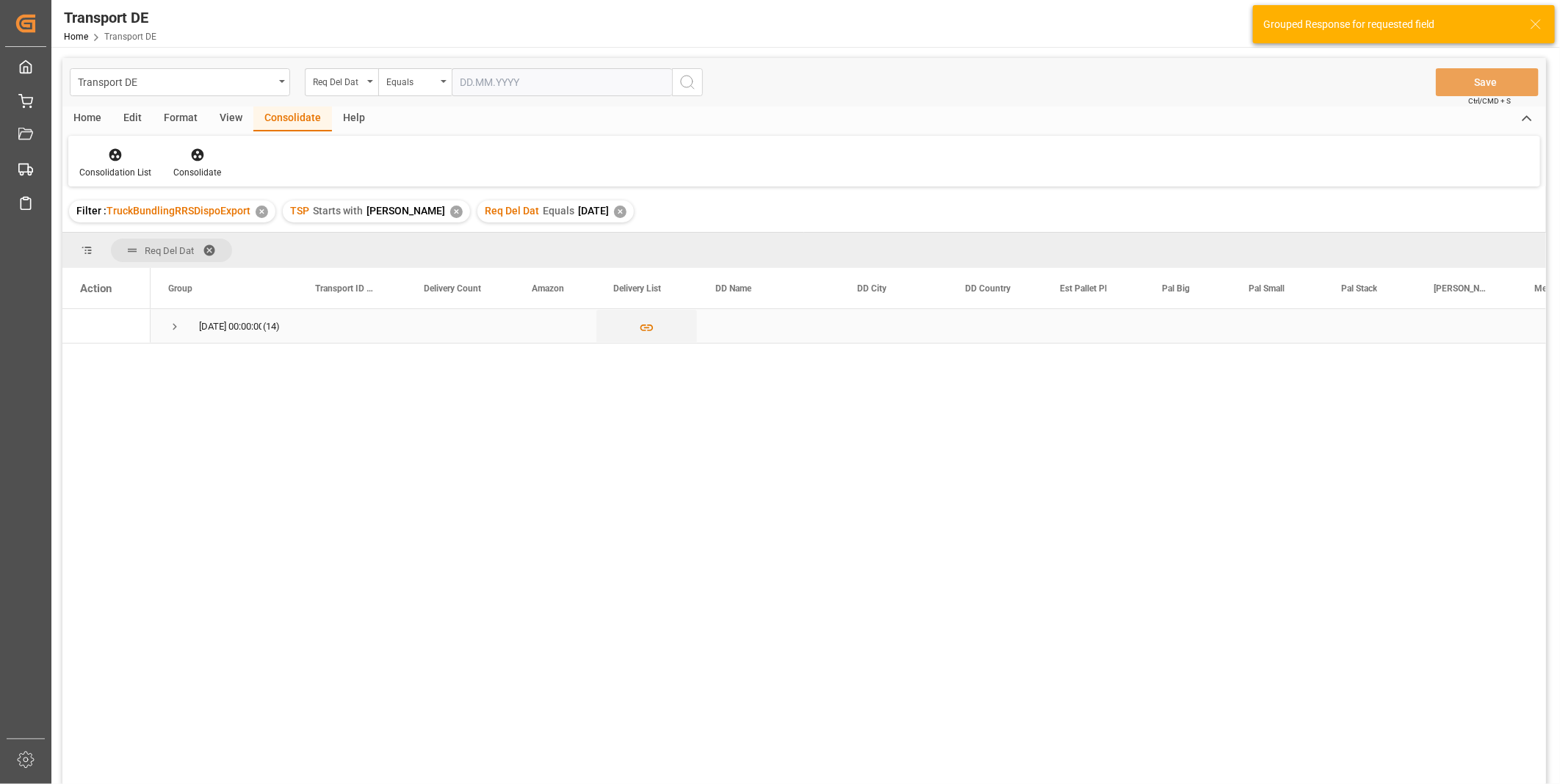
click at [169, 331] on span "Press SPACE to select this row." at bounding box center [175, 326] width 13 height 13
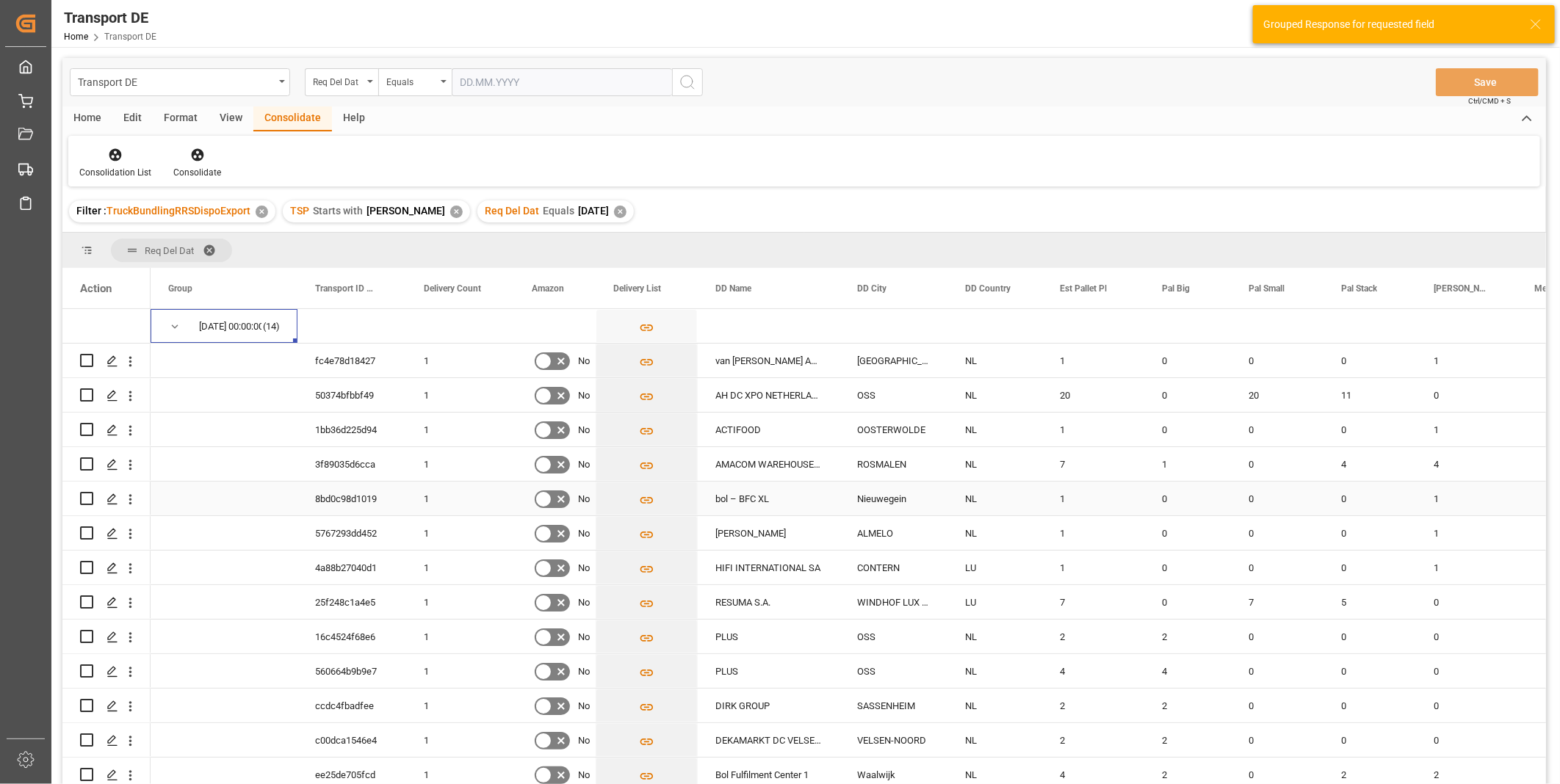
scroll to position [42, 0]
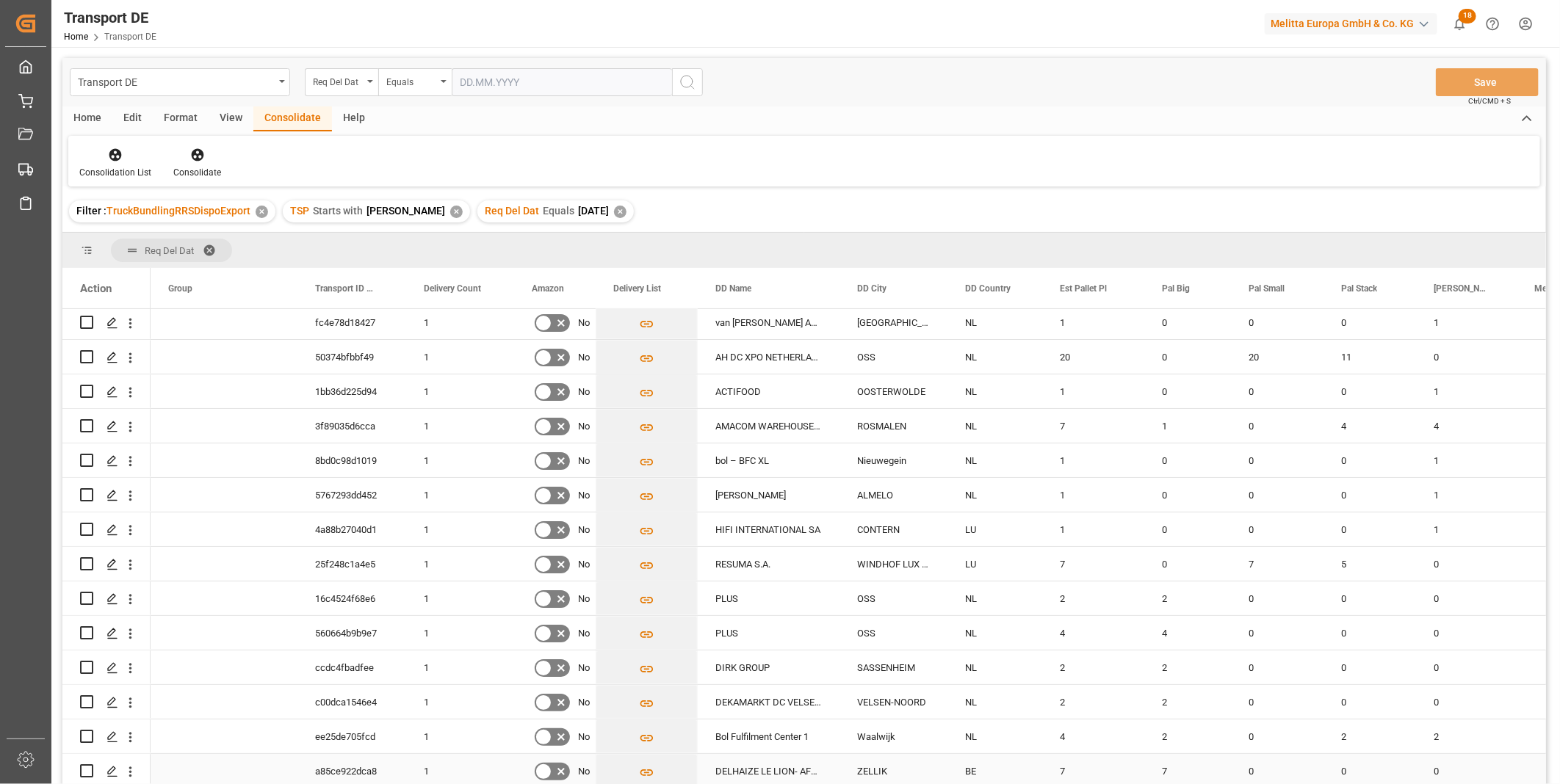
click at [82, 771] on input "Press Space to toggle row selection (unchecked)" at bounding box center [86, 770] width 13 height 13
checkbox input "true"
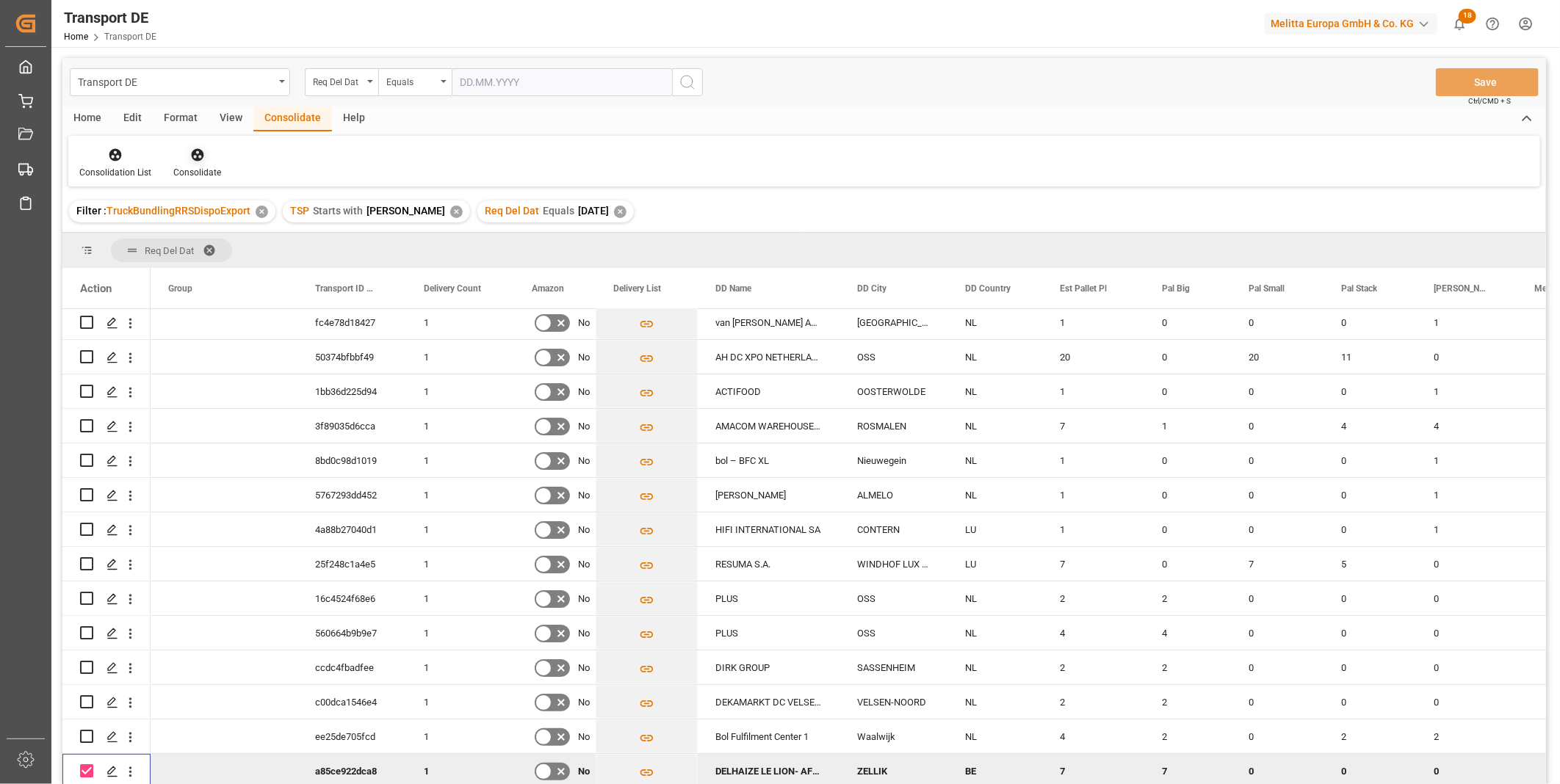
click at [200, 148] on icon at bounding box center [197, 155] width 15 height 15
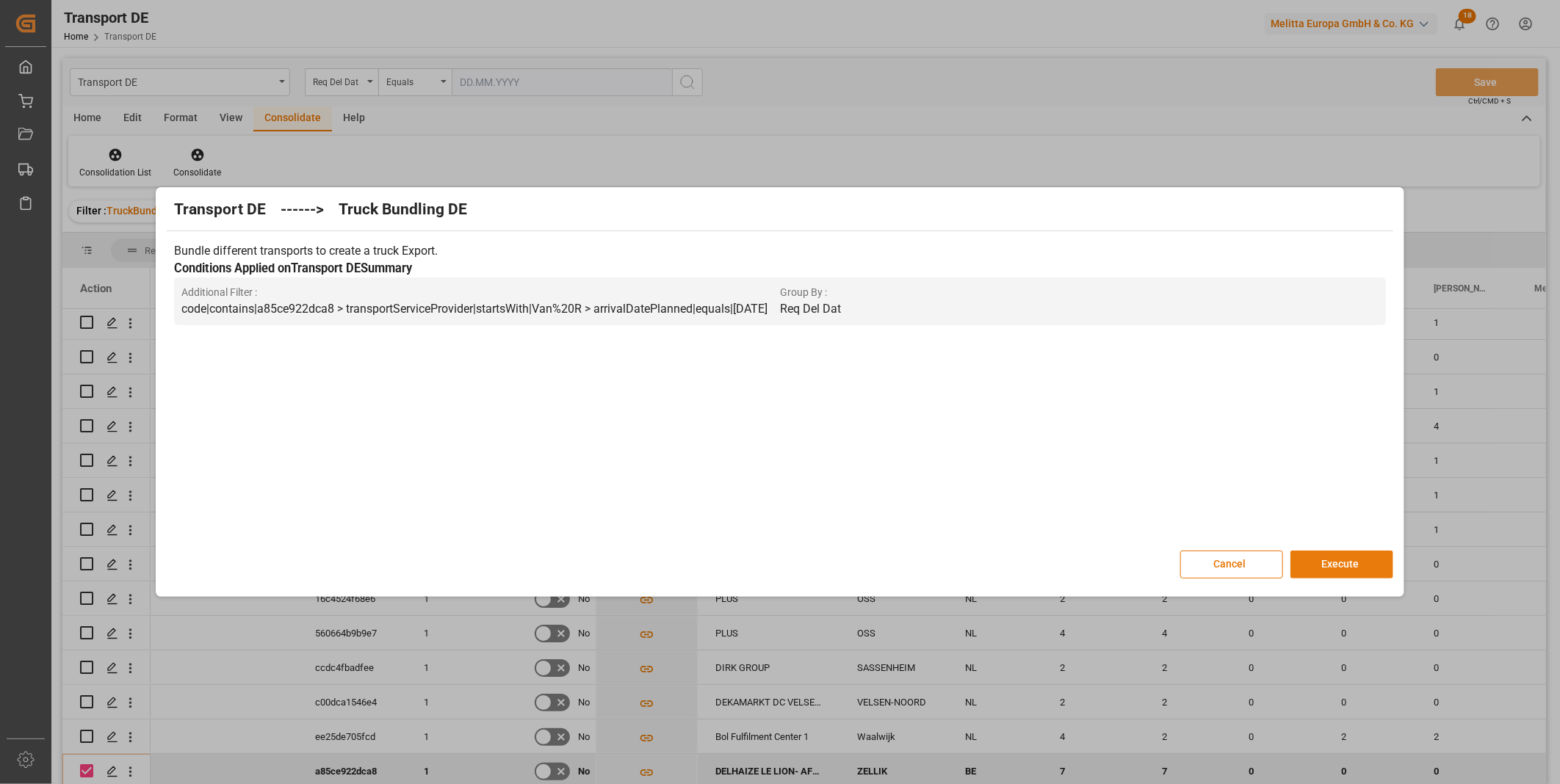
click at [1348, 555] on button "Execute" at bounding box center [1342, 565] width 103 height 28
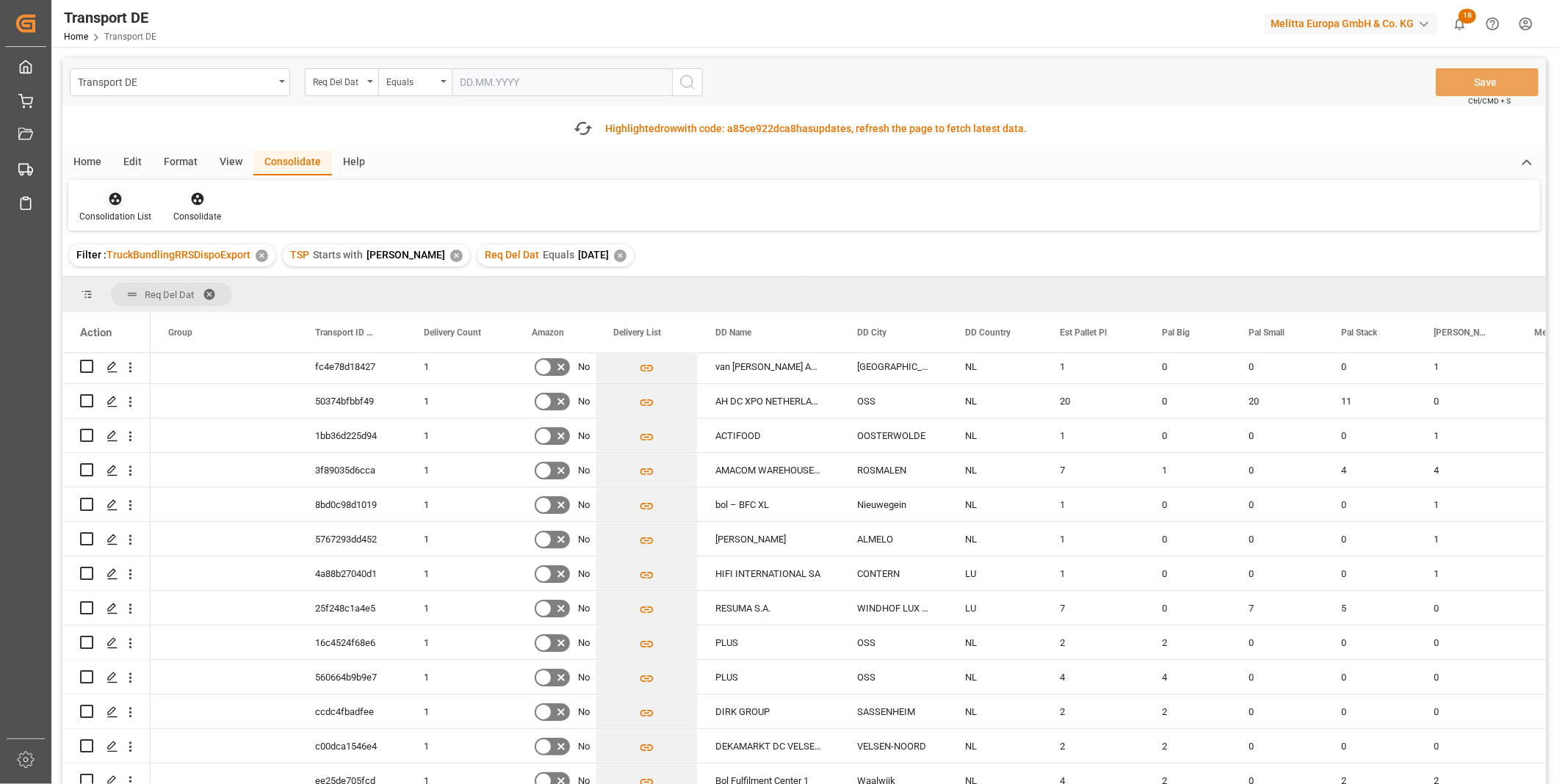
click at [132, 192] on div at bounding box center [115, 199] width 72 height 15
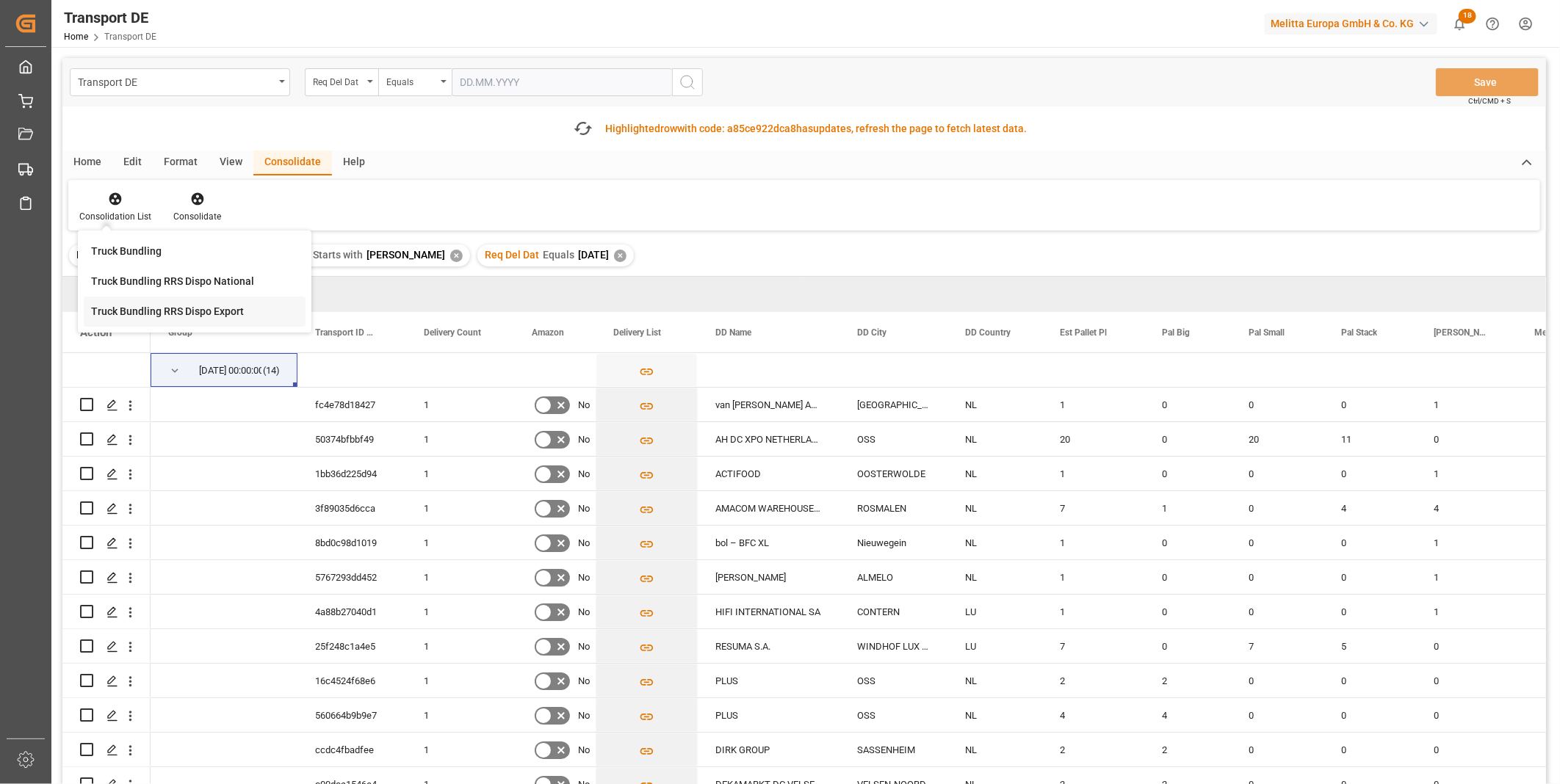
click at [178, 314] on div "Transport DE Req Del Dat Equals Save Ctrl/CMD + S Fetch latest updates Highligh…" at bounding box center [804, 462] width 1484 height 809
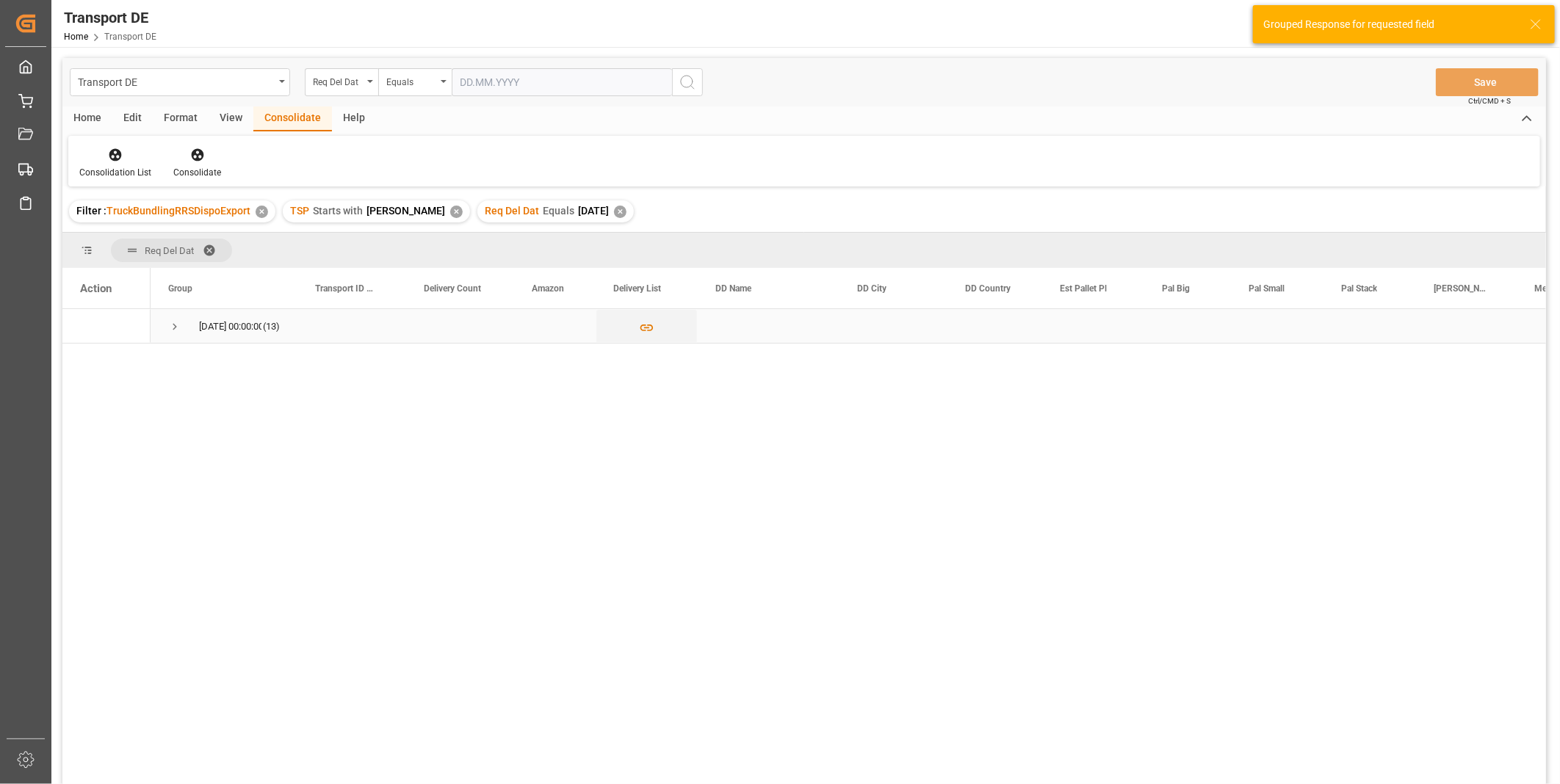
click at [179, 323] on span "Press SPACE to select this row." at bounding box center [175, 326] width 13 height 13
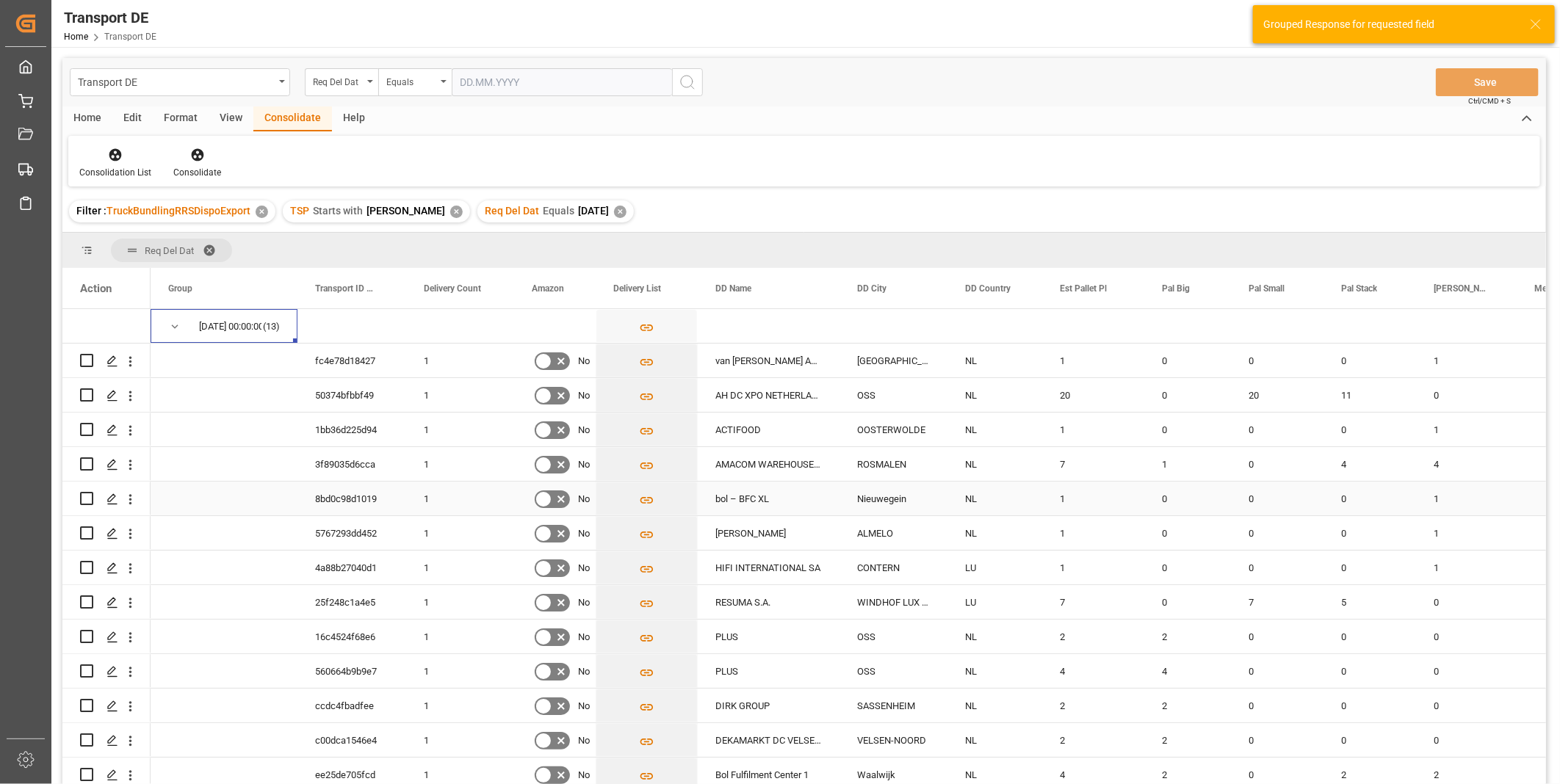
scroll to position [8, 0]
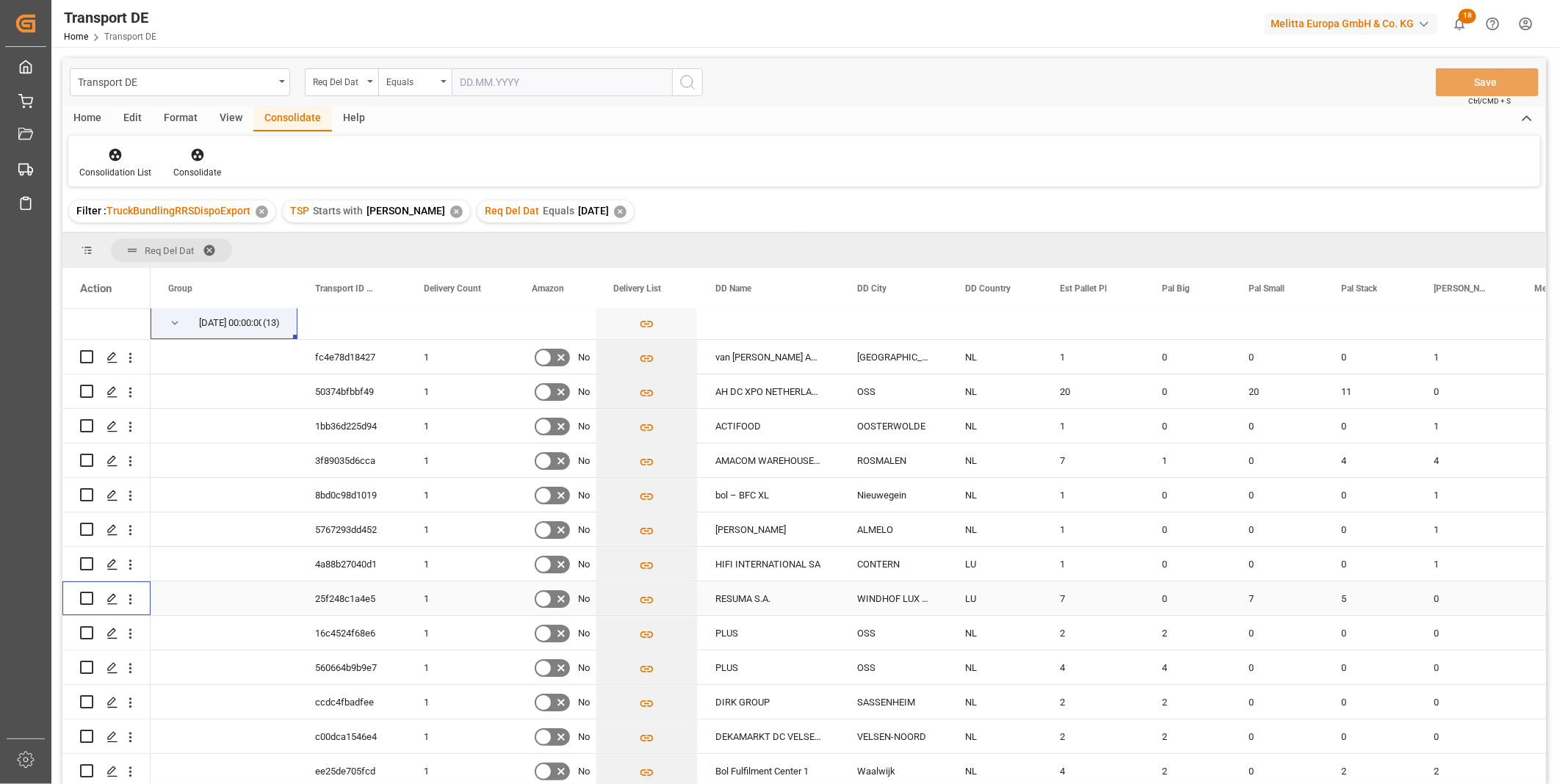
click at [89, 596] on input "Press Space to toggle row selection (unchecked)" at bounding box center [86, 598] width 13 height 13
checkbox input "true"
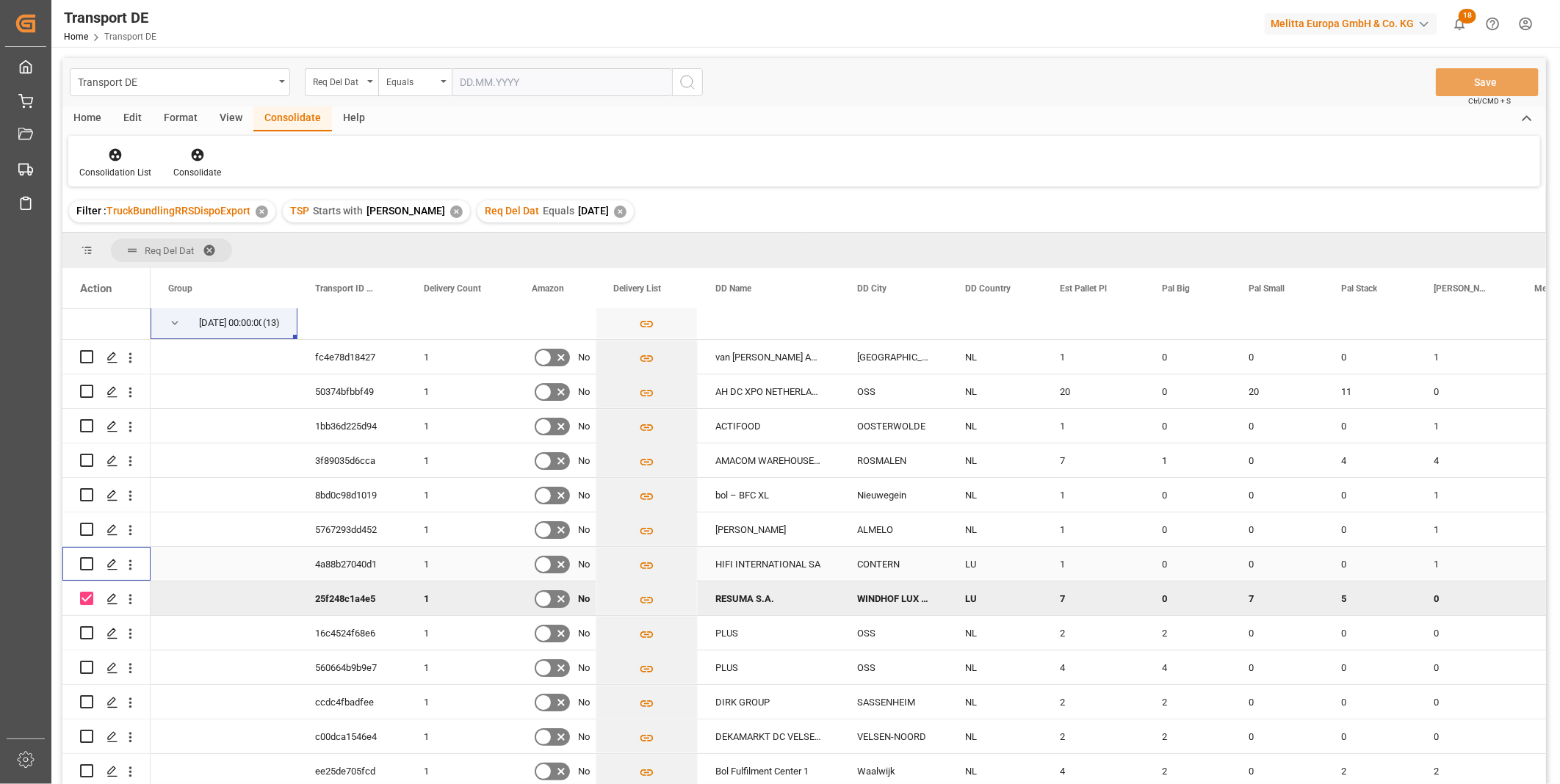
click at [82, 560] on input "Press Space to toggle row selection (unchecked)" at bounding box center [86, 563] width 13 height 13
checkbox input "true"
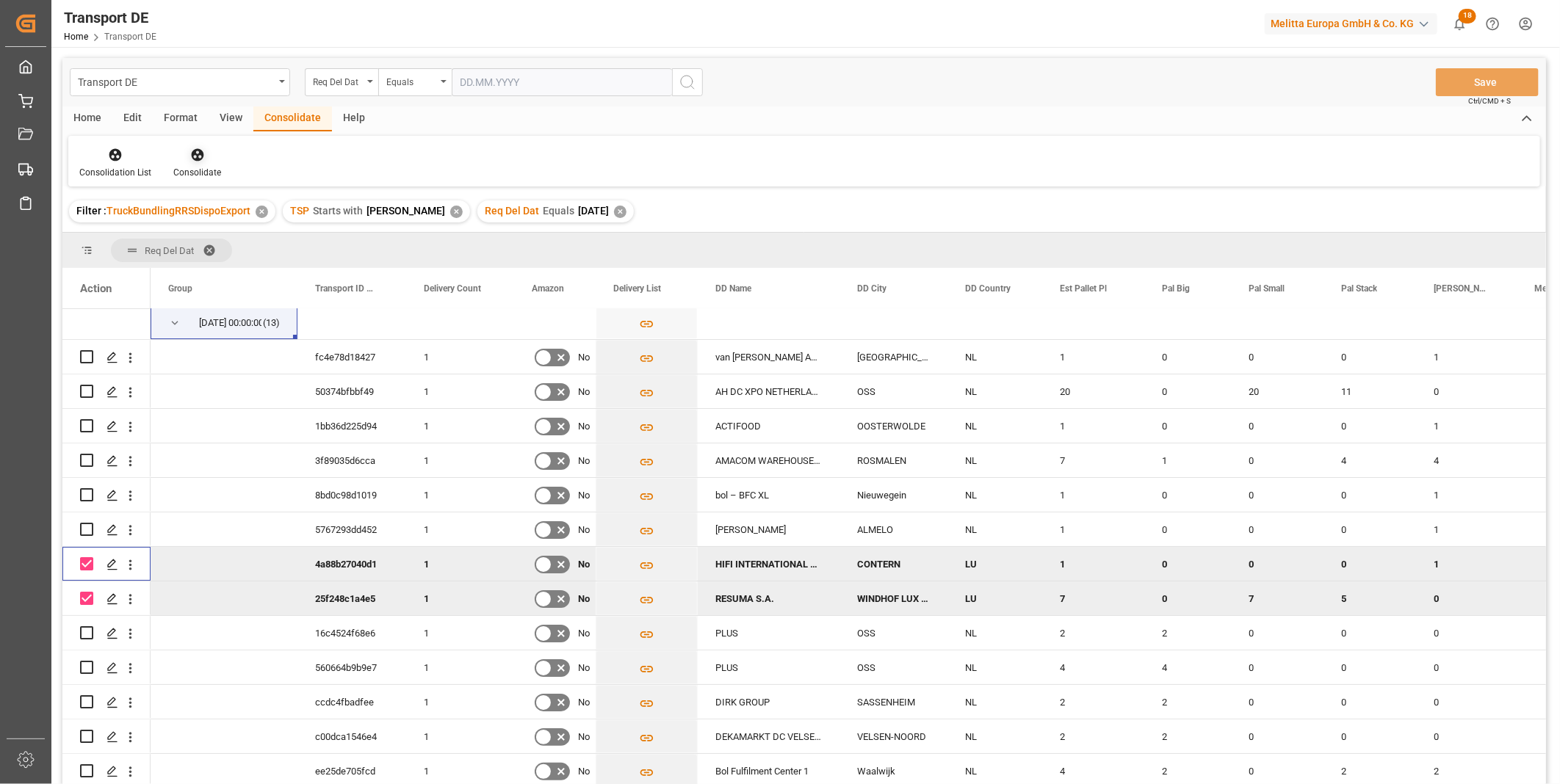
click at [187, 158] on div at bounding box center [197, 155] width 48 height 15
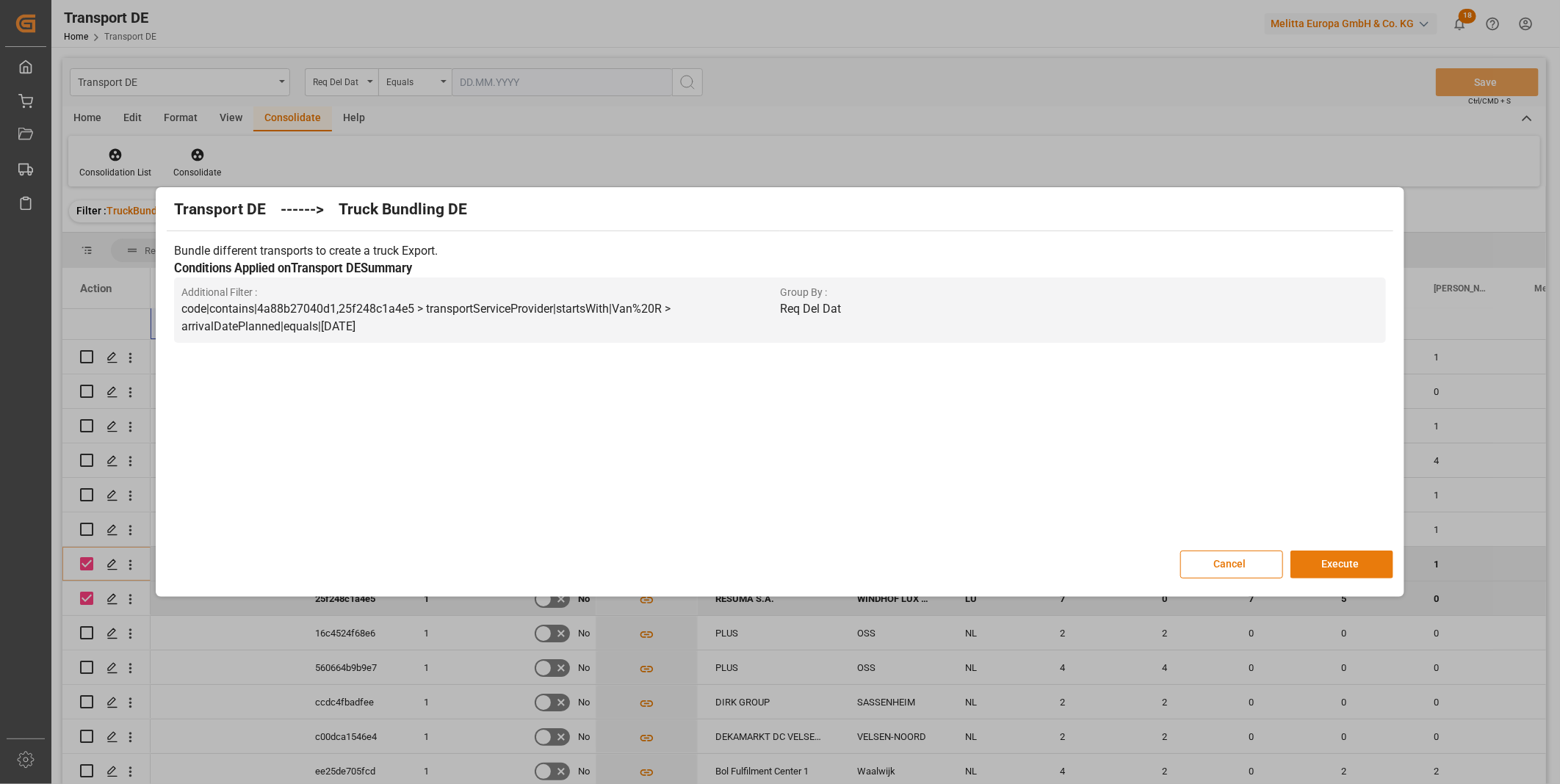
click at [1342, 570] on button "Execute" at bounding box center [1342, 565] width 103 height 28
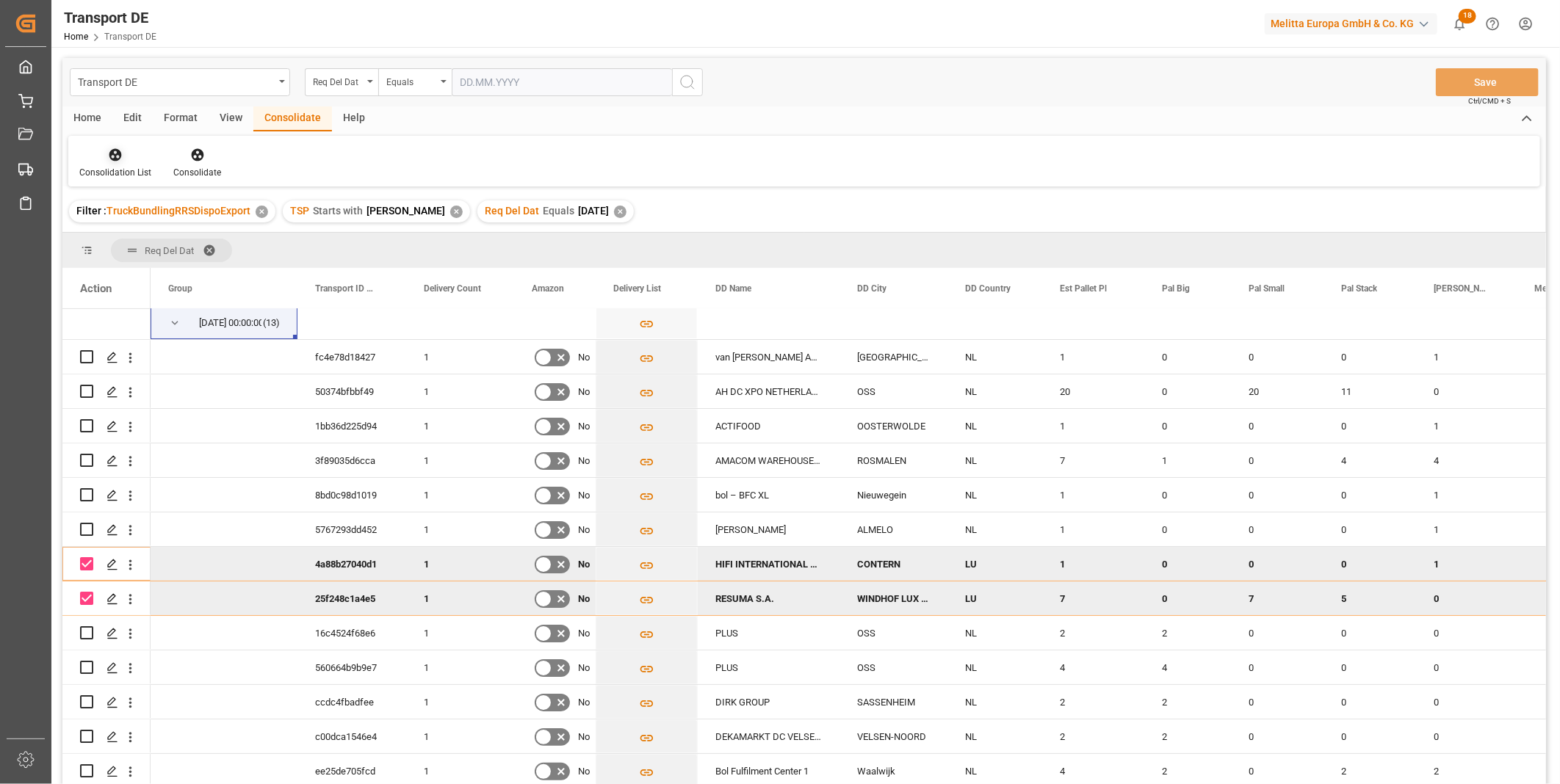
click at [120, 163] on div "Consolidation List" at bounding box center [115, 163] width 94 height 32
click at [220, 261] on div "Transport DE Req Del Dat Equals Save Ctrl/CMD + S Home Edit Format View Consoli…" at bounding box center [804, 440] width 1484 height 765
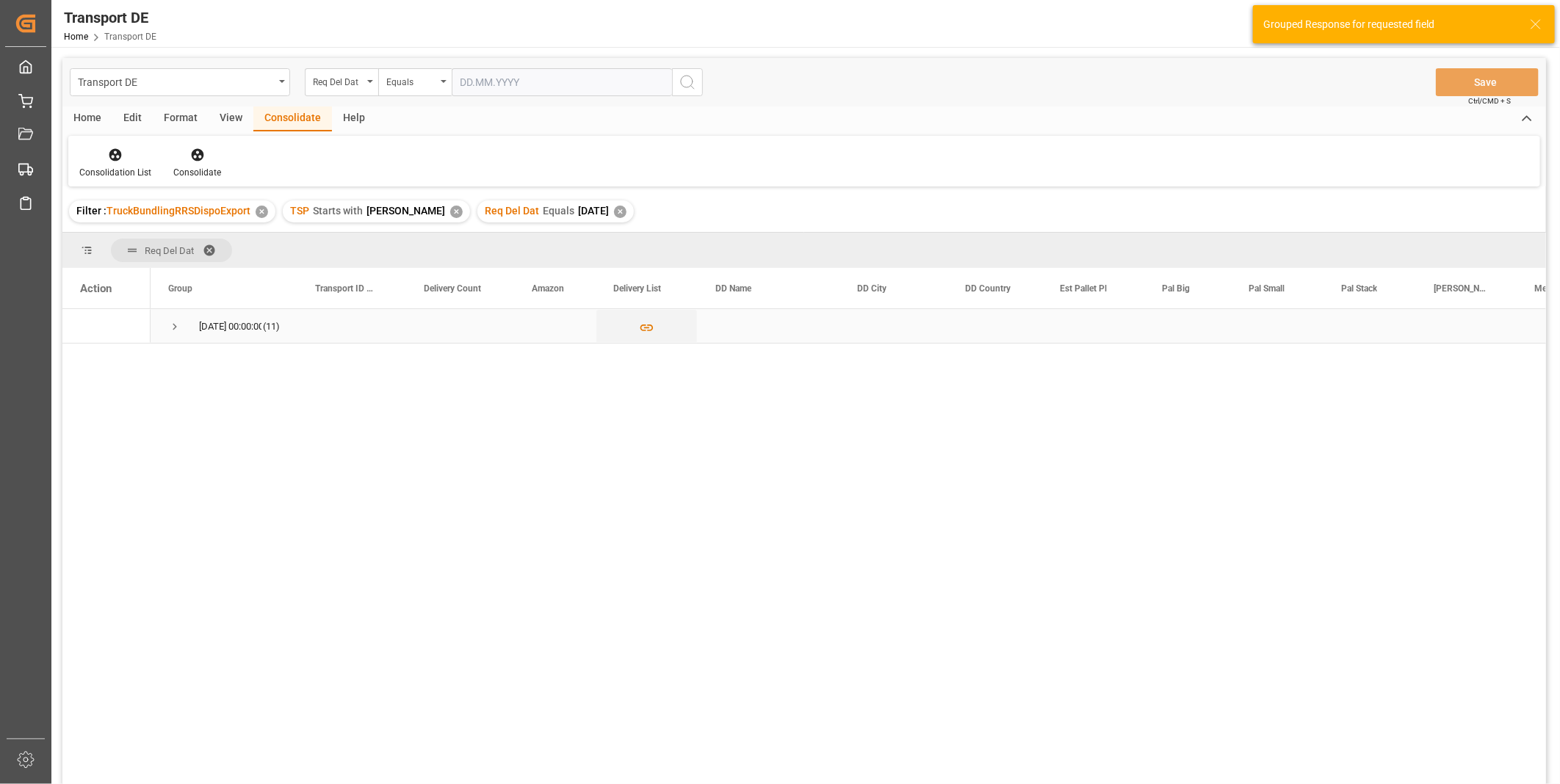
click at [179, 319] on span "Press SPACE to select this row." at bounding box center [175, 327] width 13 height 34
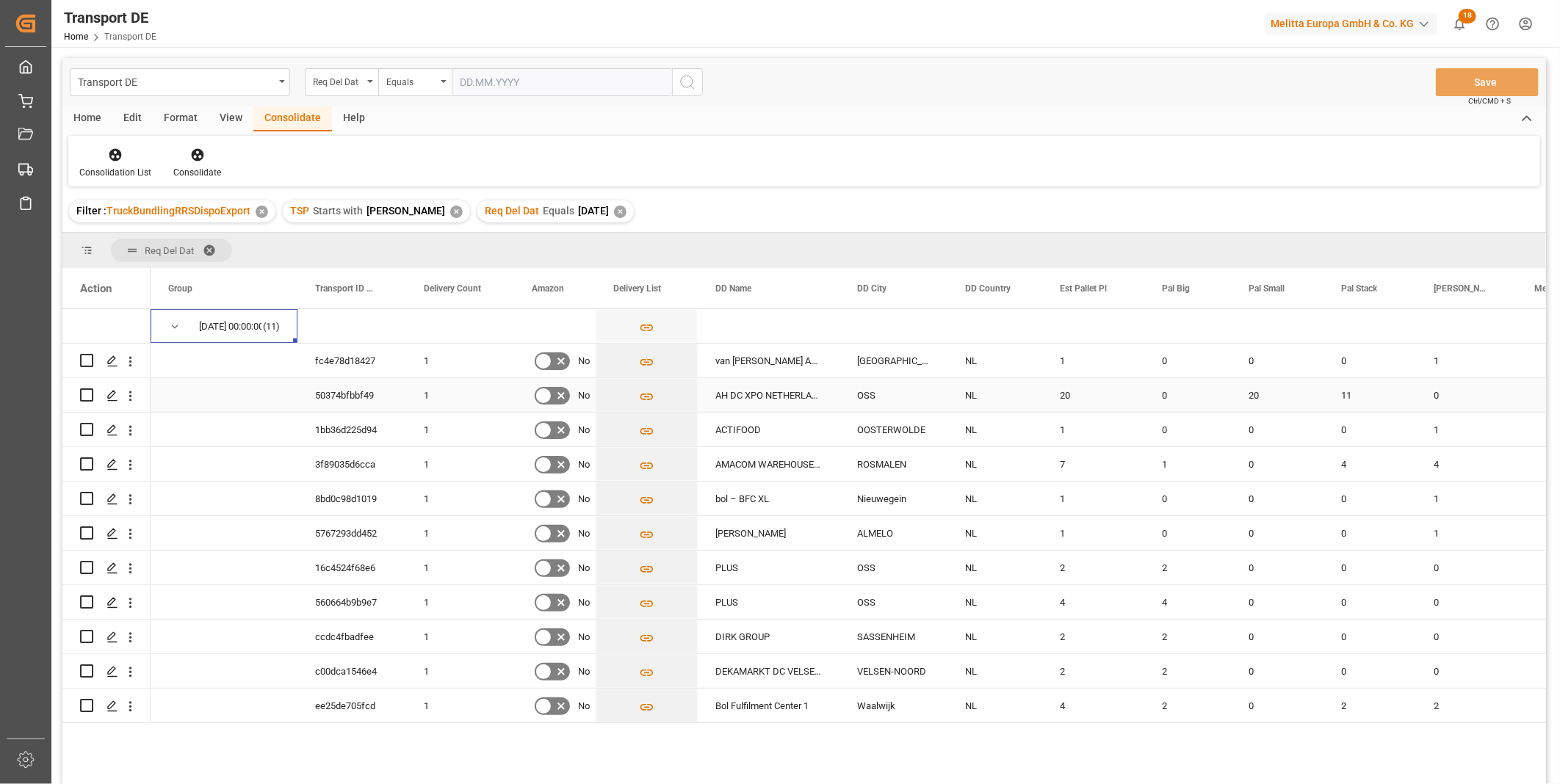
click at [84, 399] on input "Press Space to toggle row selection (unchecked)" at bounding box center [86, 395] width 13 height 13
checkbox input "true"
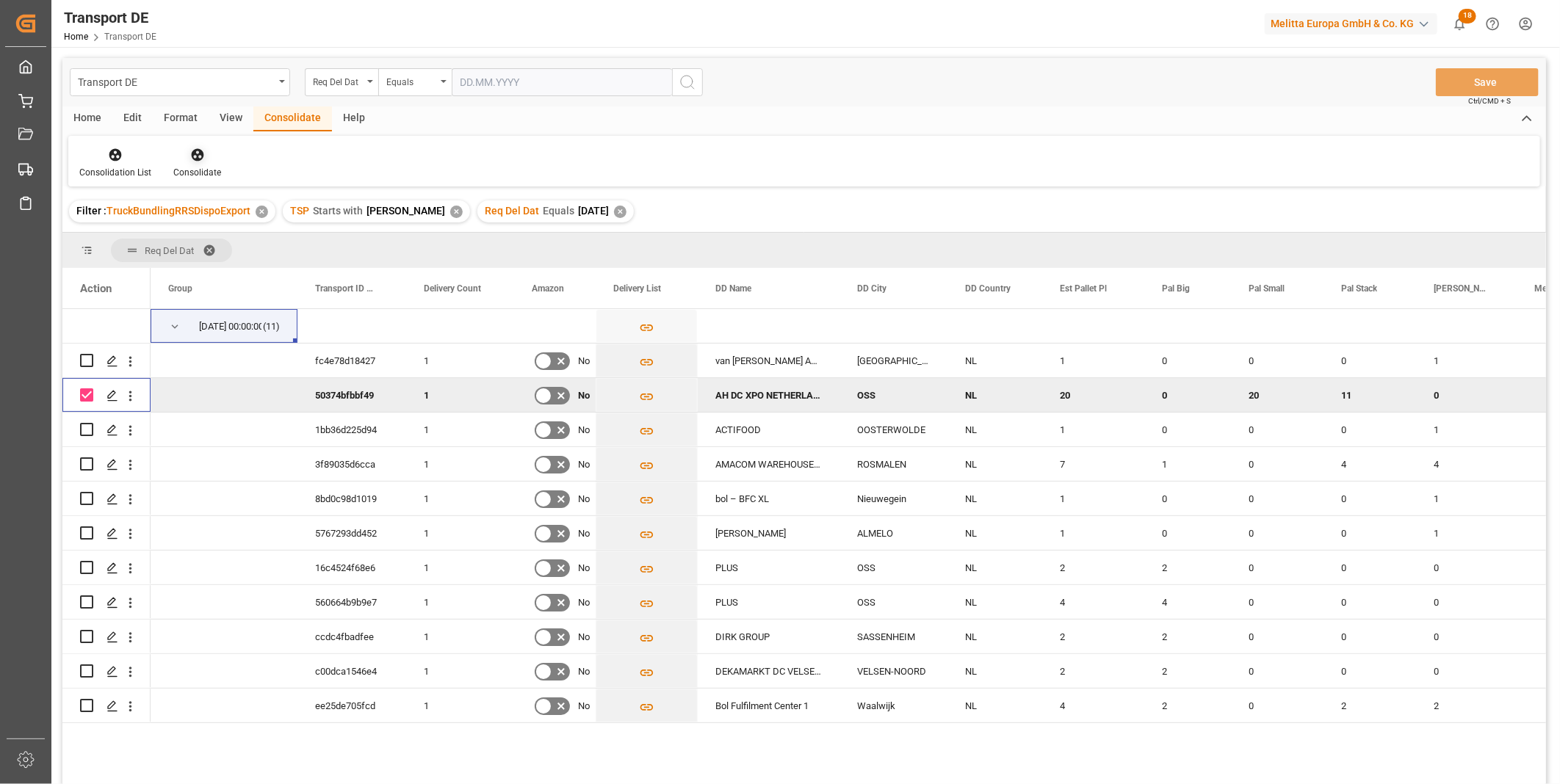
click at [195, 166] on div "Consolidate" at bounding box center [197, 172] width 48 height 13
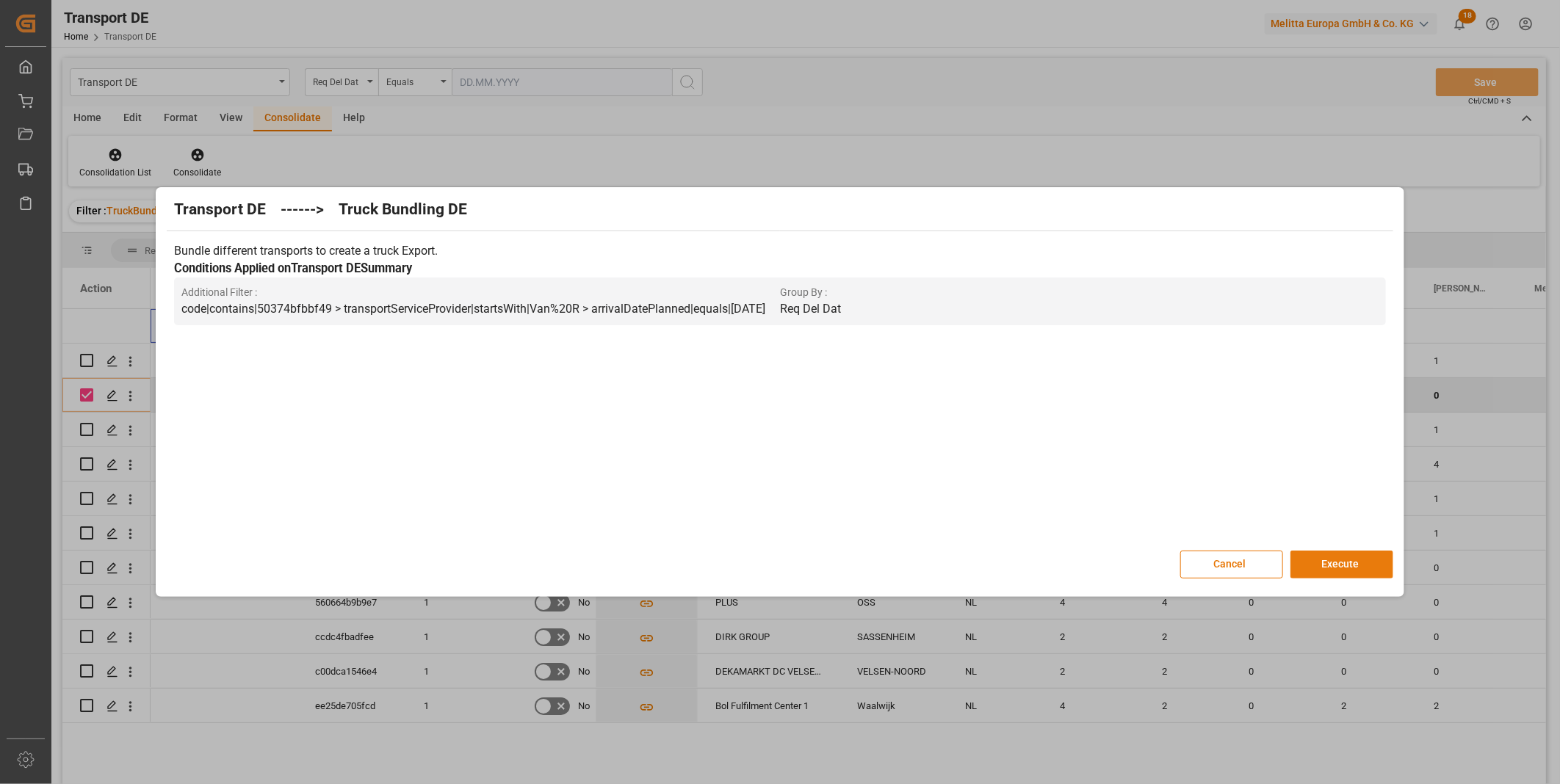
click at [1326, 553] on button "Execute" at bounding box center [1342, 565] width 103 height 28
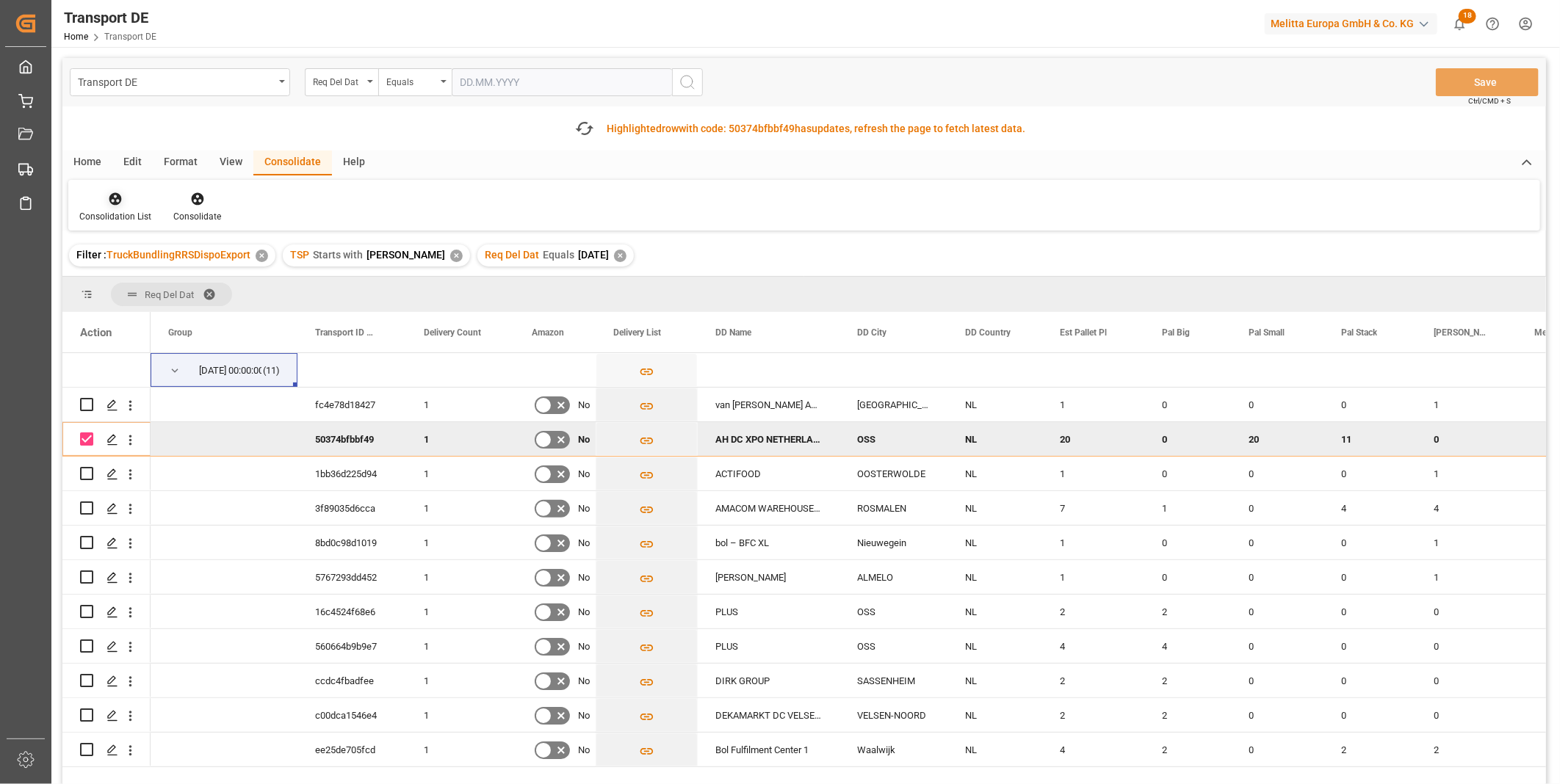
click at [115, 208] on div "Consolidation List" at bounding box center [115, 207] width 94 height 32
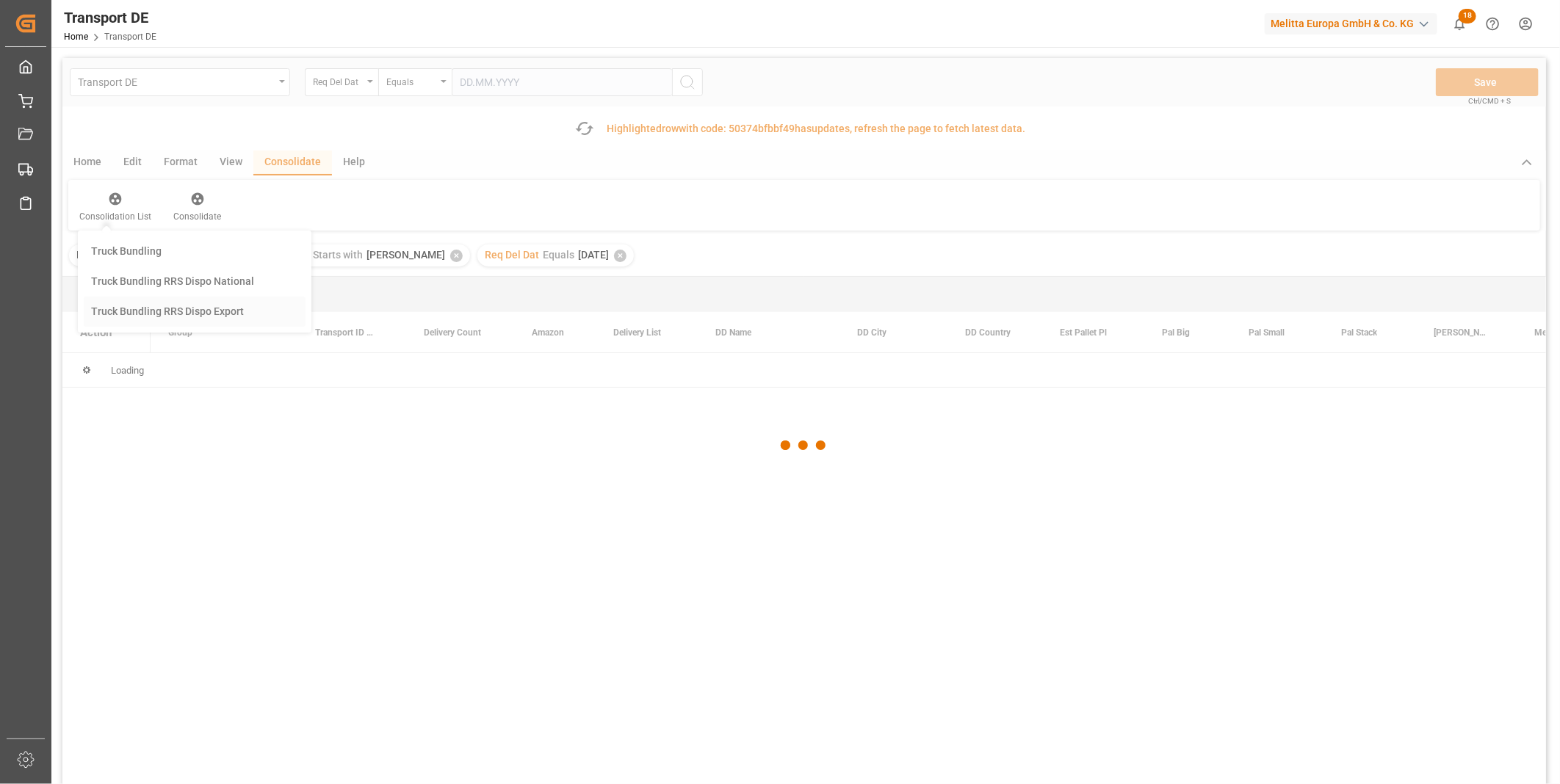
click at [175, 313] on div "Transport DE Req Del Dat Equals Save Ctrl/CMD + S Fetch latest updates Highligh…" at bounding box center [804, 462] width 1484 height 809
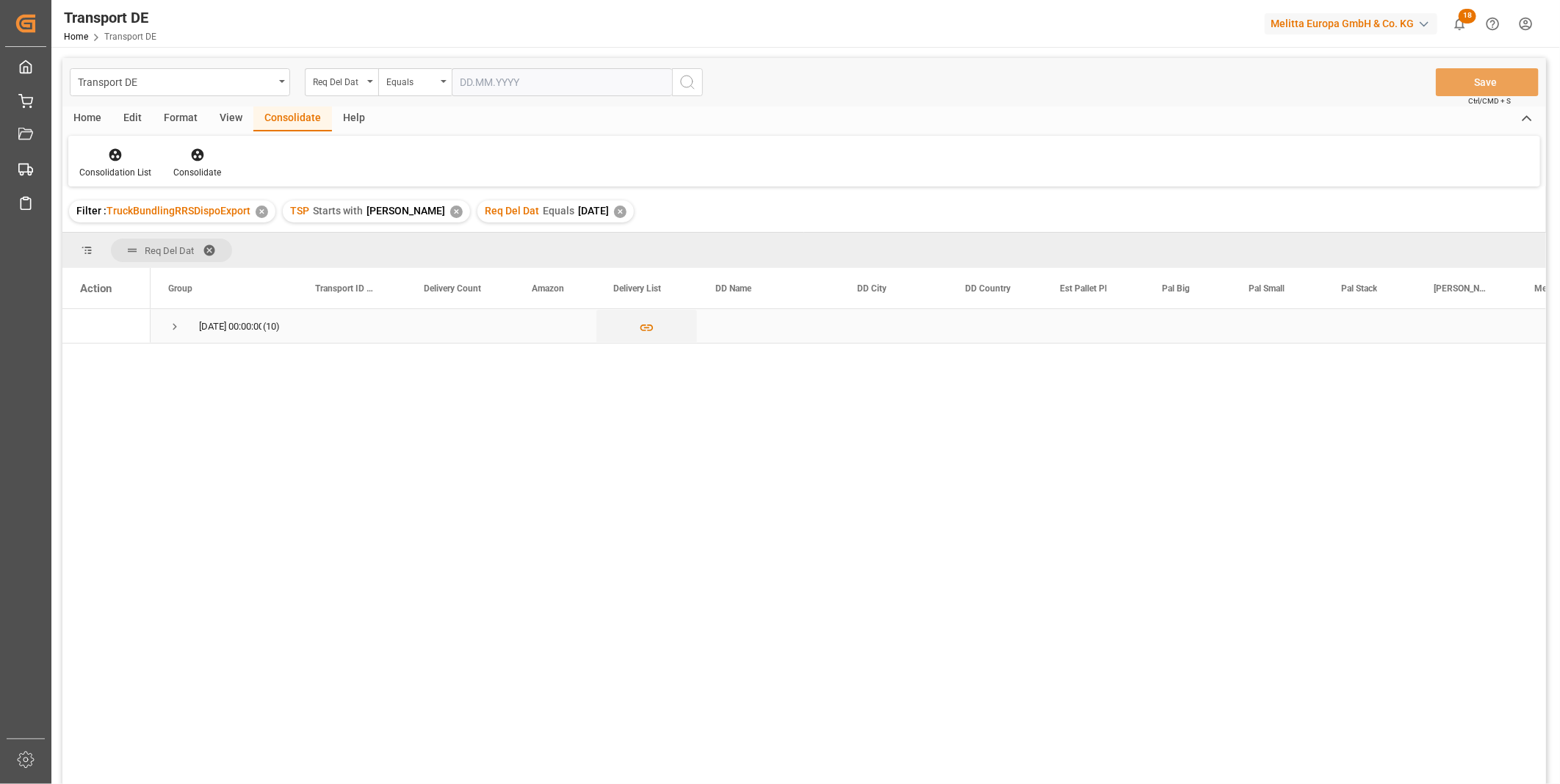
click at [172, 324] on span "Press SPACE to select this row." at bounding box center [175, 326] width 13 height 13
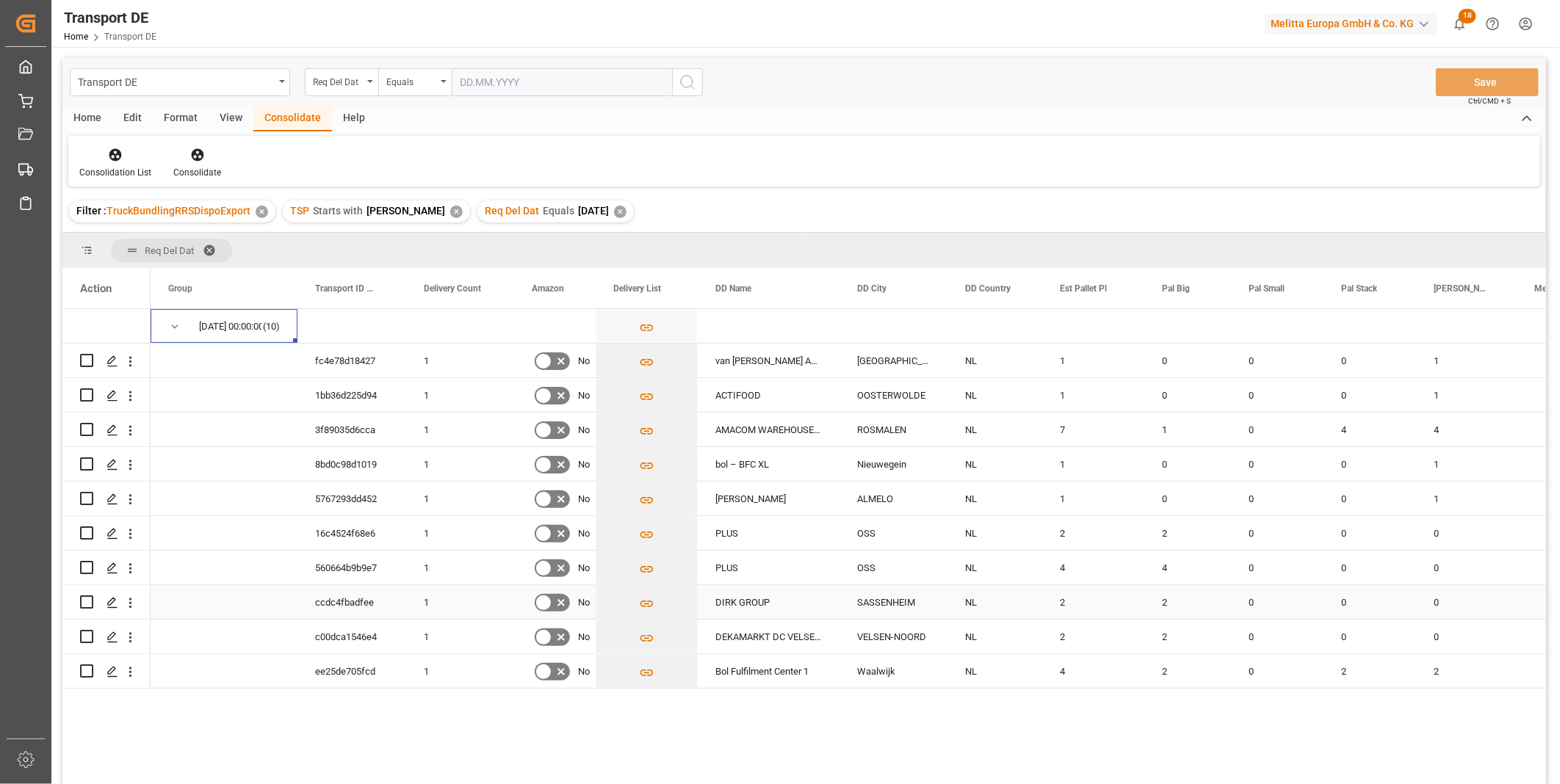
click at [85, 596] on input "Press Space to toggle row selection (unchecked)" at bounding box center [86, 602] width 13 height 13
checkbox input "true"
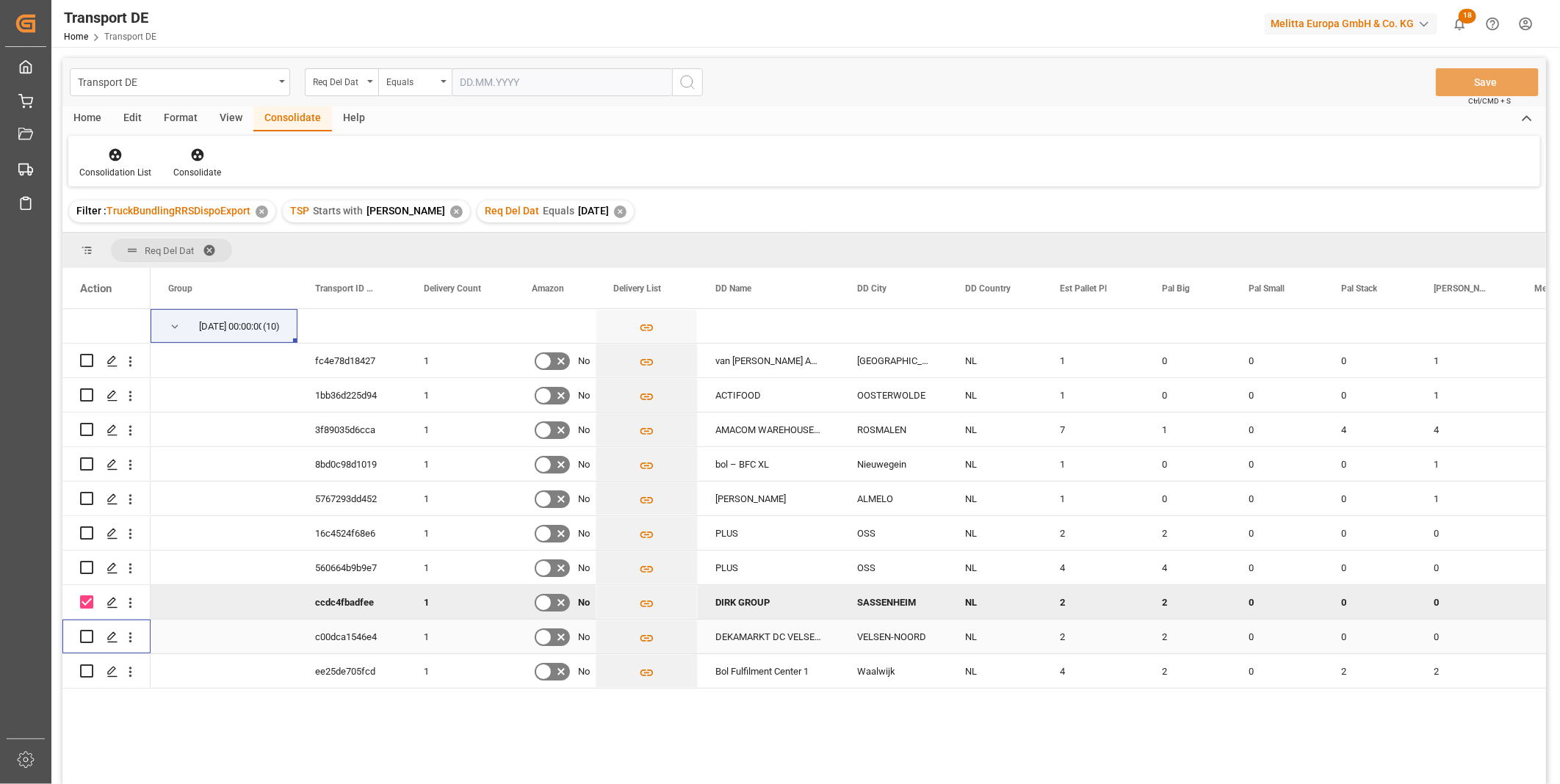
click at [86, 633] on input "Press Space to toggle row selection (unchecked)" at bounding box center [86, 636] width 13 height 13
checkbox input "true"
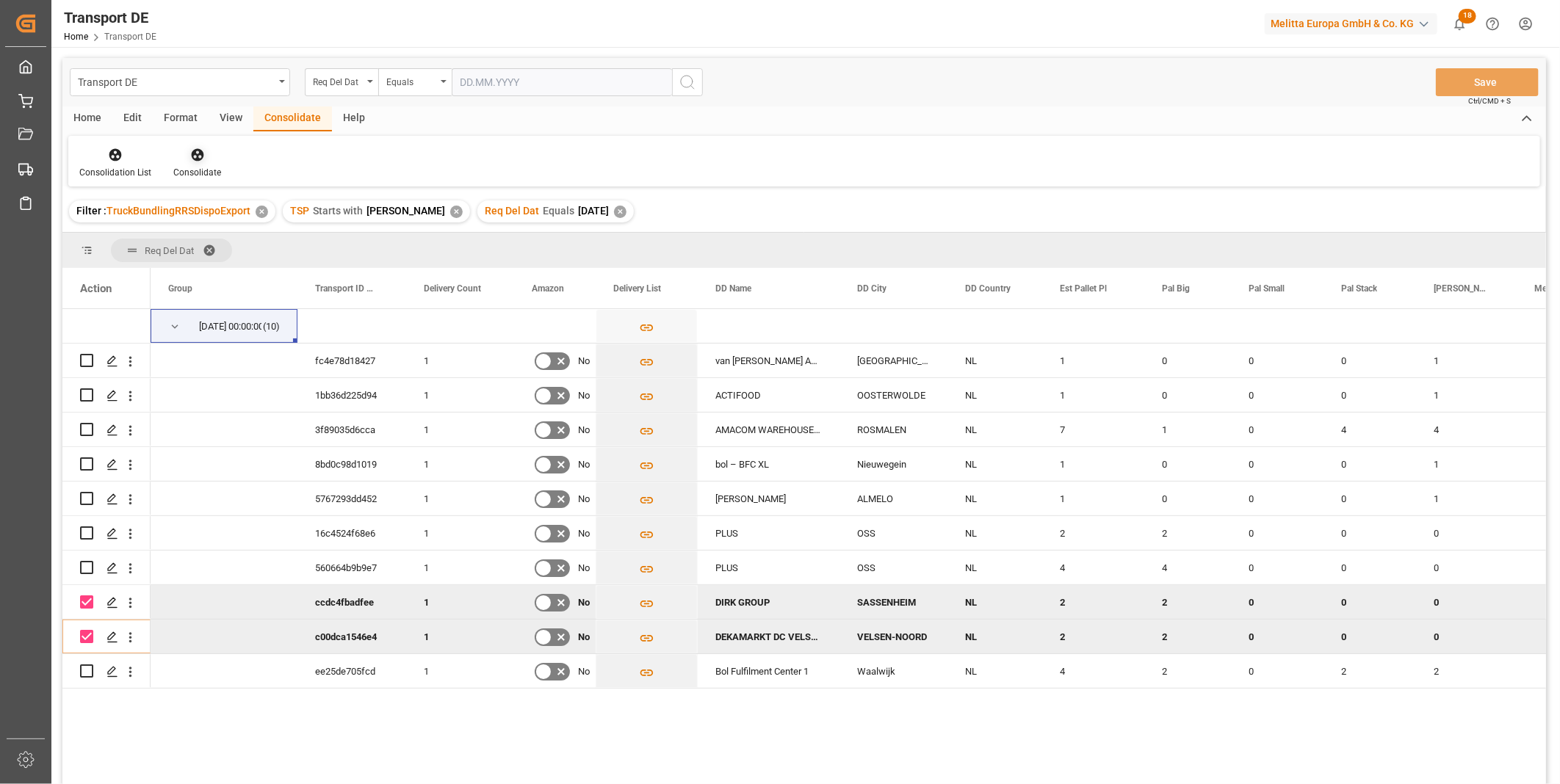
click at [199, 159] on icon at bounding box center [197, 155] width 12 height 12
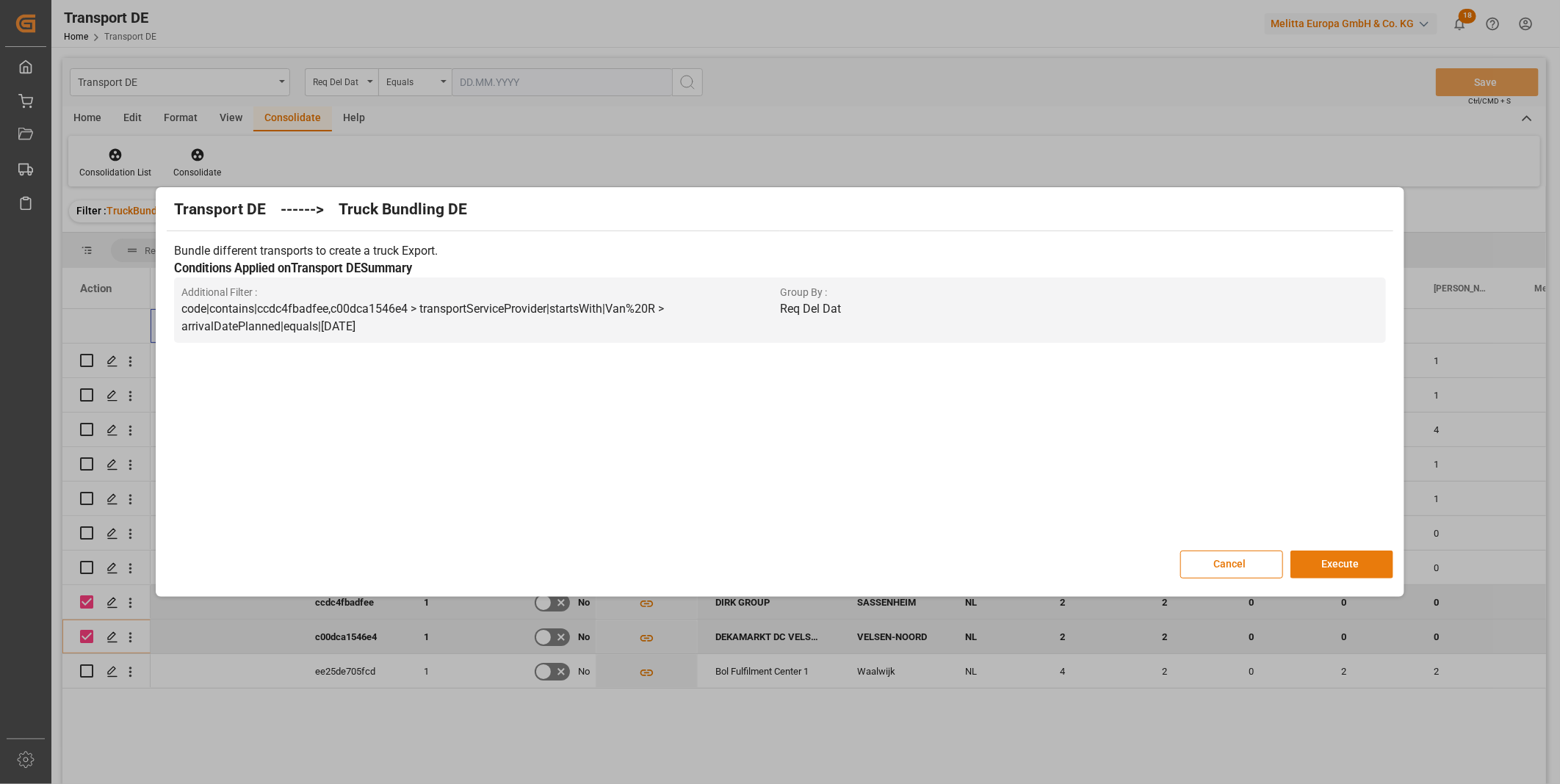
click at [1331, 555] on button "Execute" at bounding box center [1342, 565] width 103 height 28
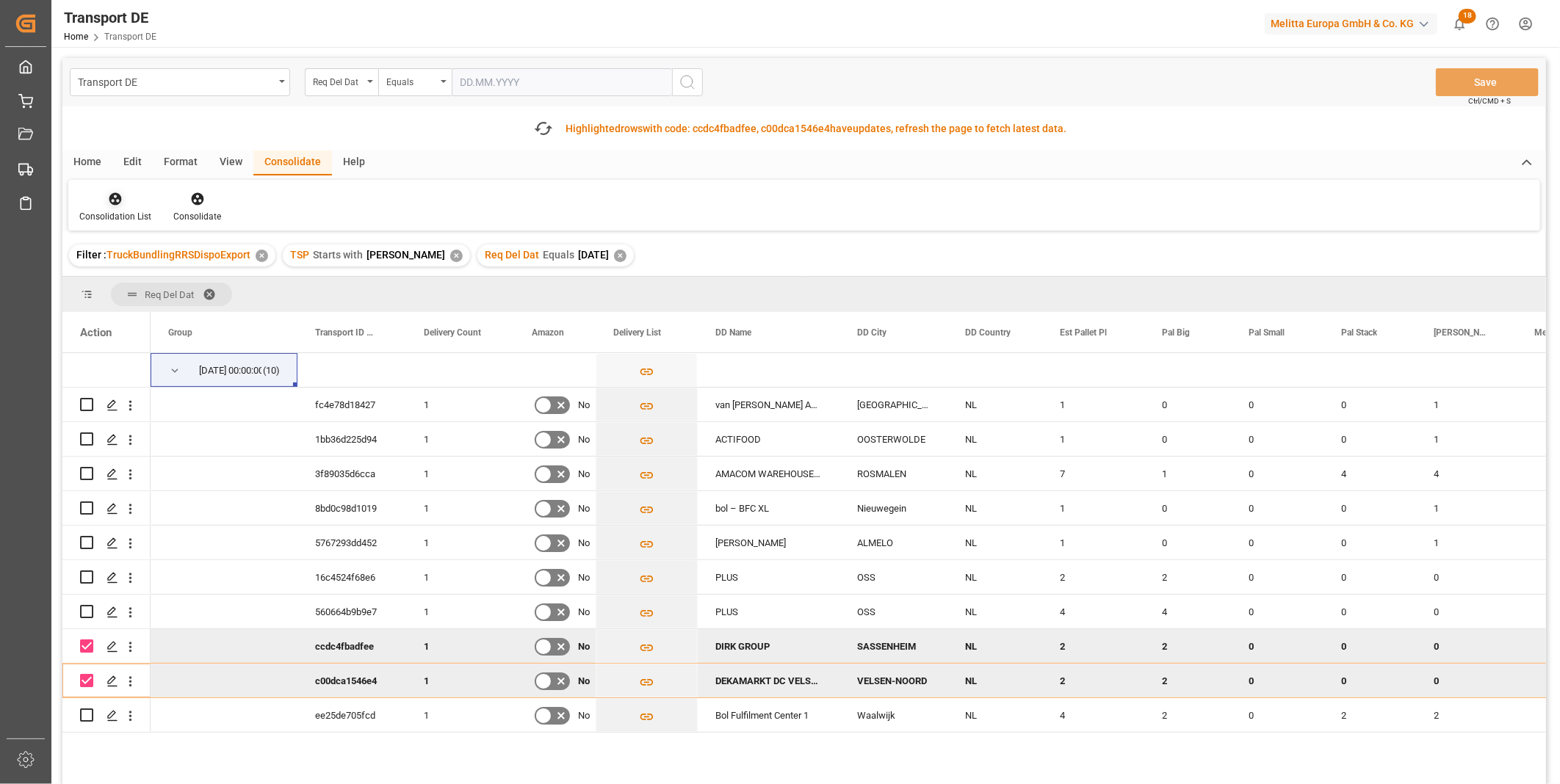
click at [102, 202] on div at bounding box center [115, 199] width 72 height 15
click at [214, 314] on div "Transport DE Req Del Dat Equals Save Ctrl/CMD + S Fetch latest updates Highligh…" at bounding box center [804, 462] width 1484 height 809
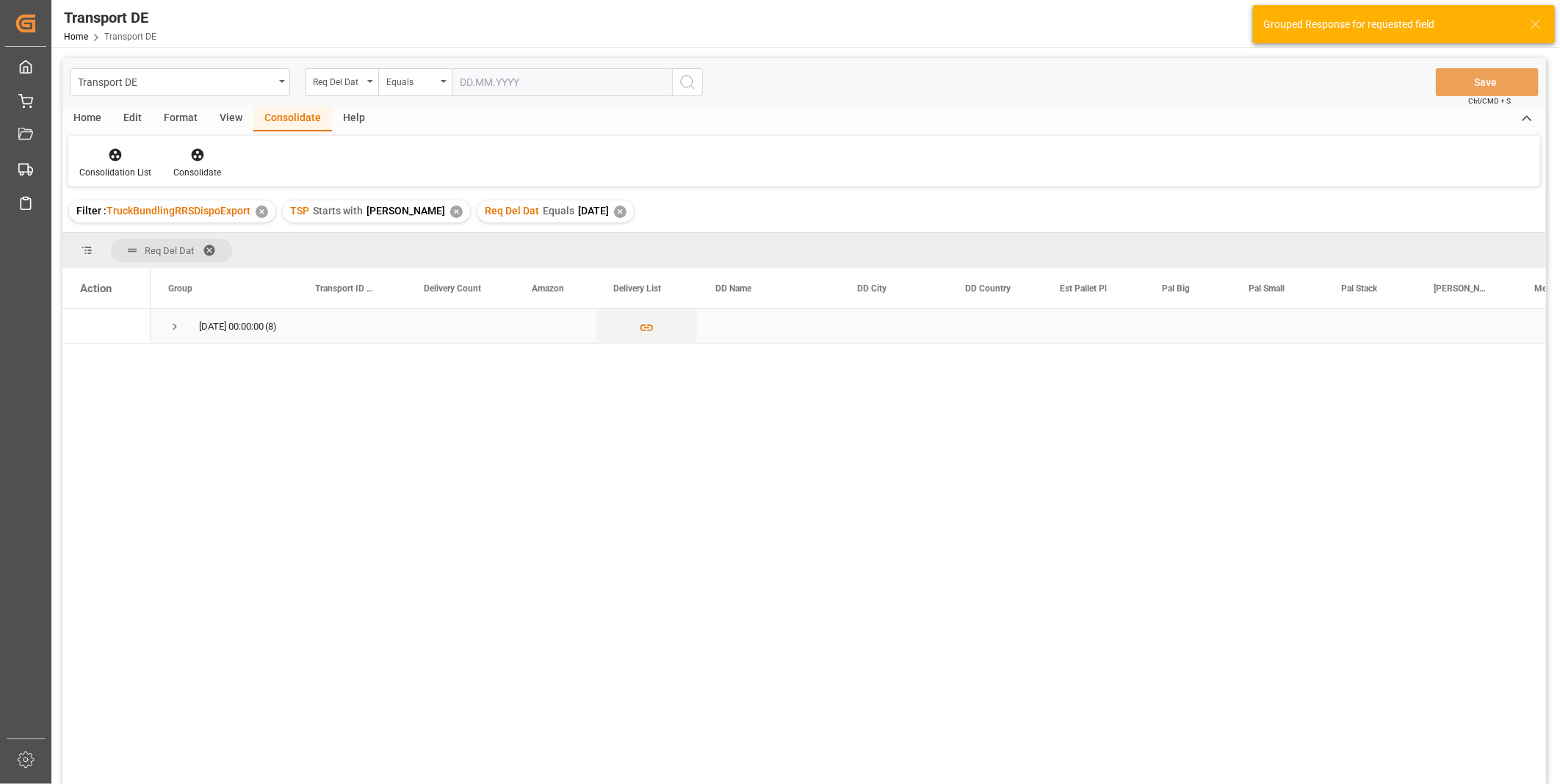
click at [173, 333] on span "Press SPACE to select this row." at bounding box center [175, 327] width 13 height 34
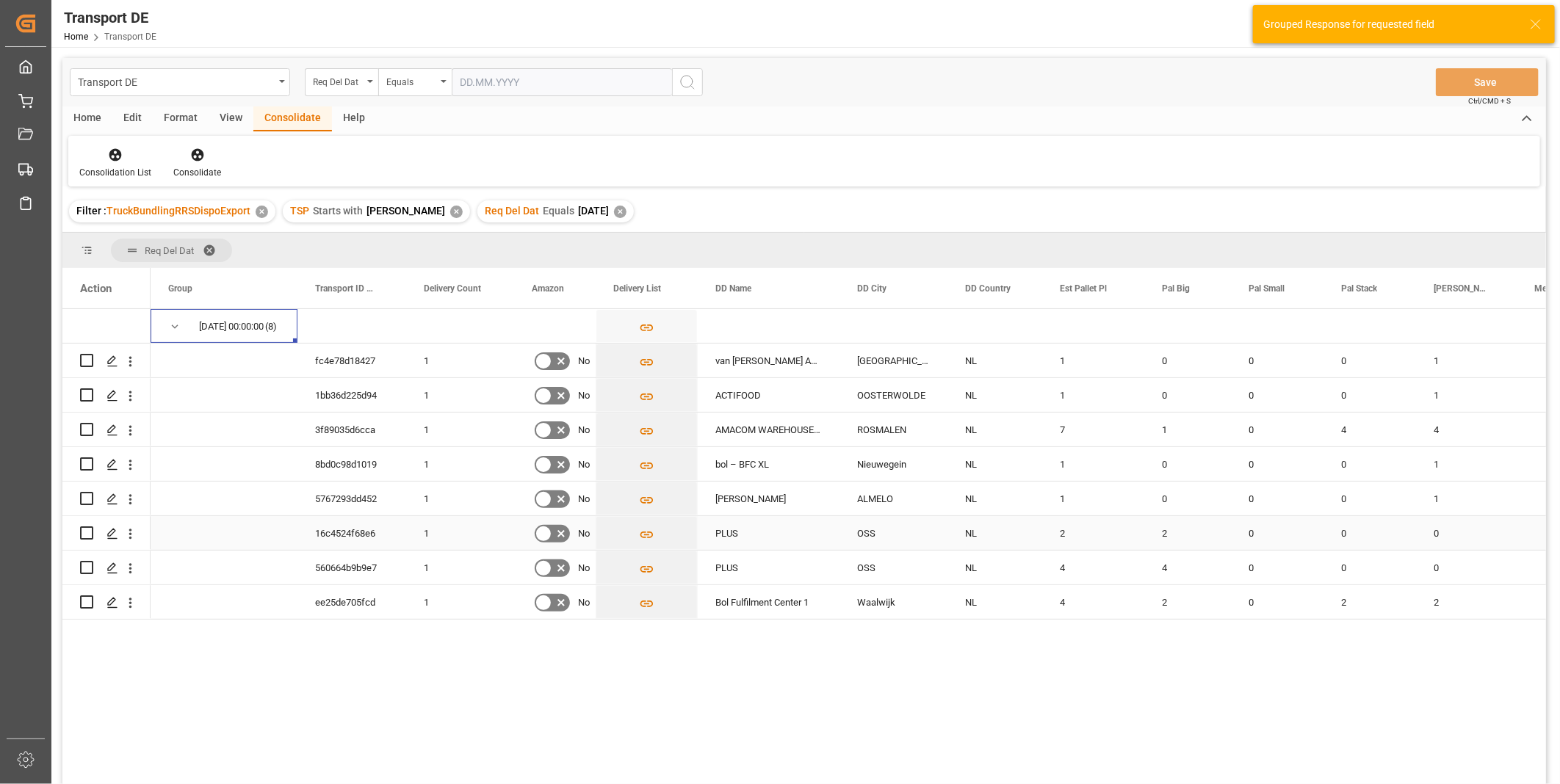
click at [90, 532] on input "Press Space to toggle row selection (unchecked)" at bounding box center [86, 532] width 13 height 13
checkbox input "true"
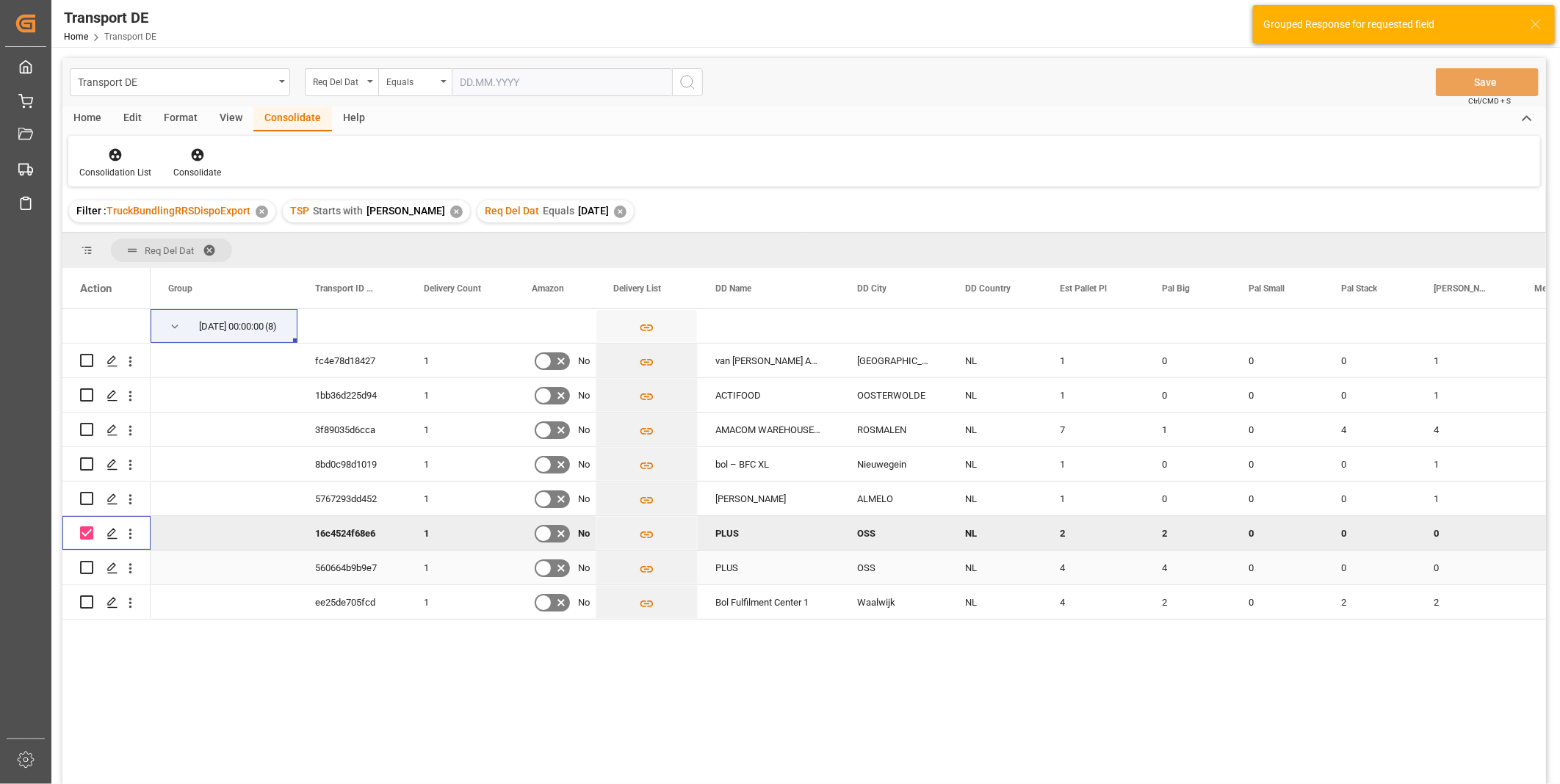
click at [82, 568] on input "Press Space to toggle row selection (unchecked)" at bounding box center [86, 567] width 13 height 13
checkbox input "true"
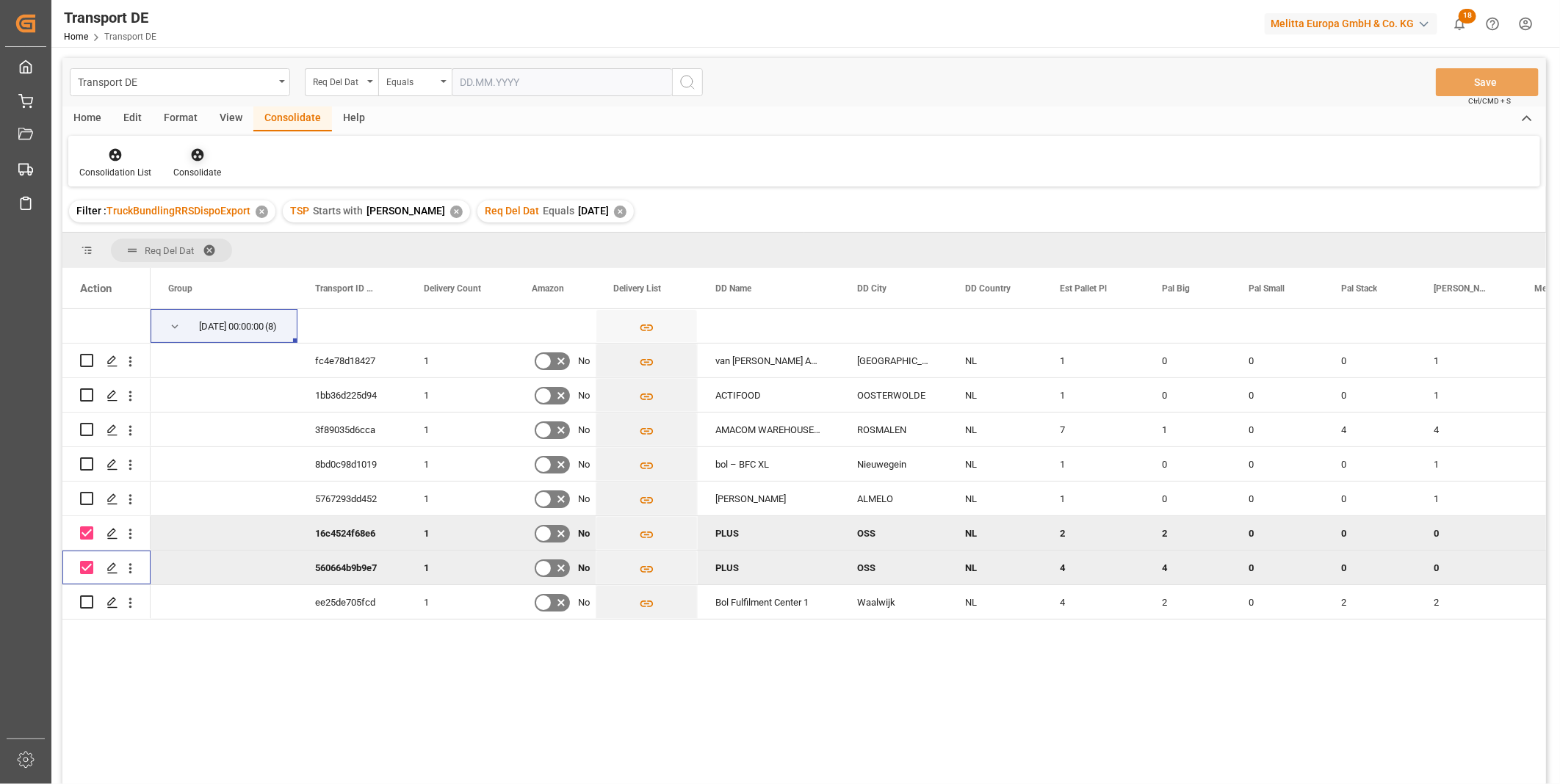
click at [195, 168] on div "Consolidate" at bounding box center [197, 172] width 48 height 13
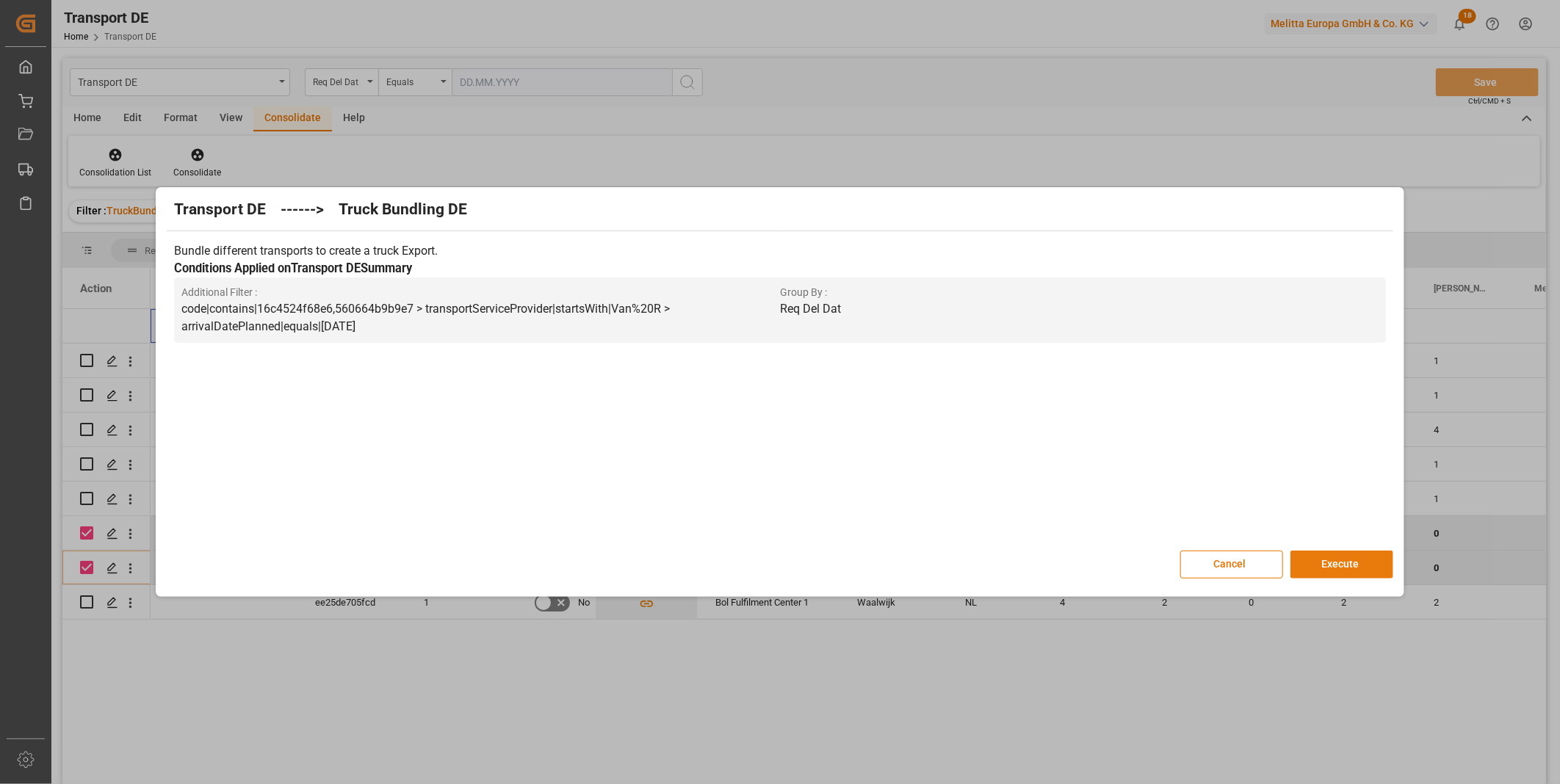
click at [1325, 559] on button "Execute" at bounding box center [1342, 565] width 103 height 28
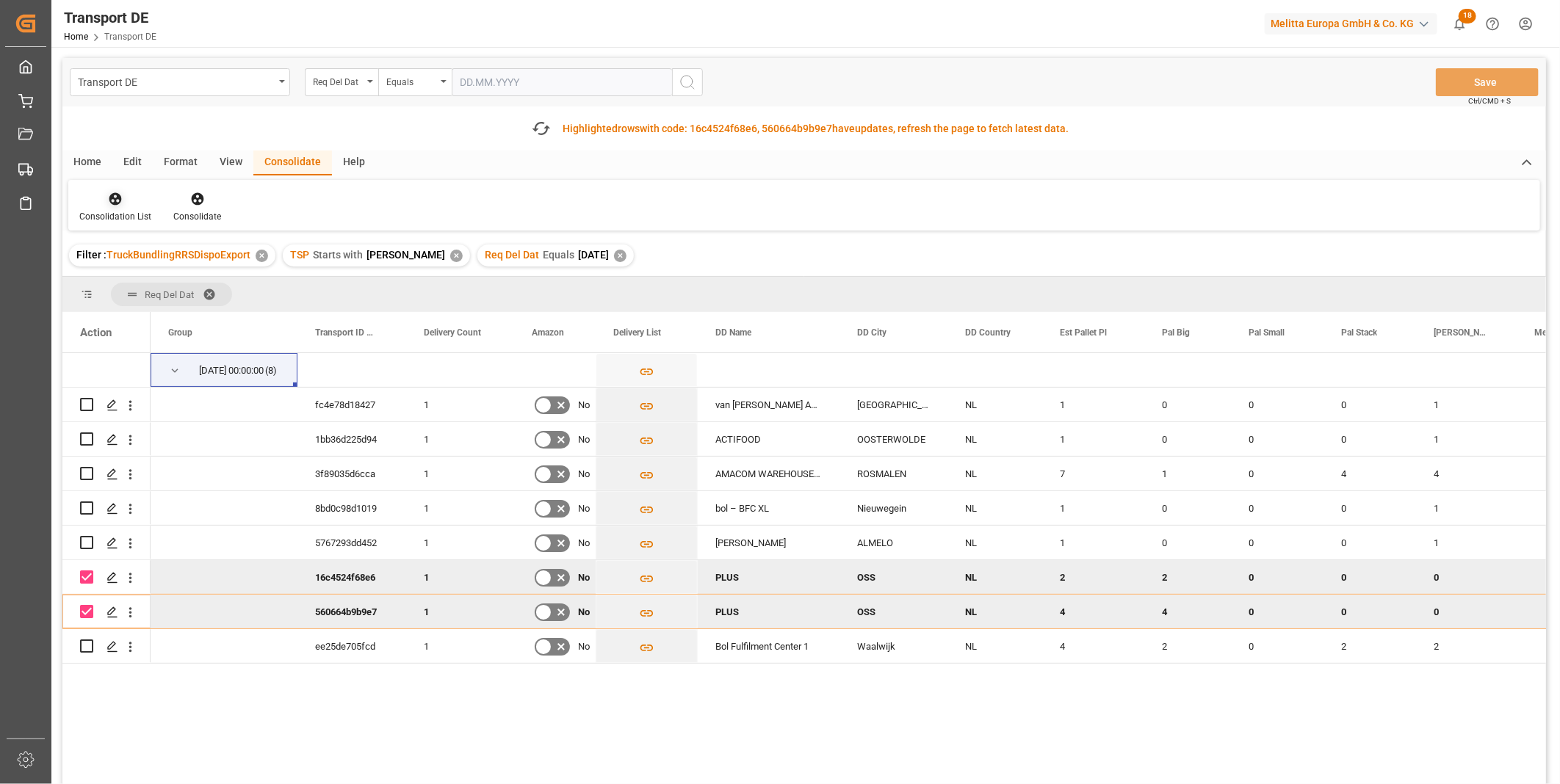
click at [106, 211] on div "Consolidation List" at bounding box center [115, 216] width 72 height 13
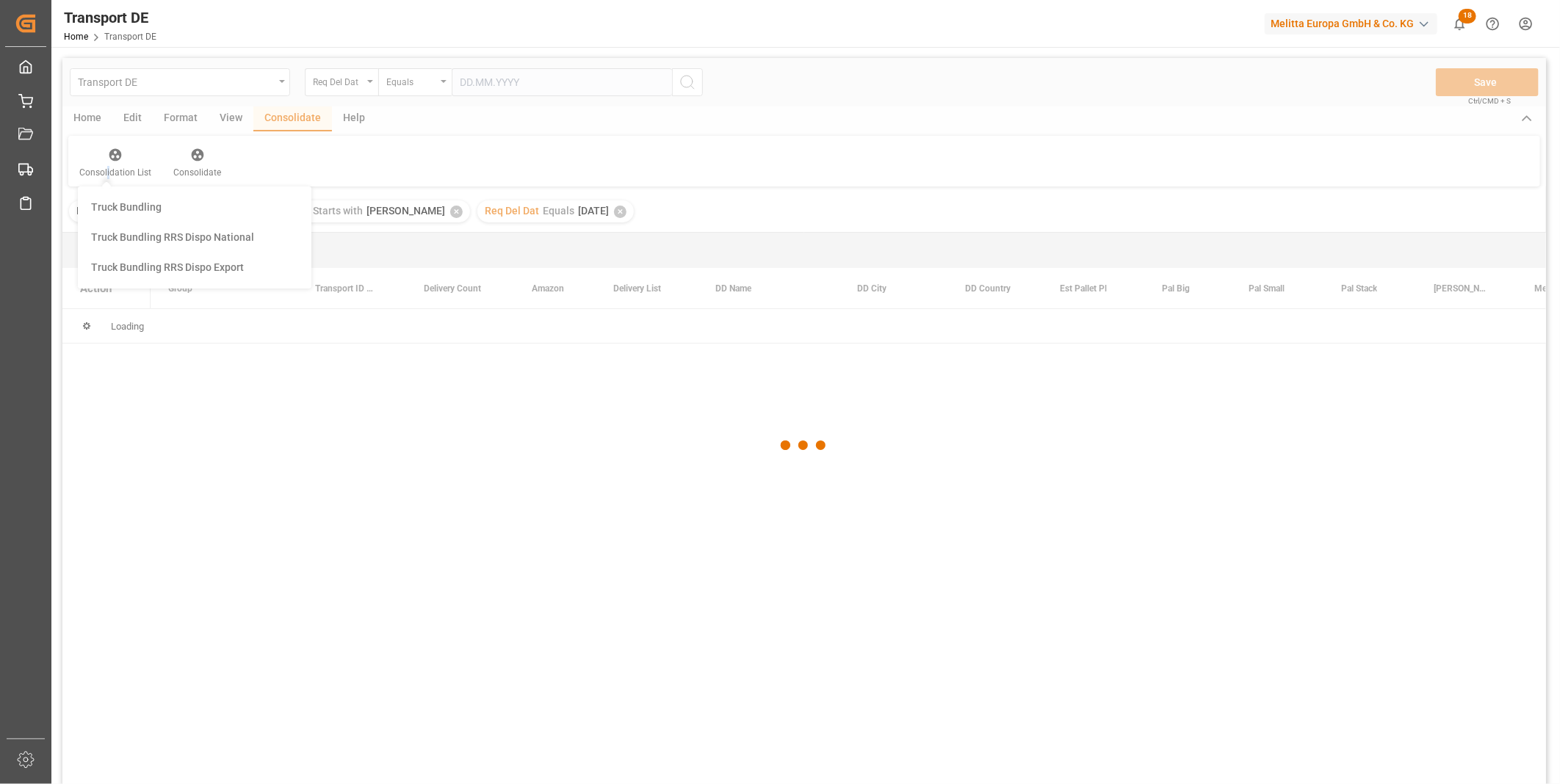
drag, startPoint x: 106, startPoint y: 211, endPoint x: 144, endPoint y: 302, distance: 98.6
click at [144, 302] on div "Transport DE Req Del Dat Equals Save Ctrl/CMD + S Home Edit Format View Consoli…" at bounding box center [804, 440] width 1484 height 765
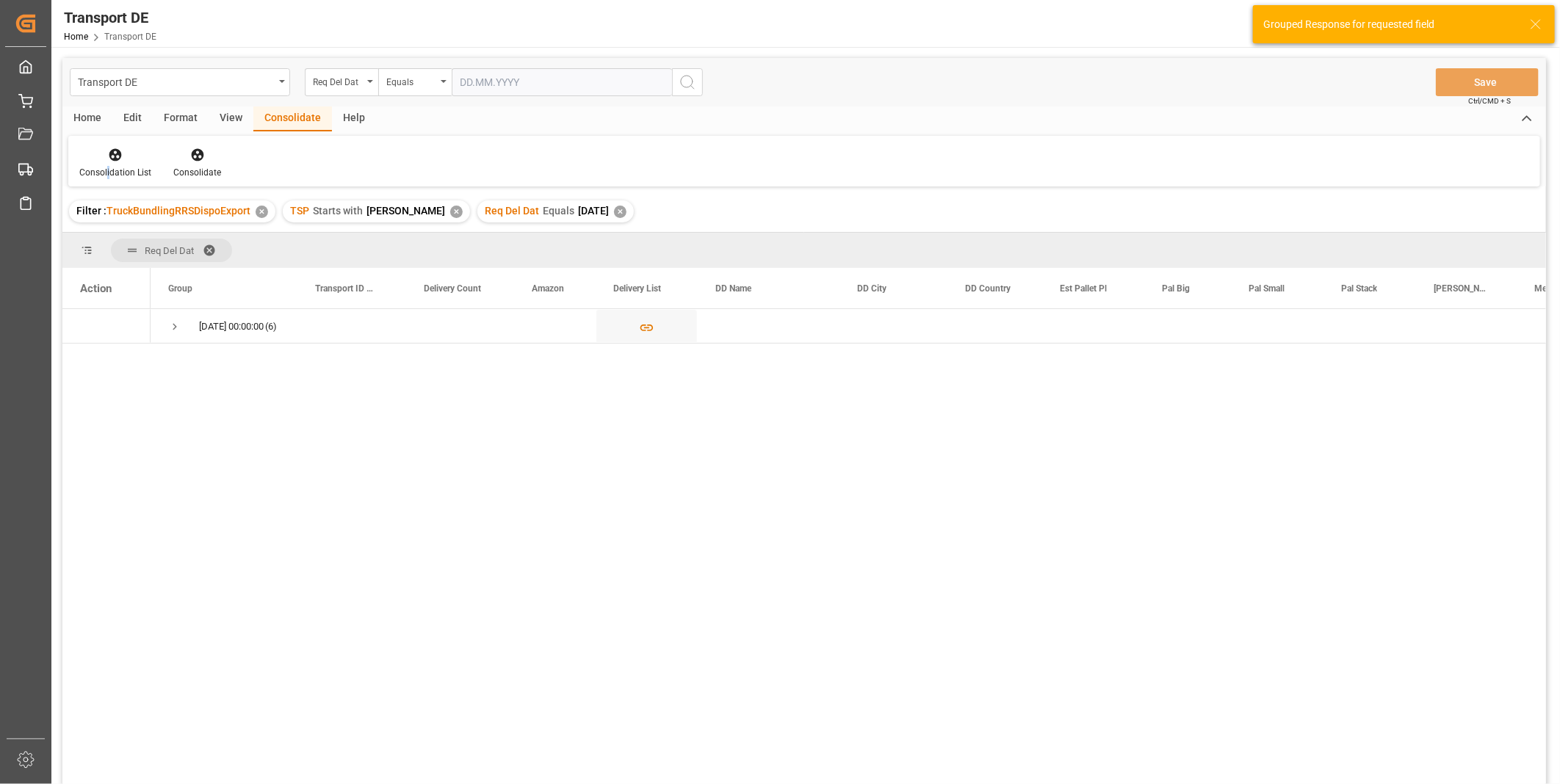
drag, startPoint x: 144, startPoint y: 302, endPoint x: 163, endPoint y: 322, distance: 27.6
click at [163, 322] on div "[DATE] 00:00:00 (6)" at bounding box center [224, 326] width 147 height 34
click at [181, 325] on span "Press SPACE to select this row." at bounding box center [175, 326] width 13 height 13
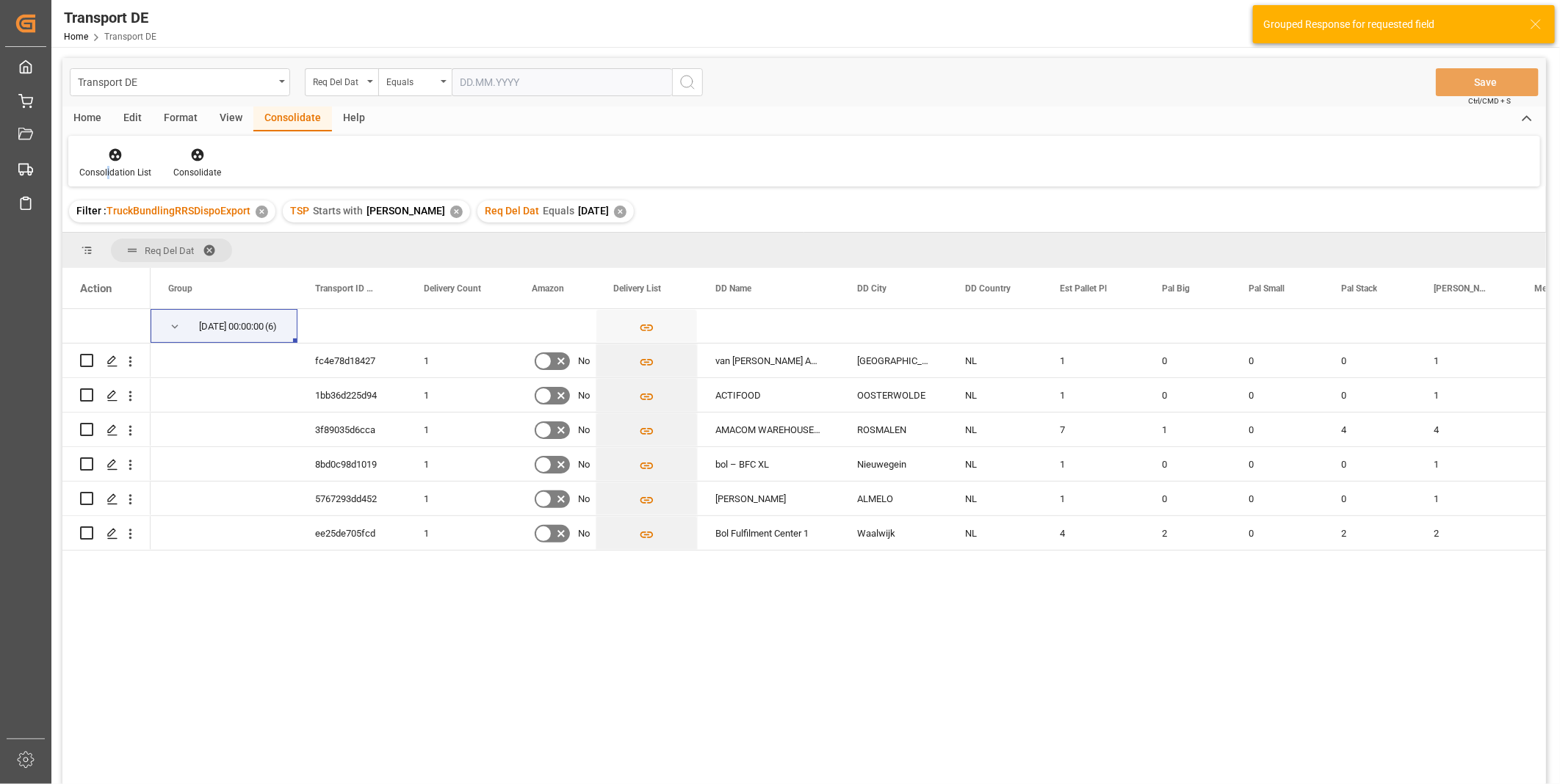
click at [751, 706] on div "[DATE] 00:00:00 (6) fc4e78d18427 1 No van Zelst Automaten Eindhoven NL 1 0 0 0 …" at bounding box center [848, 552] width 1395 height 485
click at [709, 632] on div "[DATE] 00:00:00 (6) fc4e78d18427 1 No van Zelst Automaten Eindhoven NL 1 0 0 0 …" at bounding box center [848, 552] width 1395 height 485
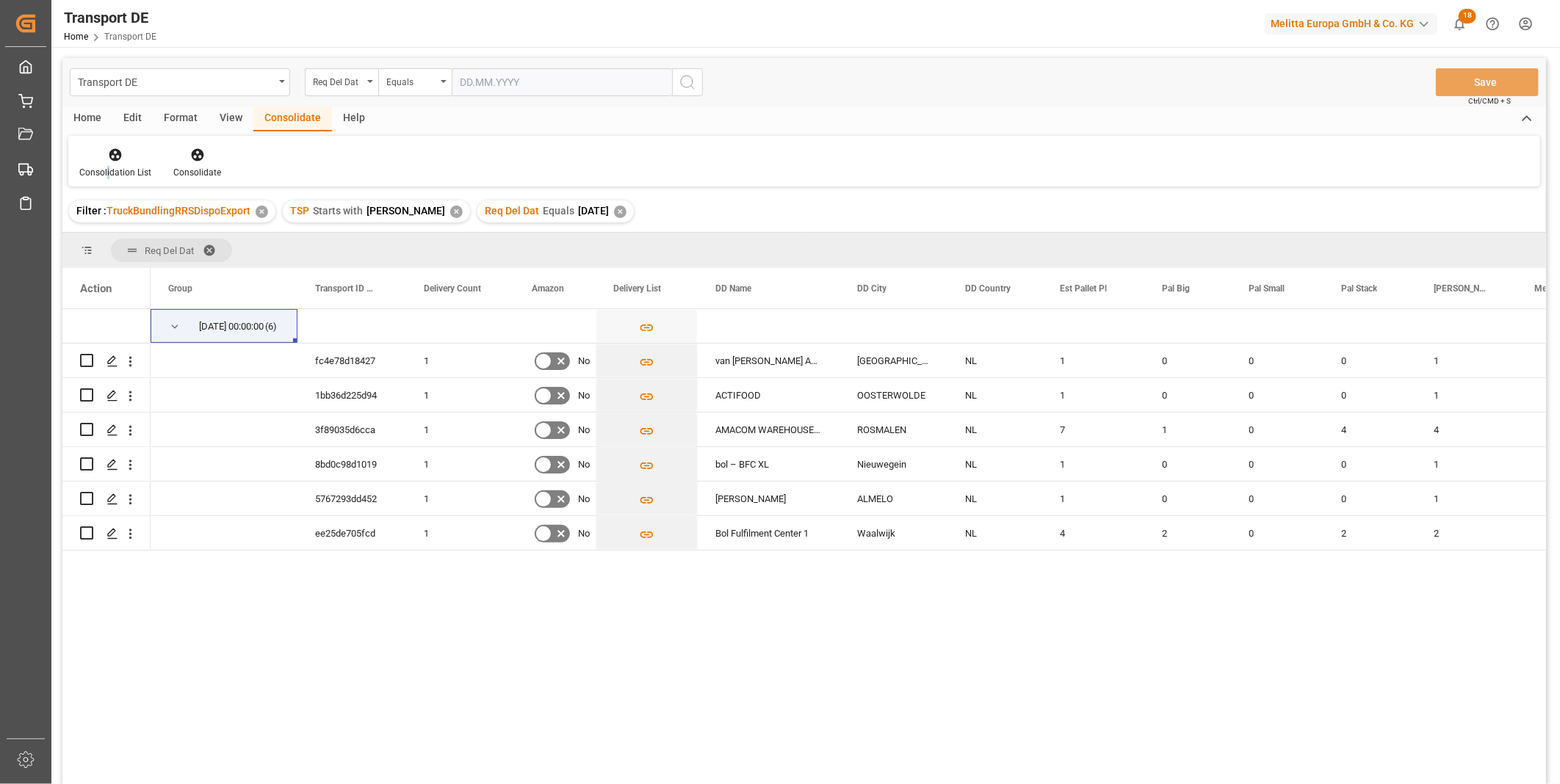
click at [239, 136] on div "Consolidation List Consolidate" at bounding box center [804, 162] width 1471 height 51
click at [85, 534] on input "Press Space to toggle row selection (unchecked)" at bounding box center [86, 532] width 13 height 13
checkbox input "true"
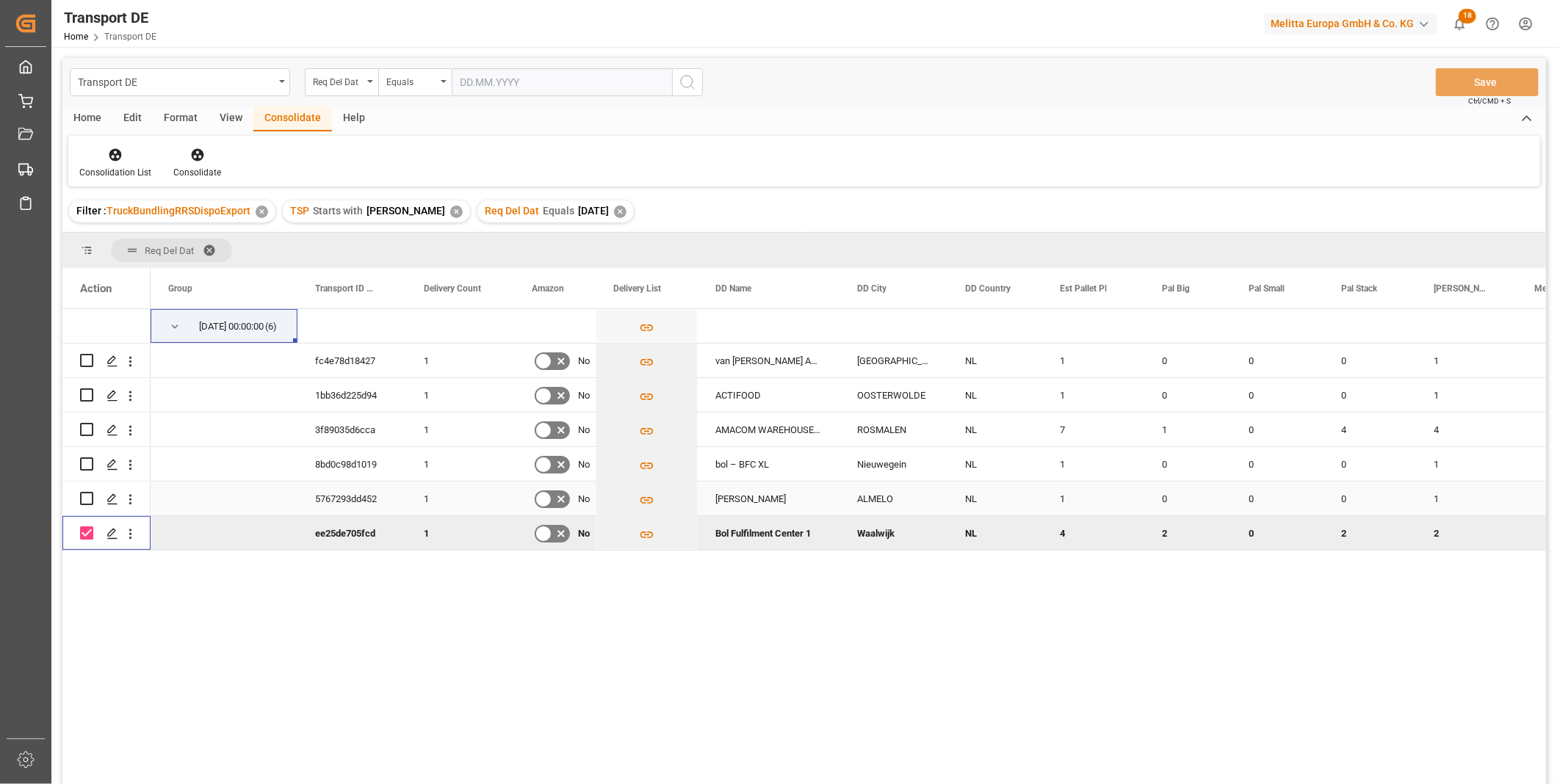
click at [87, 495] on input "Press Space to toggle row selection (unchecked)" at bounding box center [86, 498] width 13 height 13
checkbox input "true"
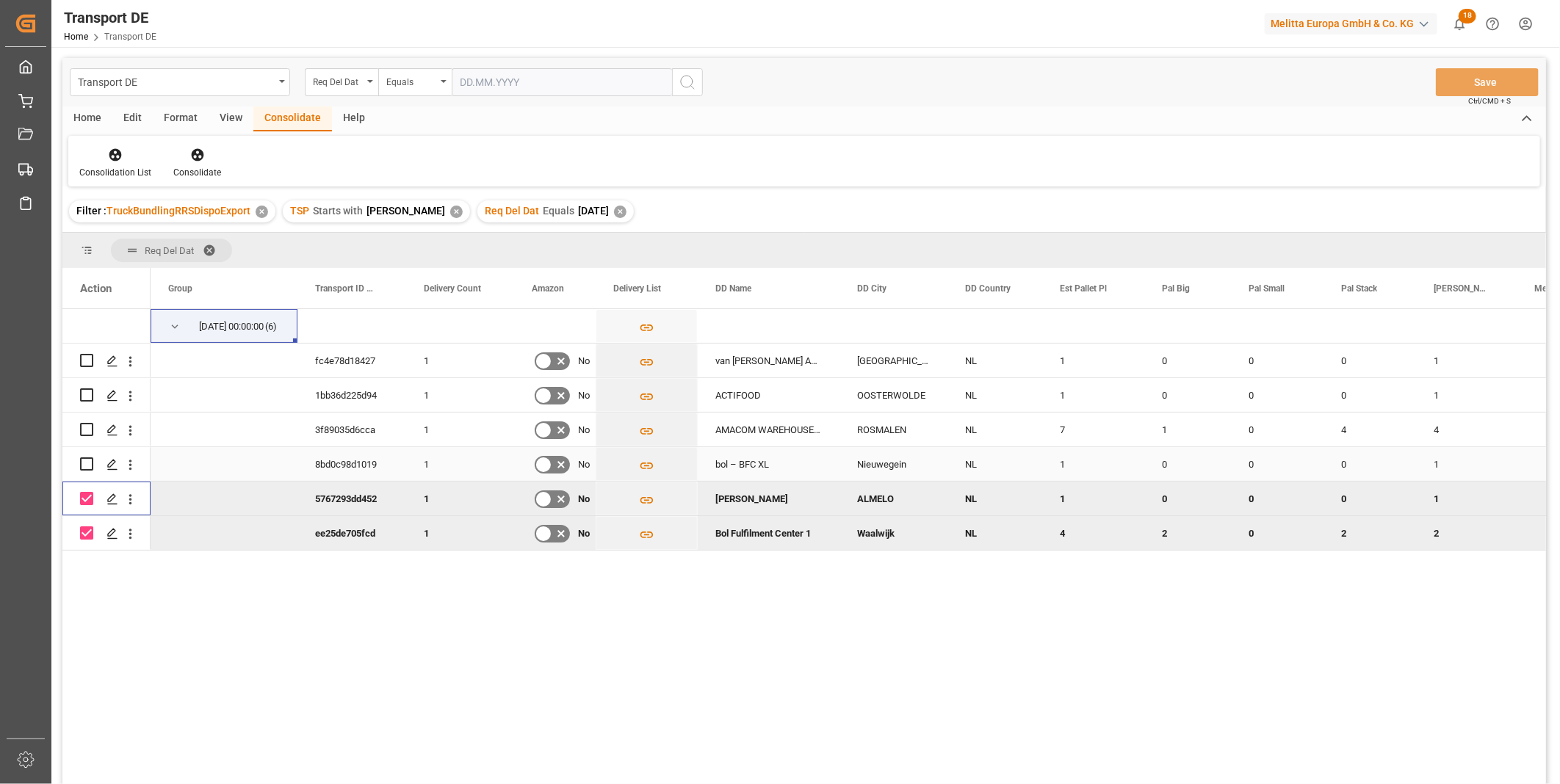
click at [85, 469] on input "Press Space to toggle row selection (unchecked)" at bounding box center [86, 464] width 13 height 13
checkbox input "true"
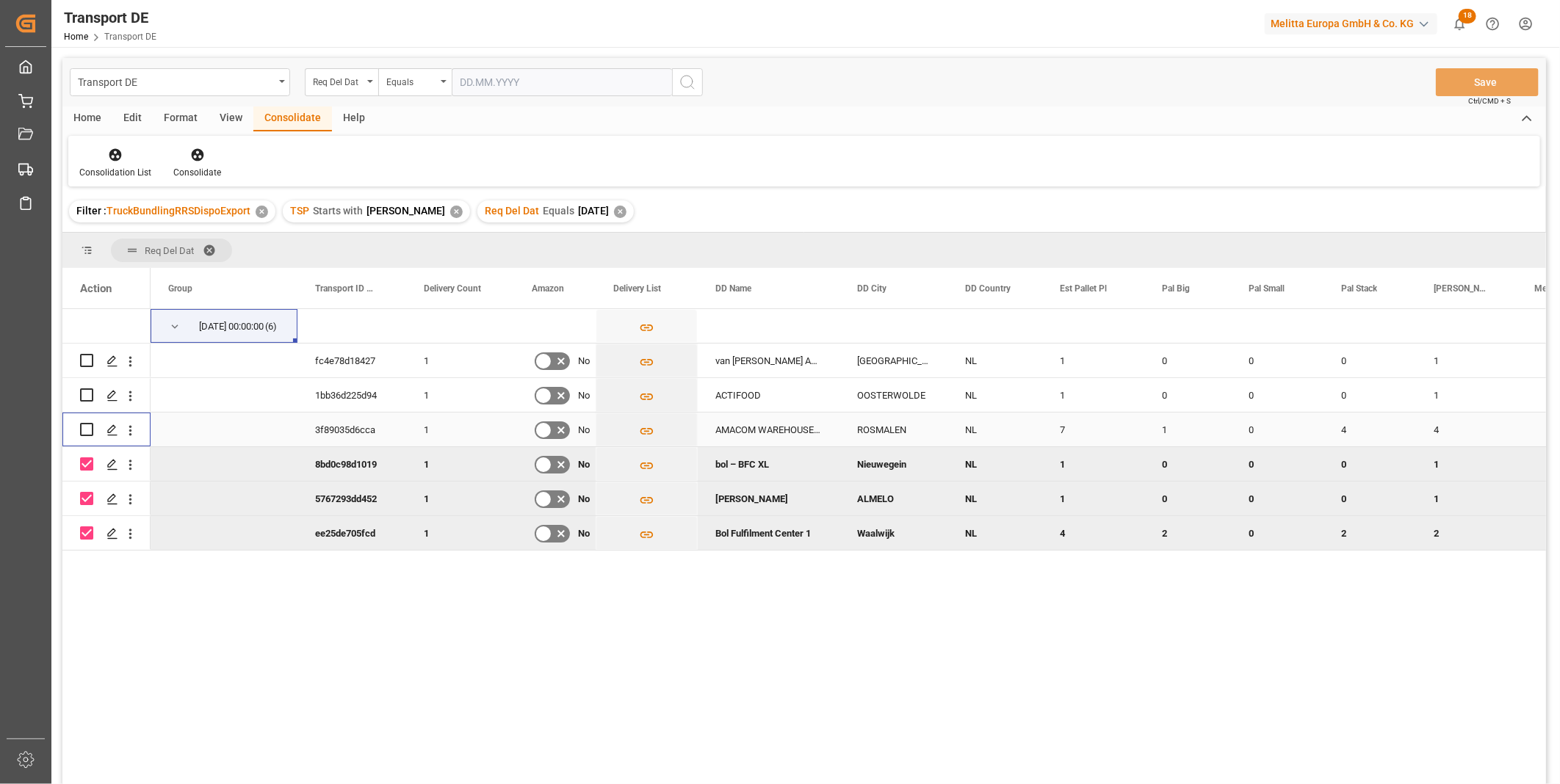
click at [90, 428] on input "Press Space to toggle row selection (unchecked)" at bounding box center [86, 429] width 13 height 13
checkbox input "true"
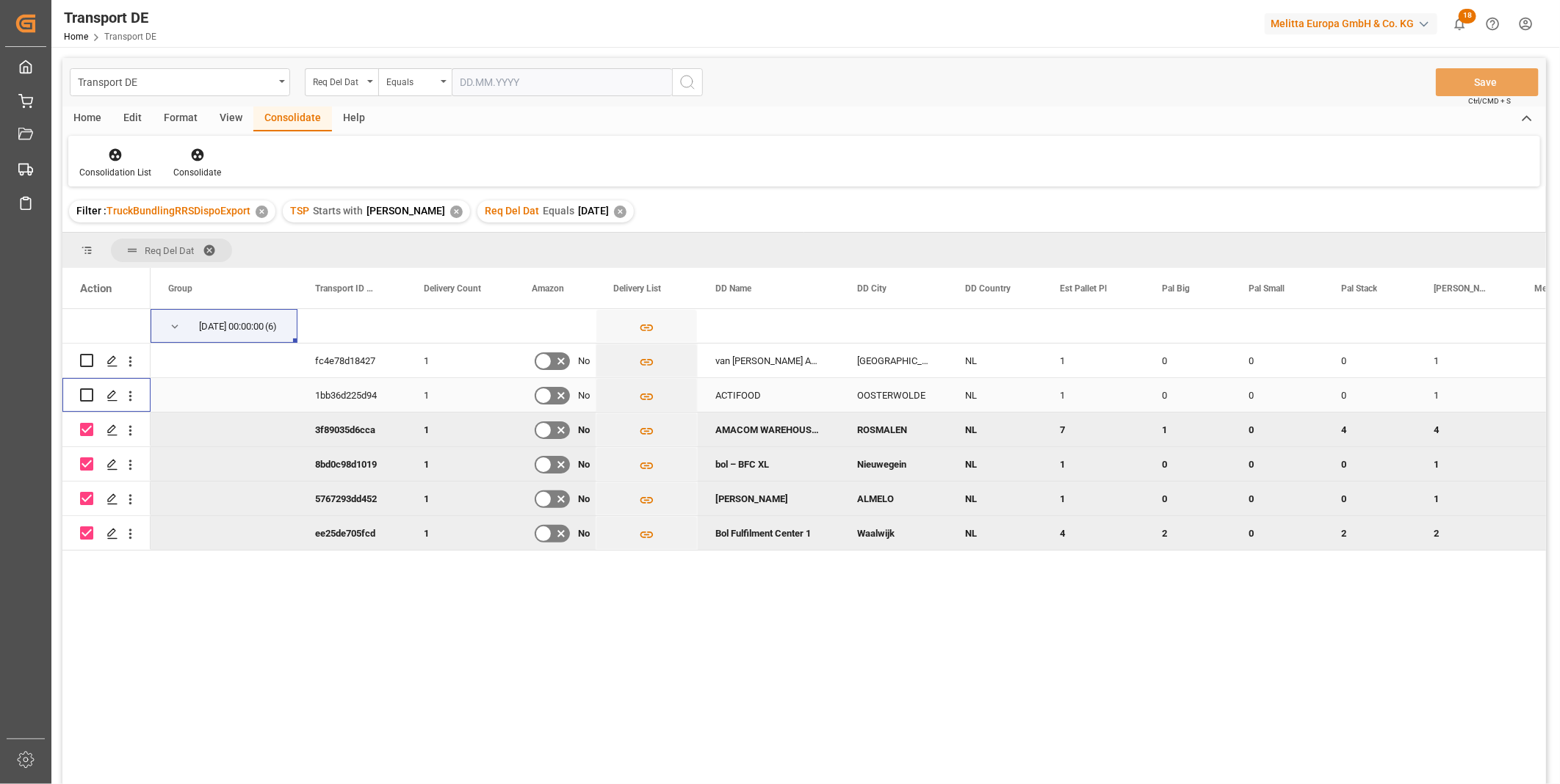
click at [89, 394] on input "Press Space to toggle row selection (unchecked)" at bounding box center [86, 395] width 13 height 13
checkbox input "true"
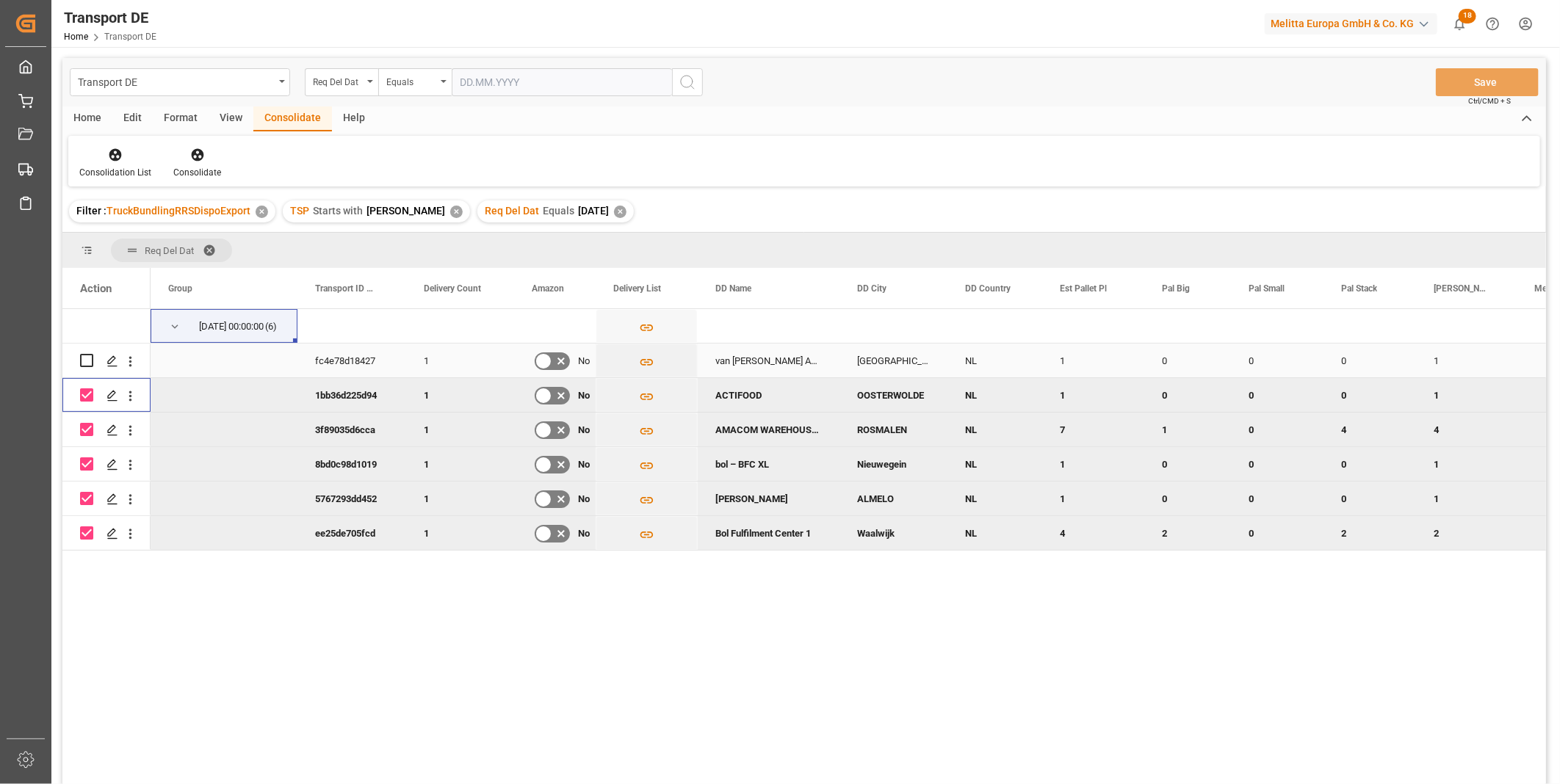
click at [86, 352] on div "Press SPACE to select this row." at bounding box center [86, 361] width 13 height 34
click at [86, 357] on input "Press Space to toggle row selection (unchecked)" at bounding box center [86, 360] width 13 height 13
checkbox input "true"
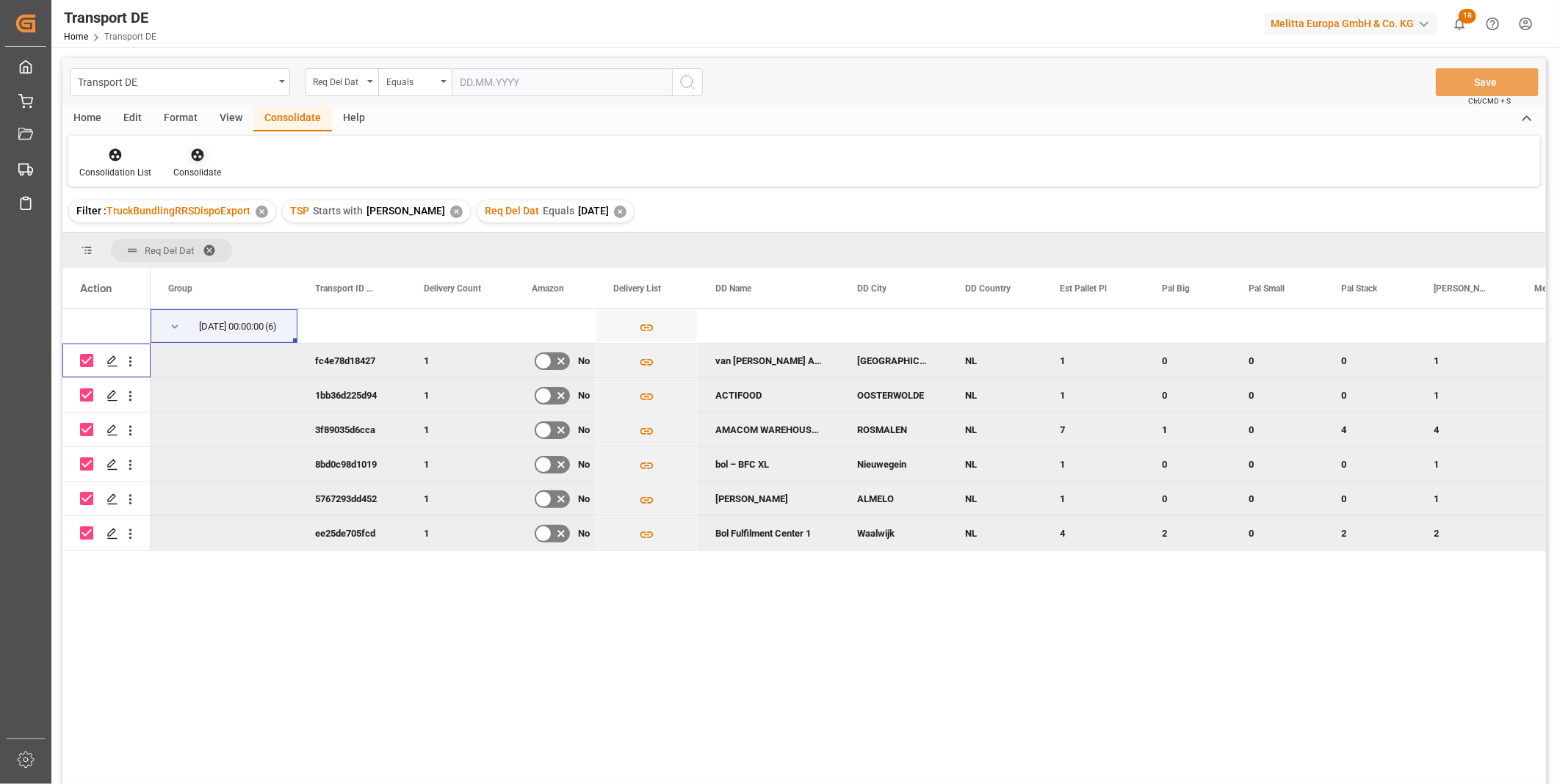
click at [197, 156] on icon at bounding box center [197, 155] width 15 height 15
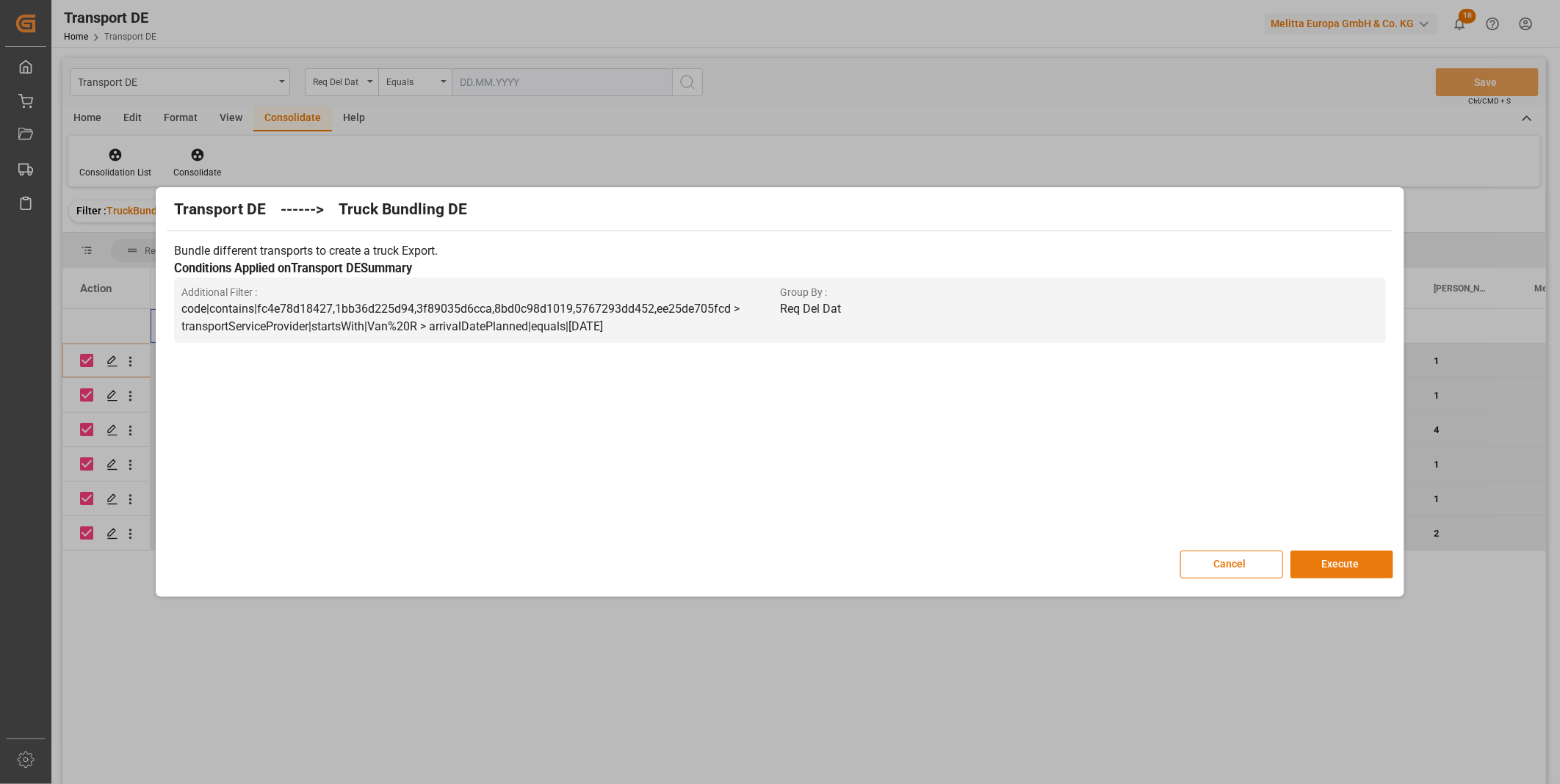
click at [1342, 559] on button "Execute" at bounding box center [1342, 565] width 103 height 28
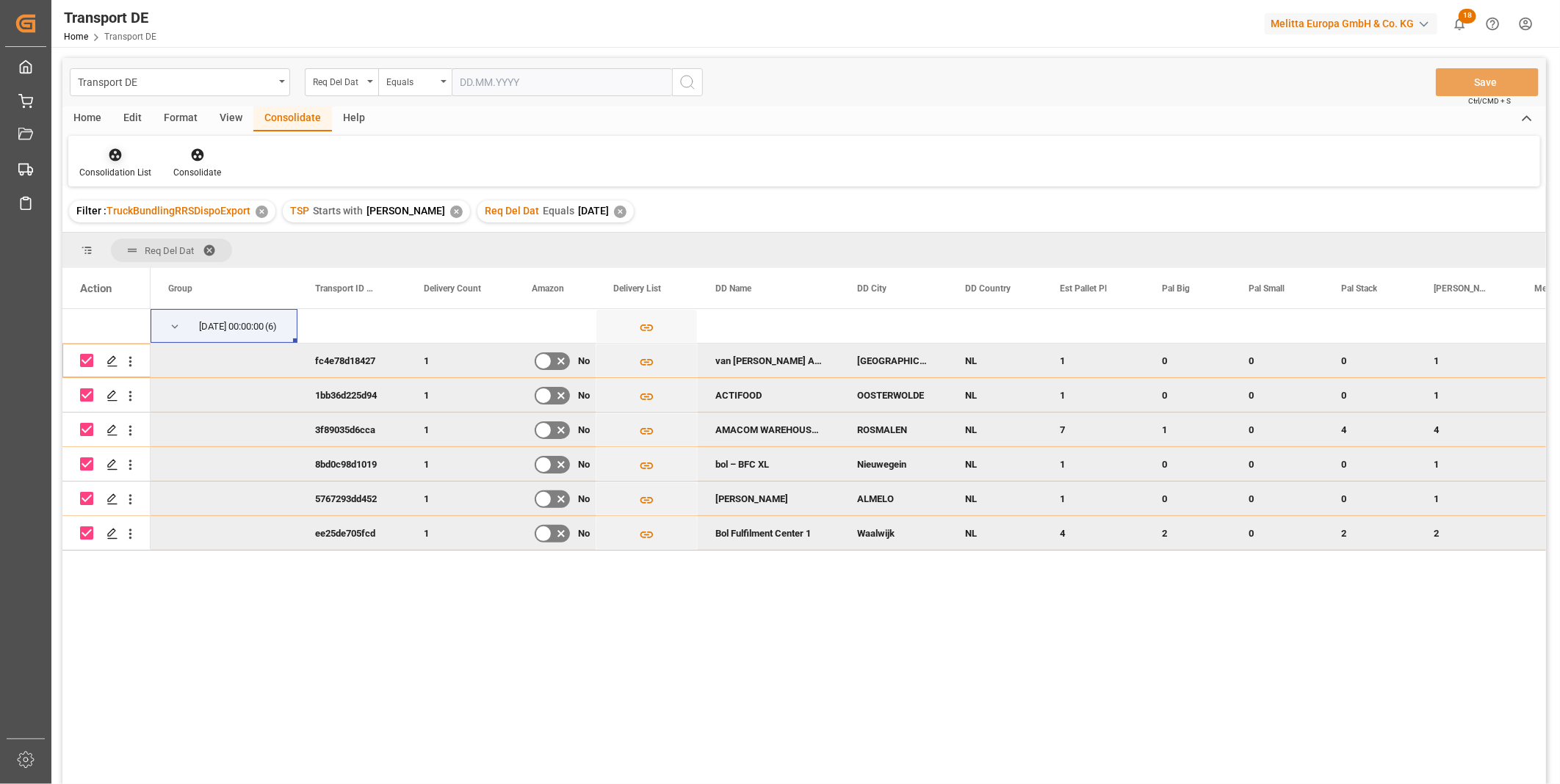
click at [115, 158] on icon at bounding box center [115, 155] width 12 height 12
click at [229, 262] on div "Transport DE Req Del Dat Equals Save Ctrl/CMD + S Home Edit Format View Consoli…" at bounding box center [804, 440] width 1484 height 765
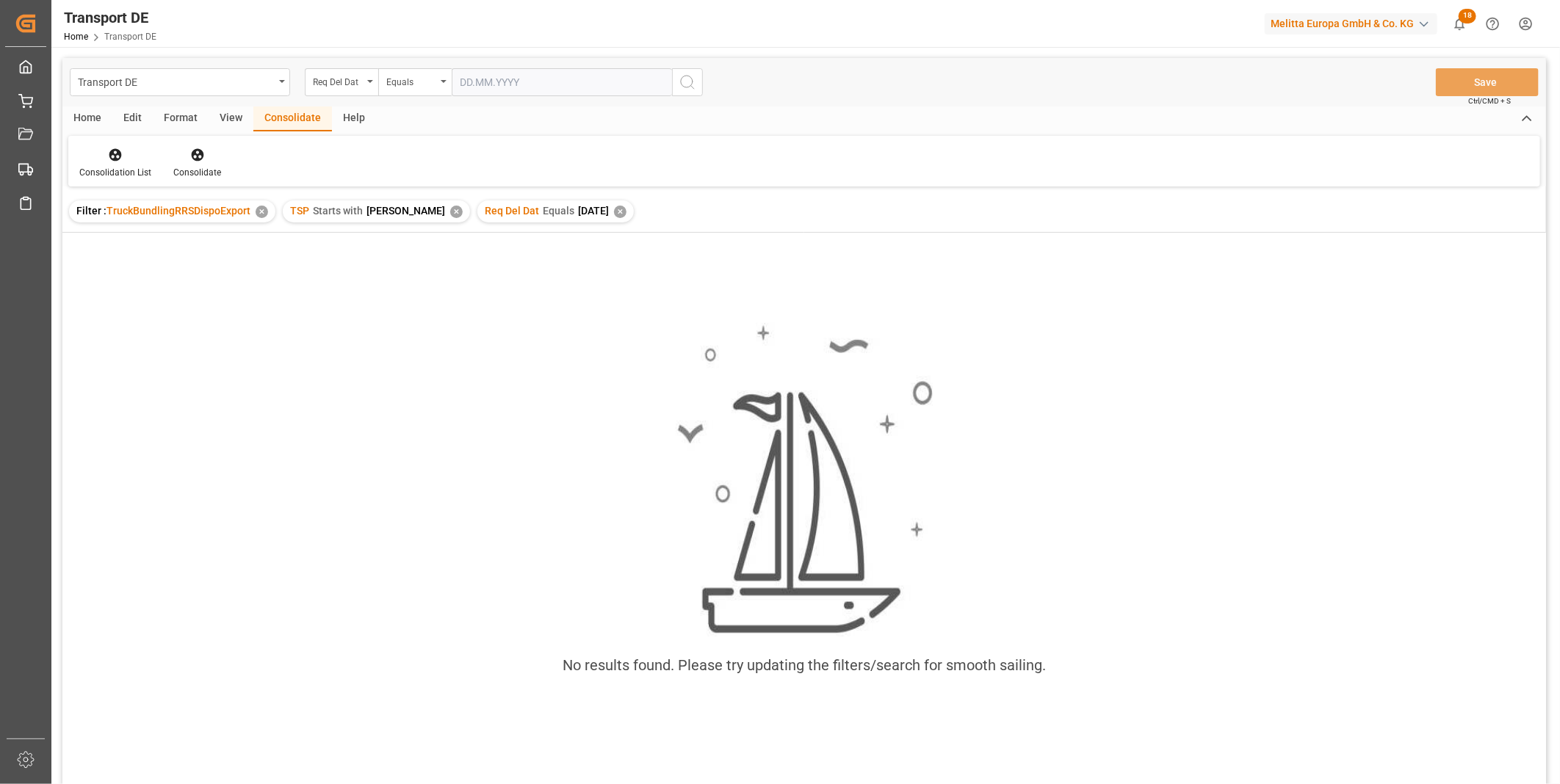
click at [614, 206] on div "✕" at bounding box center [620, 212] width 12 height 12
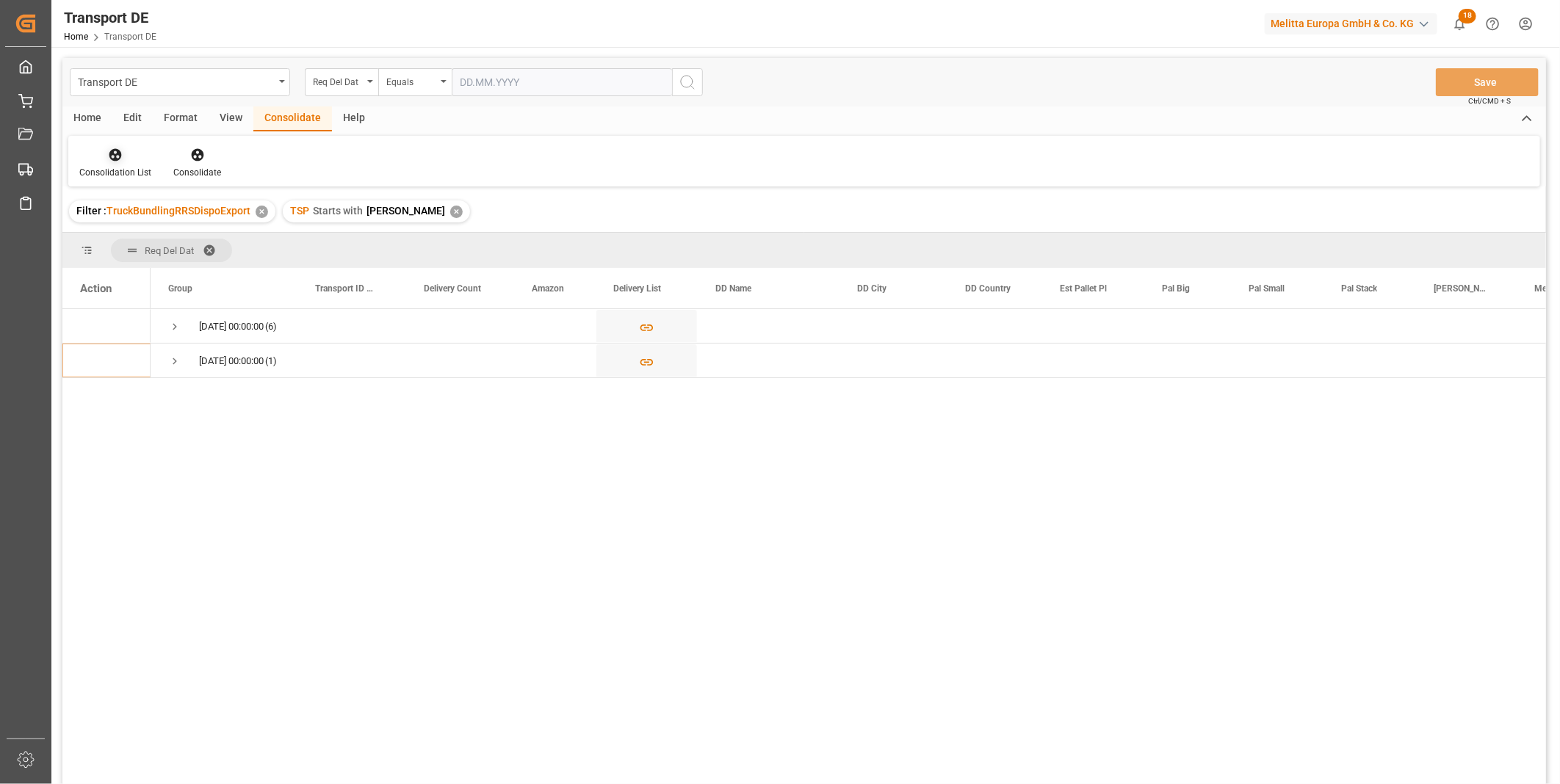
click at [112, 167] on div "Consolidation List" at bounding box center [115, 172] width 72 height 13
click at [220, 265] on div "Transport DE Req Del Dat Equals Save Ctrl/CMD + S Home Edit Format View Consoli…" at bounding box center [804, 440] width 1484 height 765
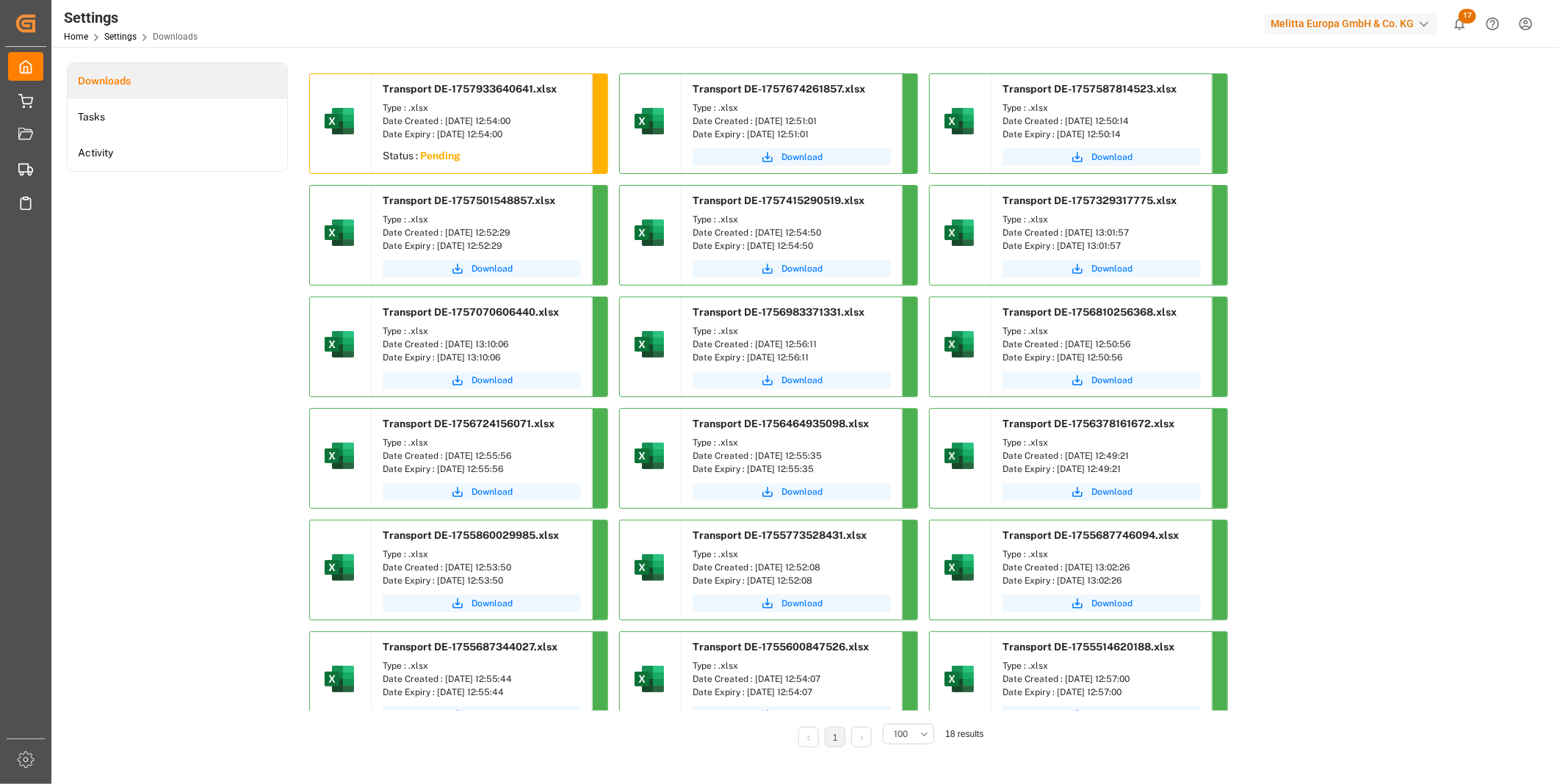
click at [280, 309] on div "Downloads Tasks Activity" at bounding box center [177, 415] width 221 height 706
click at [457, 157] on icon "submit" at bounding box center [457, 157] width 10 height 10
click at [1371, 259] on div "Transport DE-1757933640641.xlsx Type : .xlsx Date Created : 15.09.2025 12:54:00…" at bounding box center [888, 408] width 1157 height 669
